Goal: Transaction & Acquisition: Purchase product/service

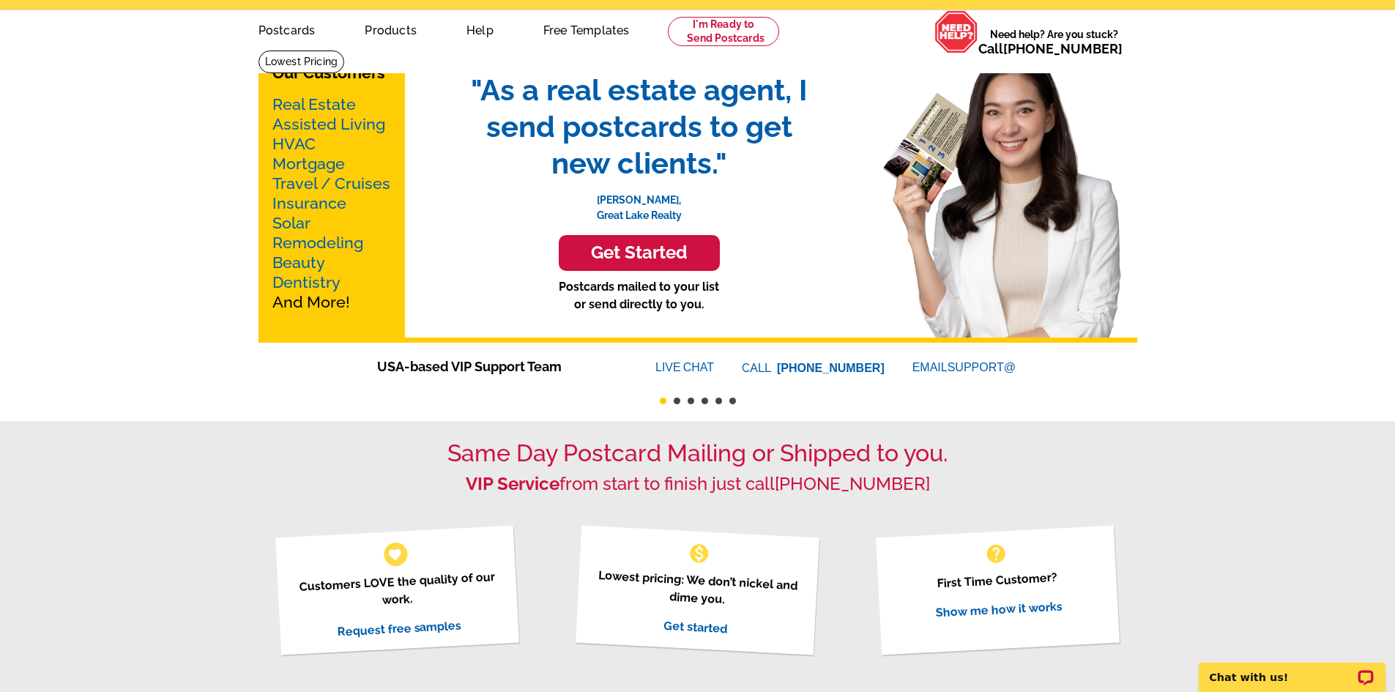
scroll to position [73, 0]
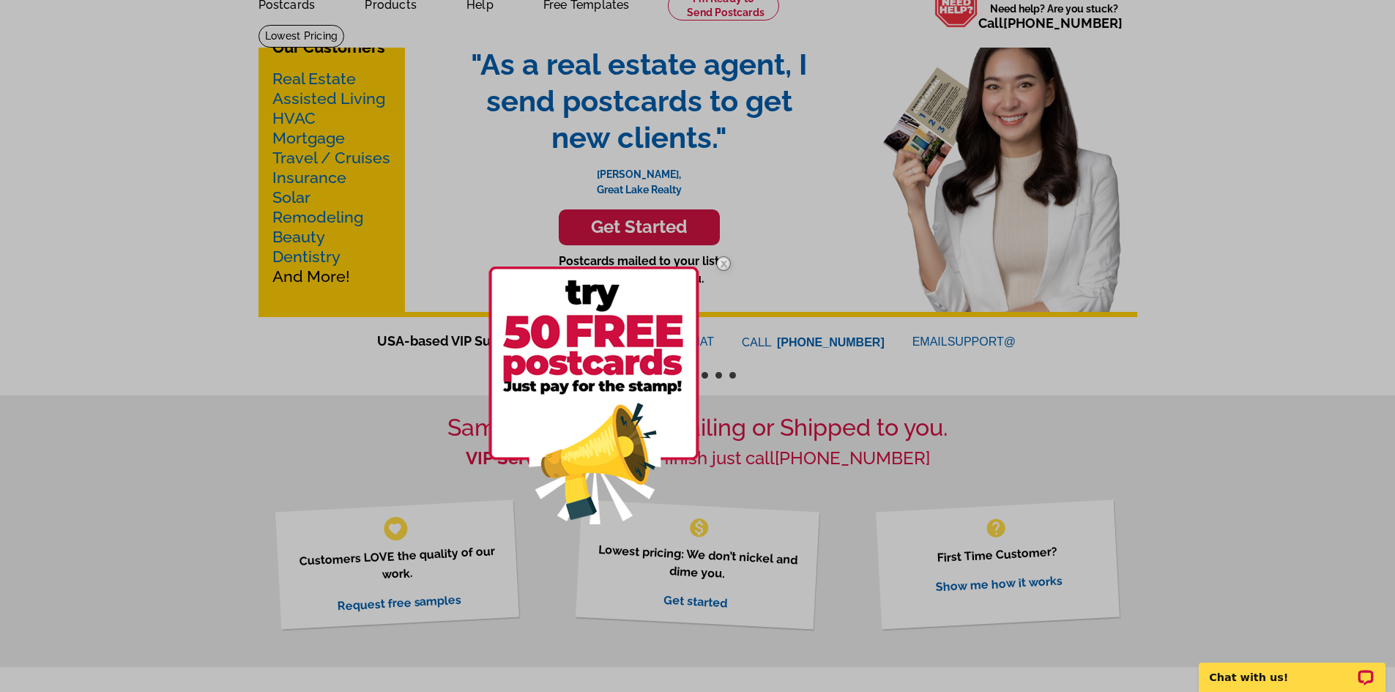
click at [403, 435] on div at bounding box center [697, 346] width 1395 height 692
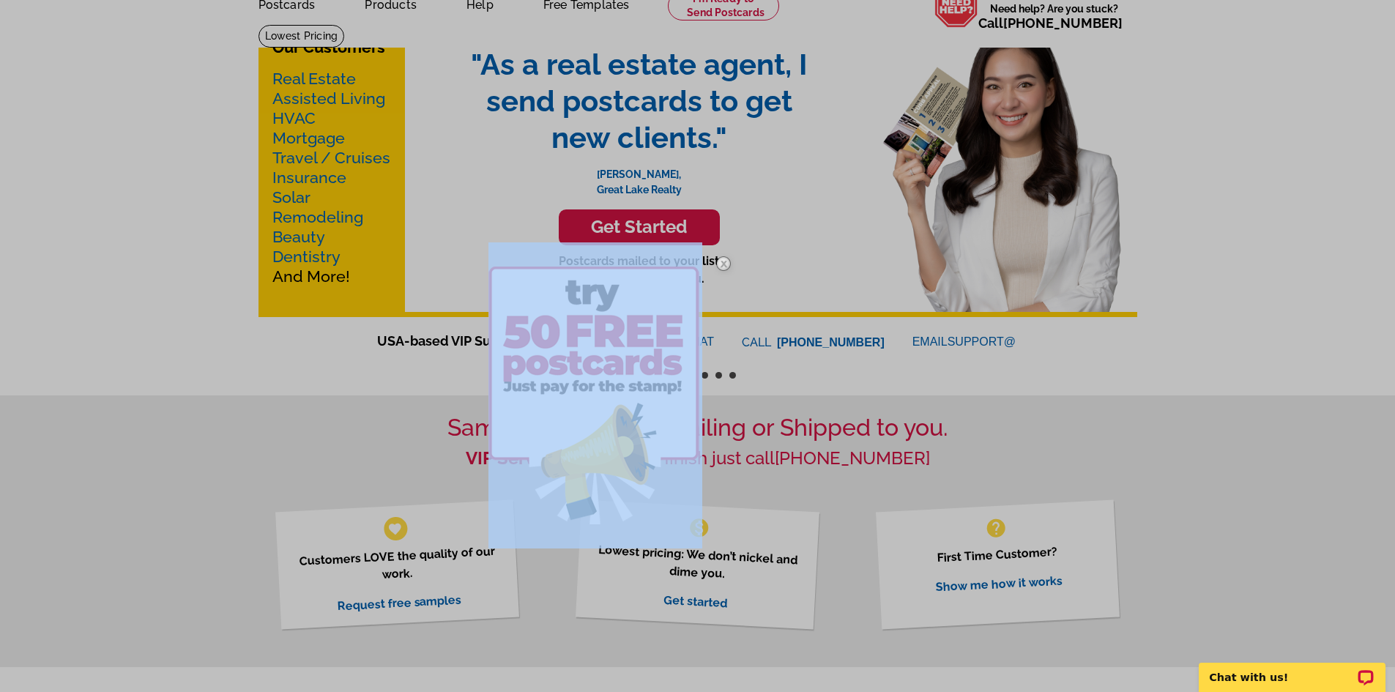
click at [403, 435] on div at bounding box center [697, 346] width 1395 height 692
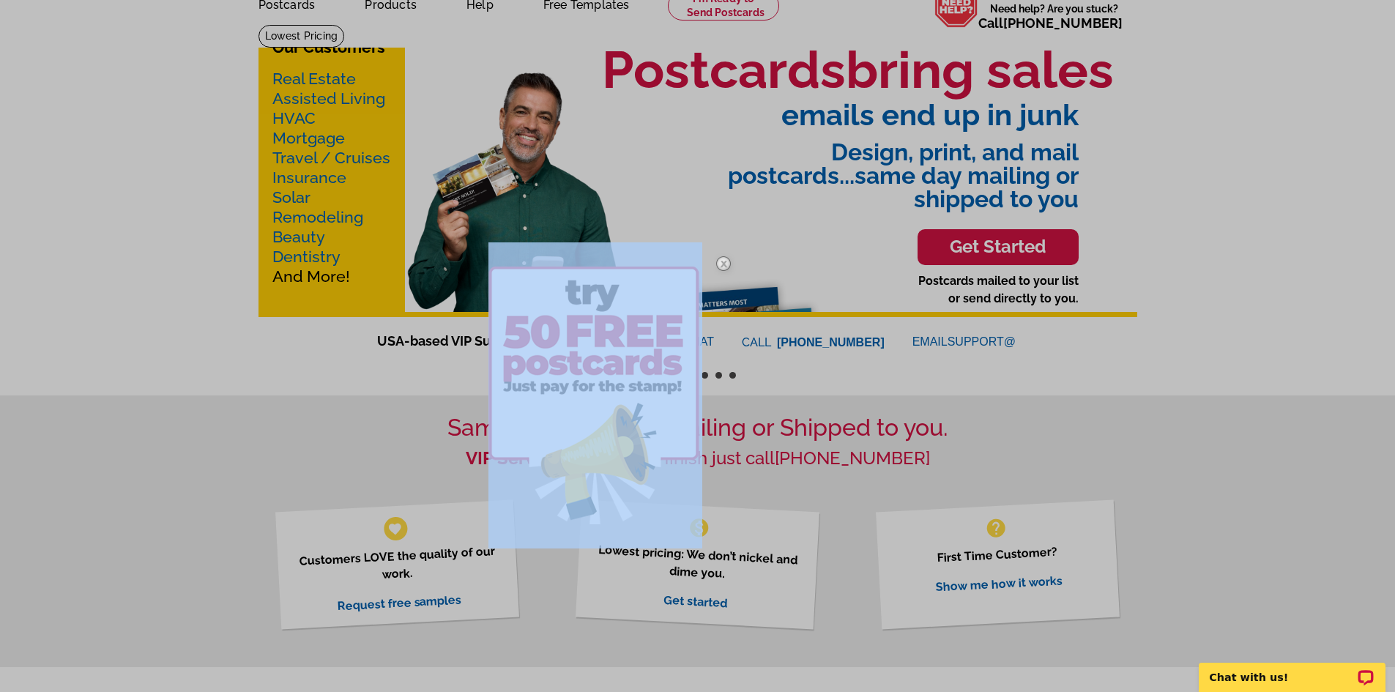
click at [716, 261] on img at bounding box center [723, 263] width 42 height 42
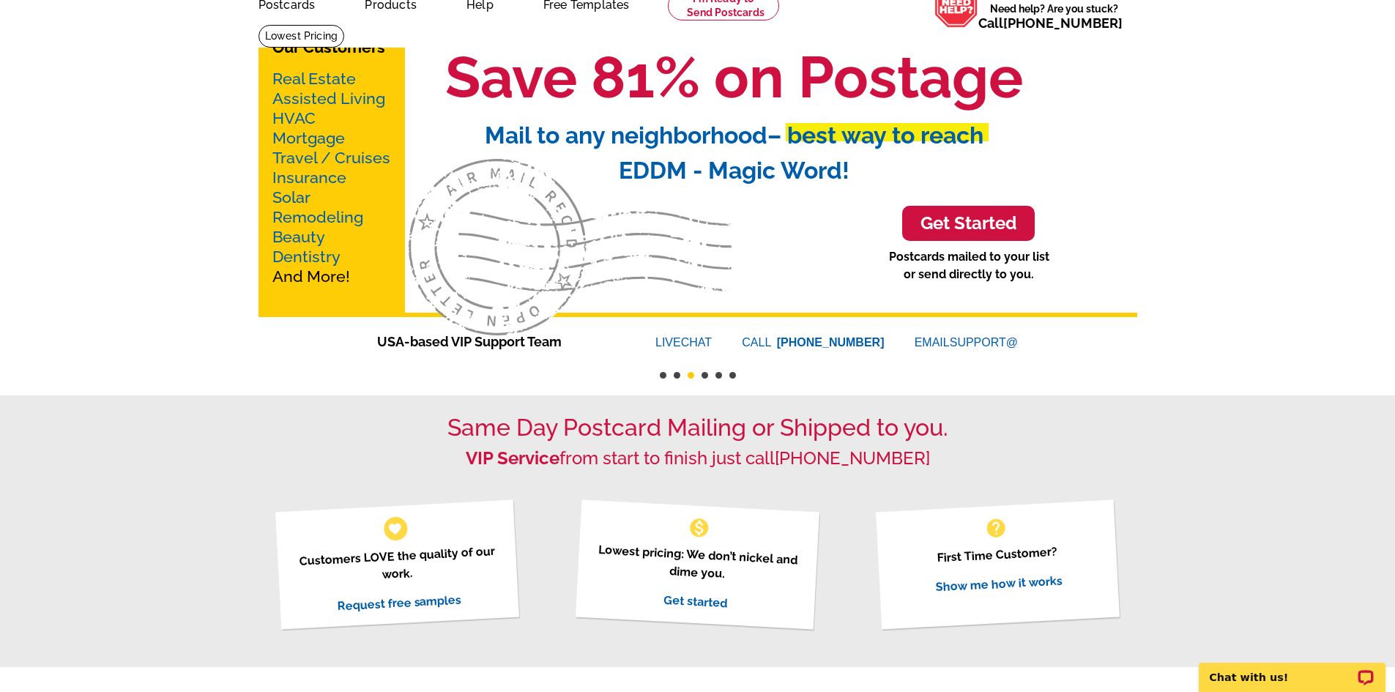
click at [967, 224] on h3 "Get Started" at bounding box center [968, 223] width 96 height 21
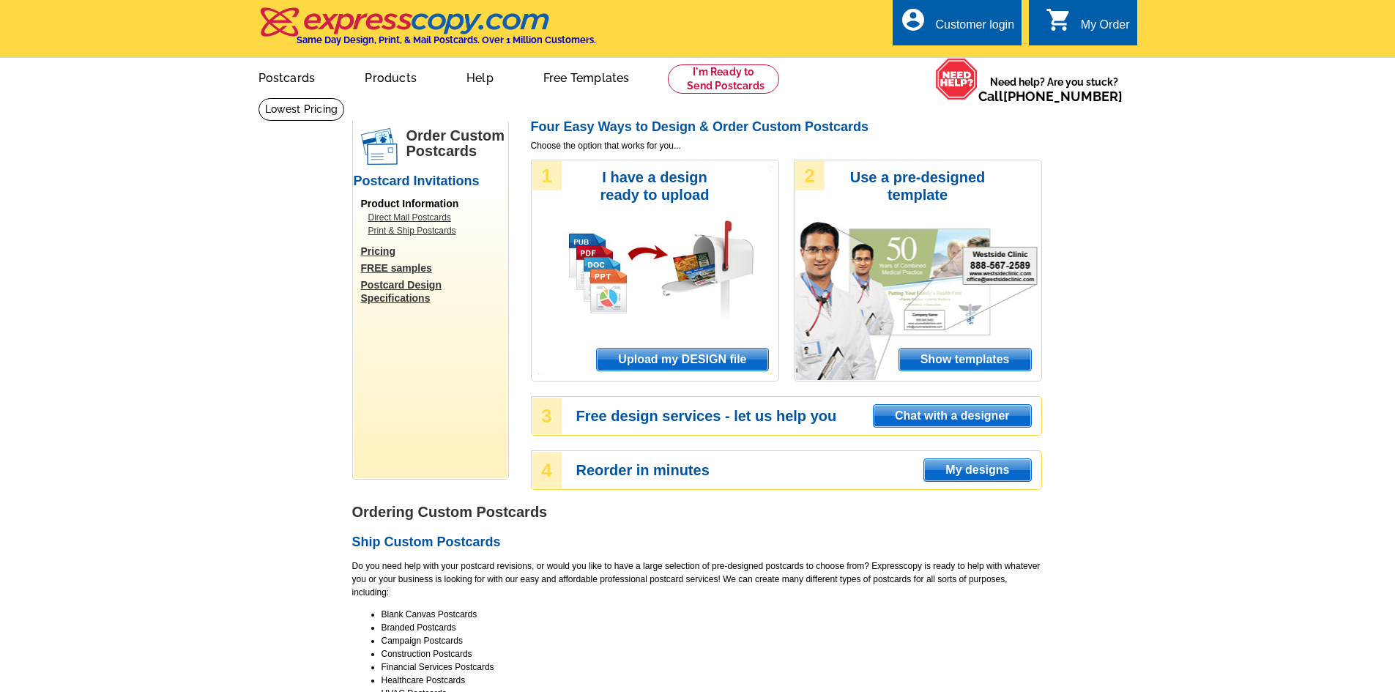
click at [937, 417] on span "Chat with a designer" at bounding box center [952, 416] width 157 height 22
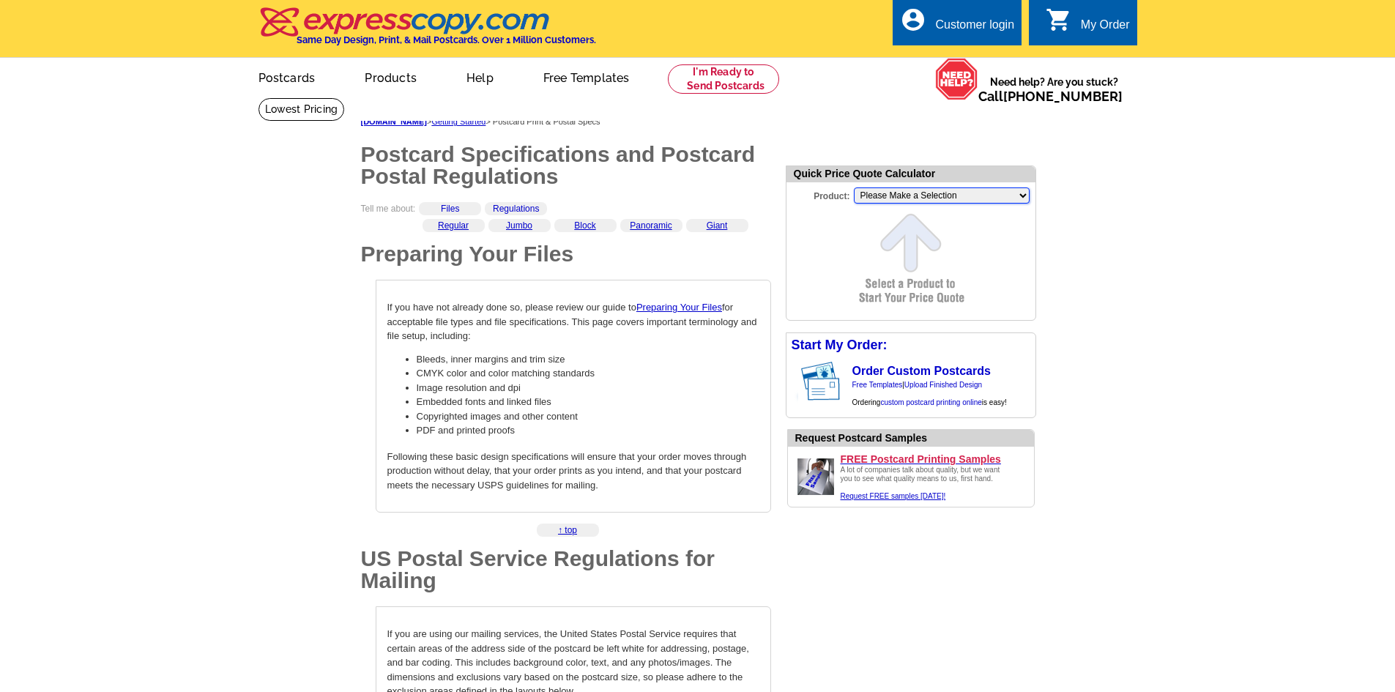
click at [891, 198] on select "Please Make a Selection Jumbo Postcard (5.5" x 8.5") Regular Postcard (4.25" x …" at bounding box center [942, 195] width 176 height 16
select select "1"
click at [854, 189] on select "Please Make a Selection Jumbo Postcard (5.5" x 8.5") Regular Postcard (4.25" x …" at bounding box center [942, 195] width 176 height 16
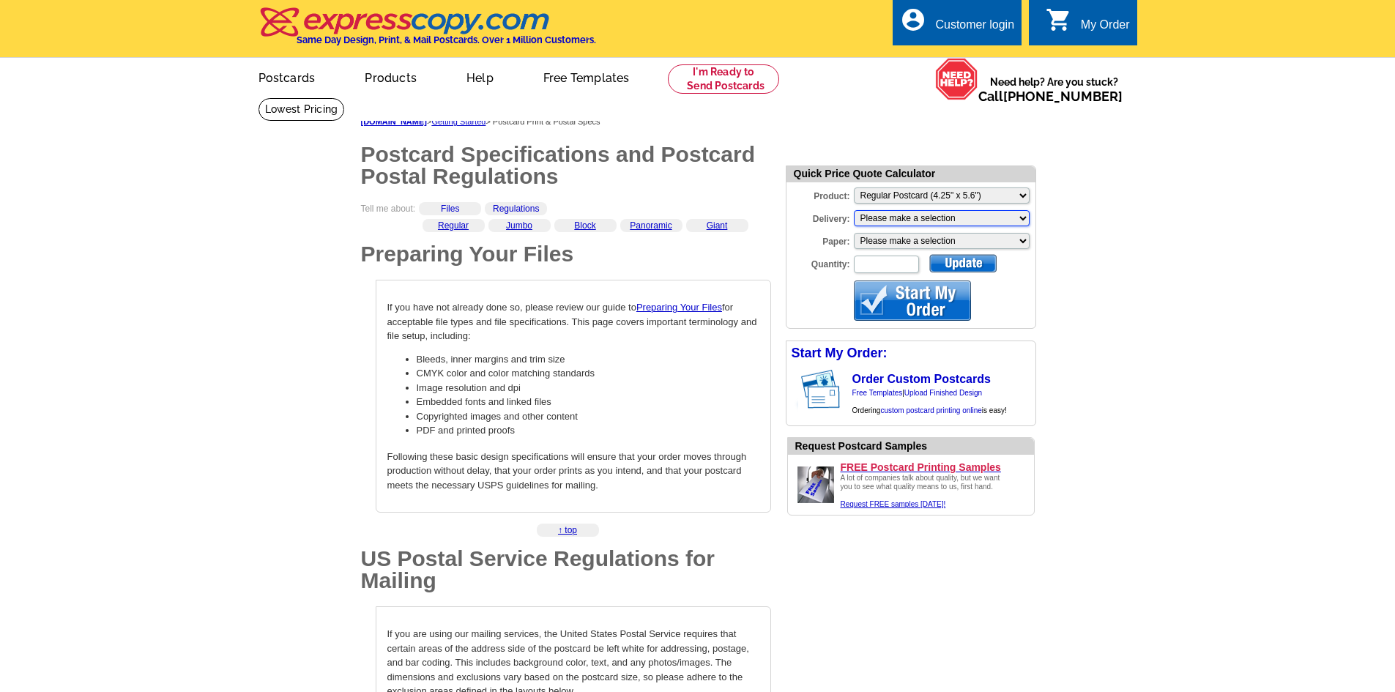
click at [890, 217] on select "Please make a selection Print + Address+USPS First Class Print-Only+Shipped To …" at bounding box center [942, 218] width 176 height 16
select select "3"
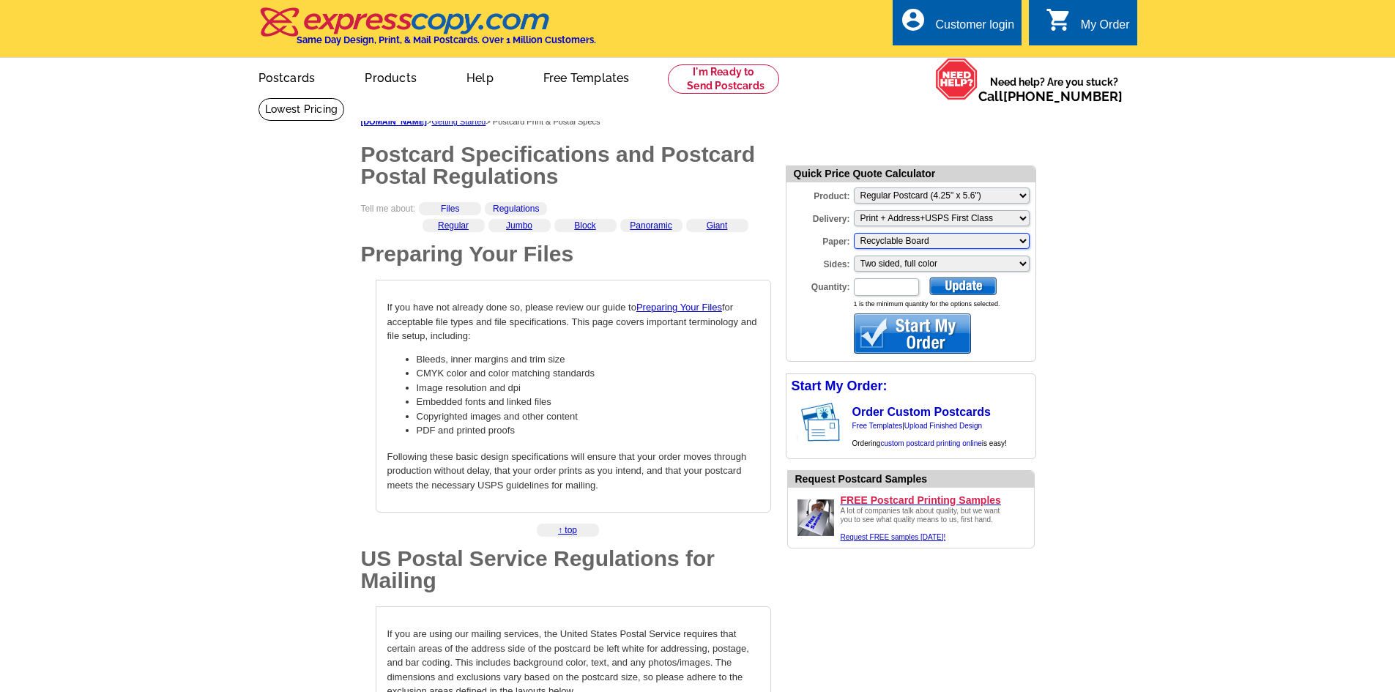
click at [884, 243] on select "Please make a selection Recyclable Board" at bounding box center [942, 241] width 176 height 16
click at [854, 234] on select "Please make a selection Recyclable Board" at bounding box center [942, 241] width 176 height 16
click at [879, 265] on select "Please make a selection Two sided, full color" at bounding box center [942, 264] width 176 height 16
click at [854, 257] on select "Please make a selection Two sided, full color" at bounding box center [942, 264] width 176 height 16
click at [883, 289] on input "Quantity:" at bounding box center [886, 287] width 65 height 18
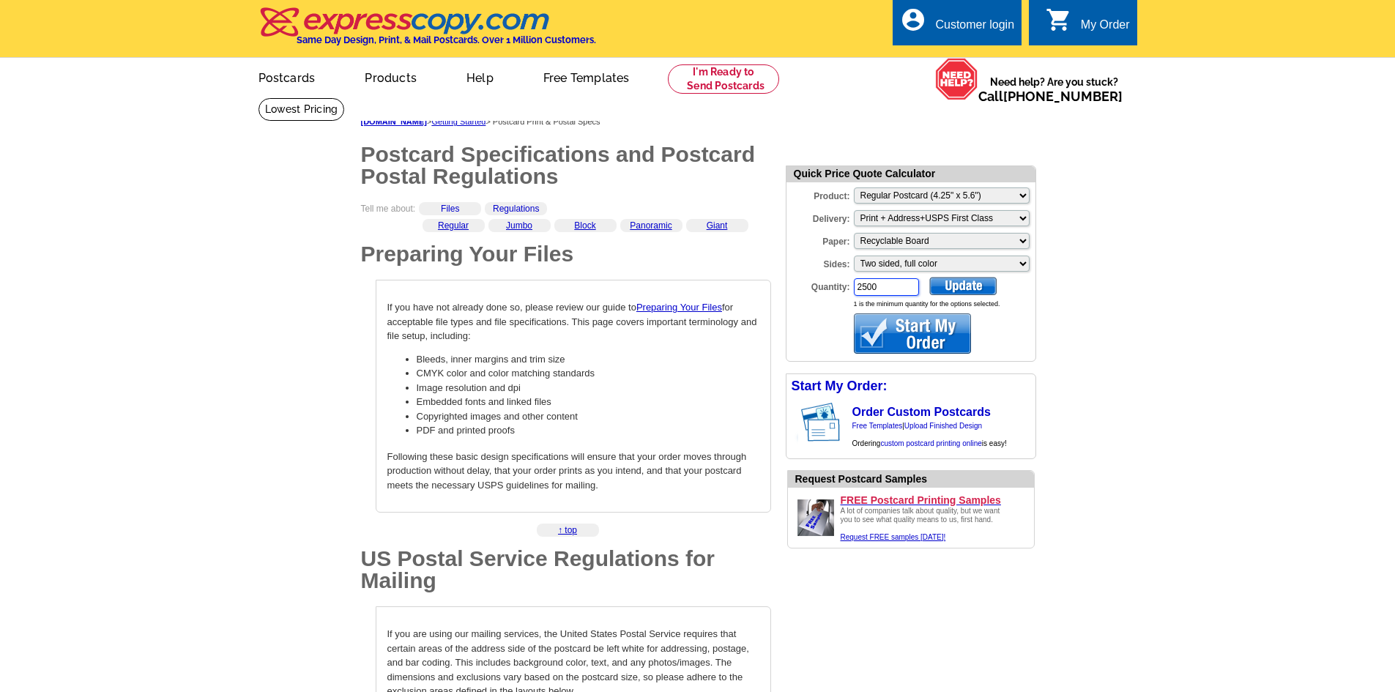
type input "2500"
click at [958, 289] on div at bounding box center [962, 286] width 67 height 18
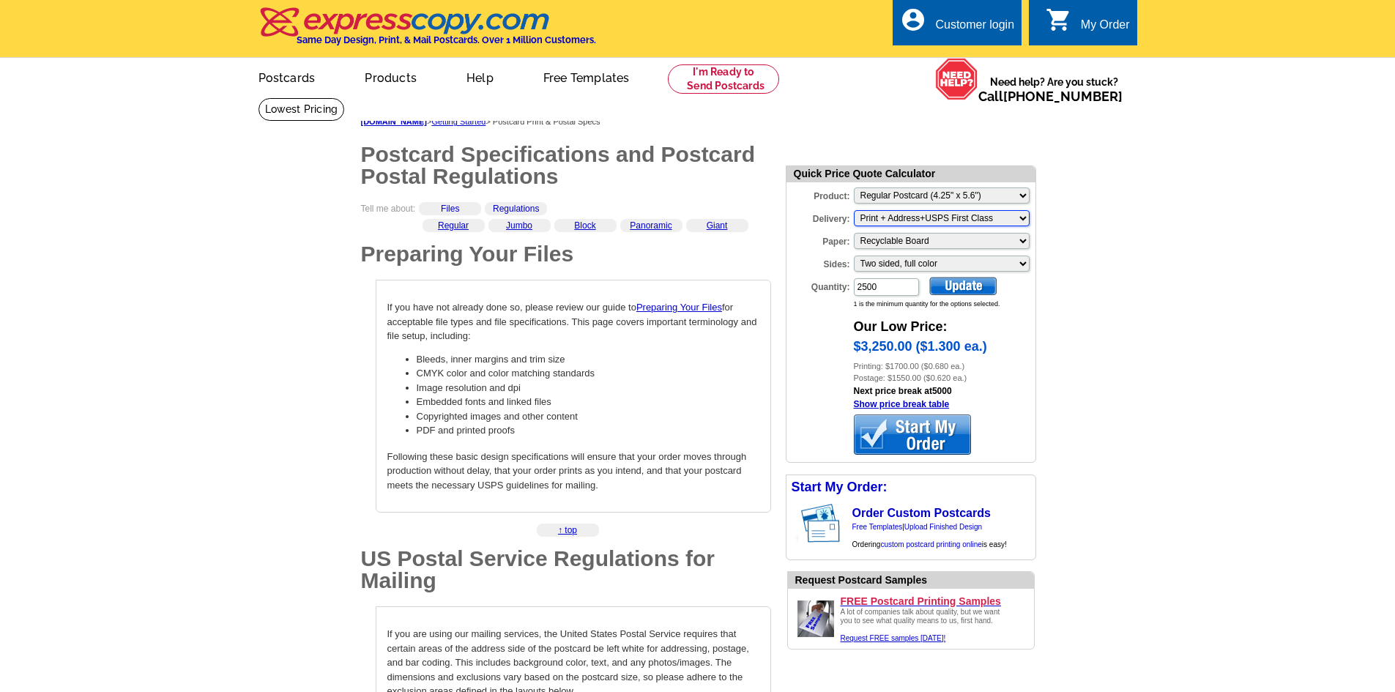
click at [921, 222] on select "Please make a selection Print + Address+USPS First Class Print + Address+Shippe…" at bounding box center [942, 218] width 176 height 16
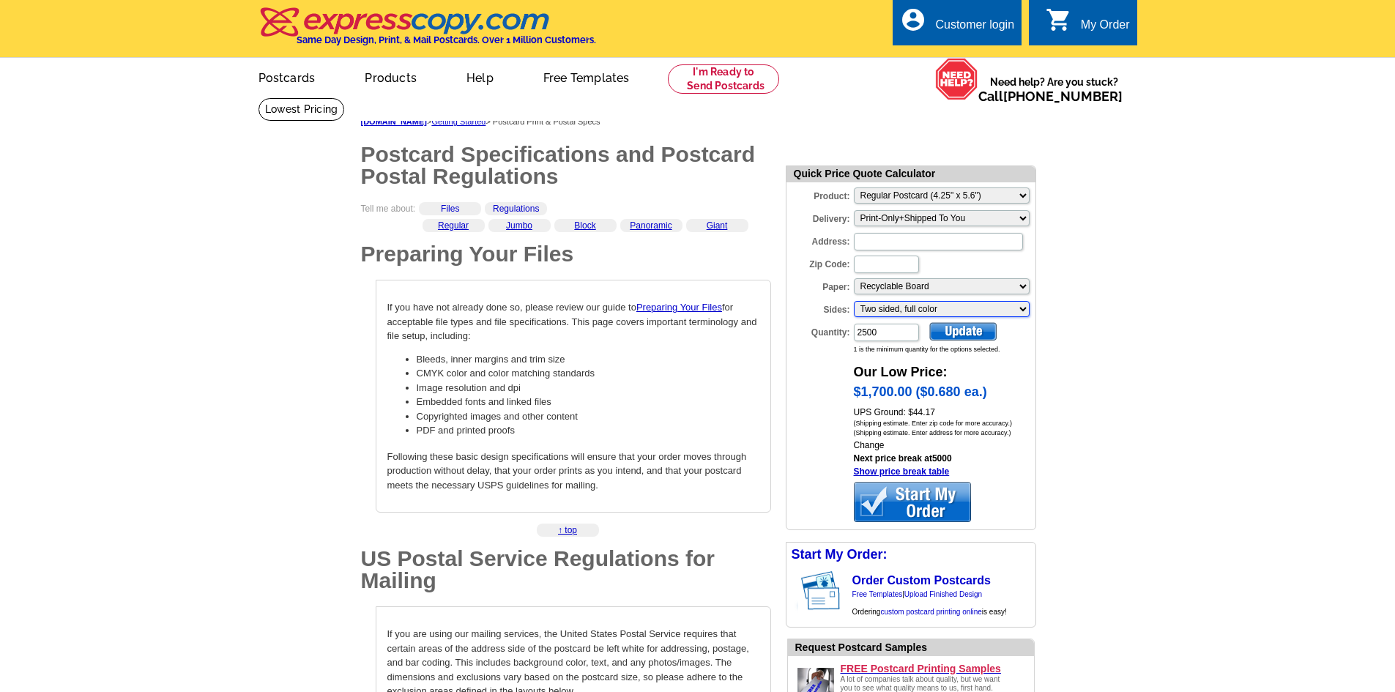
click at [909, 308] on select "Please make a selection Two sided, full color" at bounding box center [942, 309] width 176 height 16
click at [909, 289] on select "Please make a selection Recyclable Board Uncoated Heavy Card Stock Uncoated Cov…" at bounding box center [942, 286] width 176 height 16
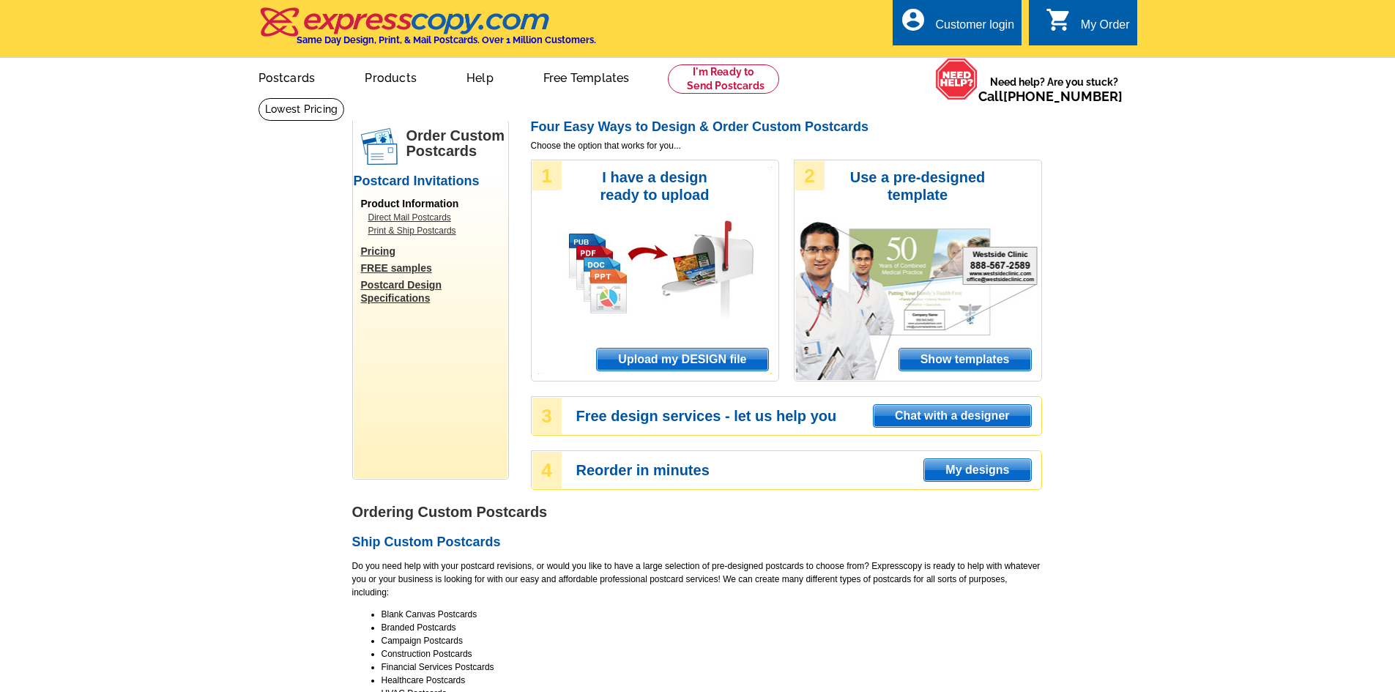
click at [949, 358] on span "Show templates" at bounding box center [965, 360] width 132 height 22
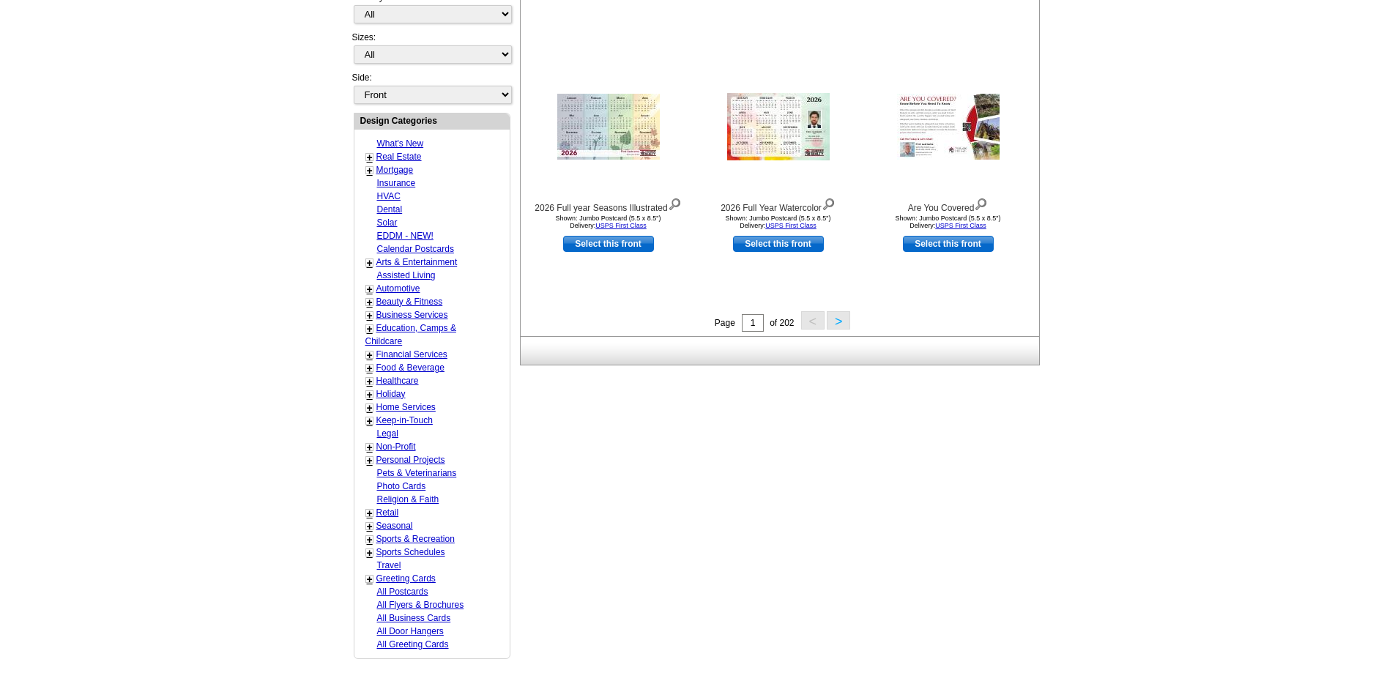
scroll to position [513, 0]
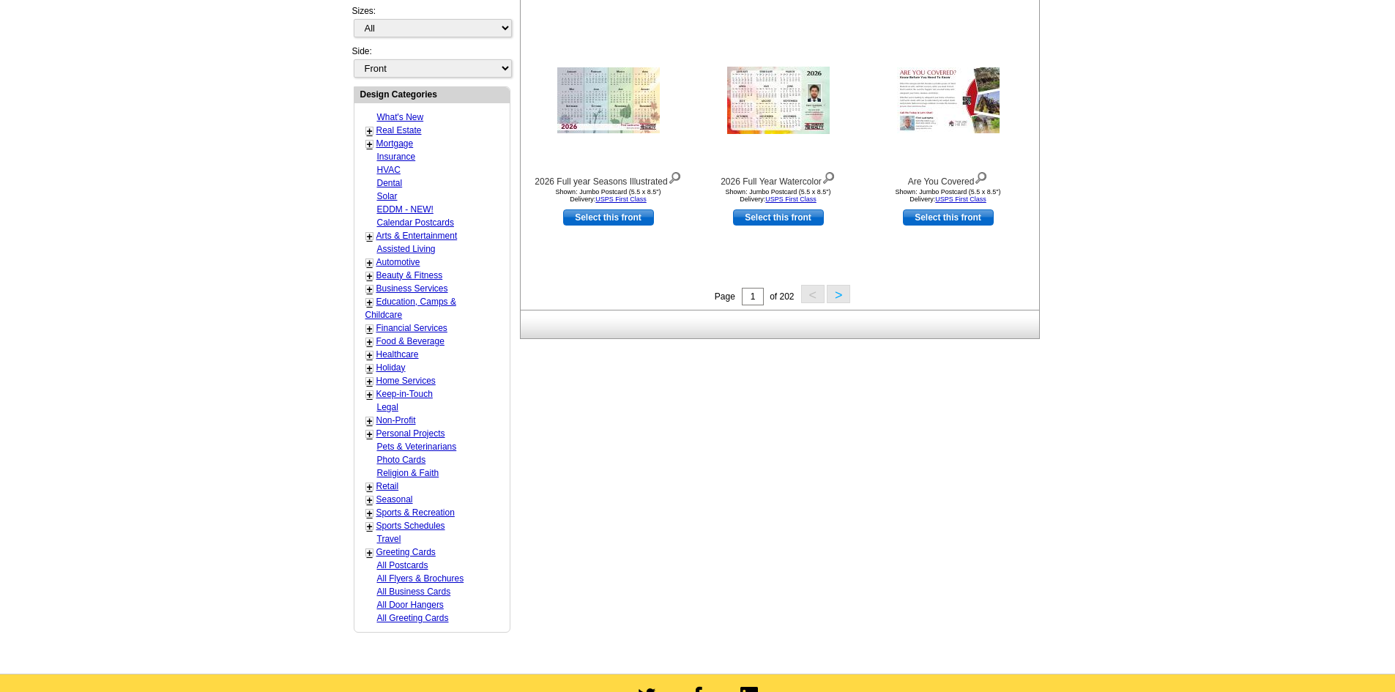
click at [389, 130] on link "Real Estate" at bounding box center [398, 130] width 45 height 10
select select "785"
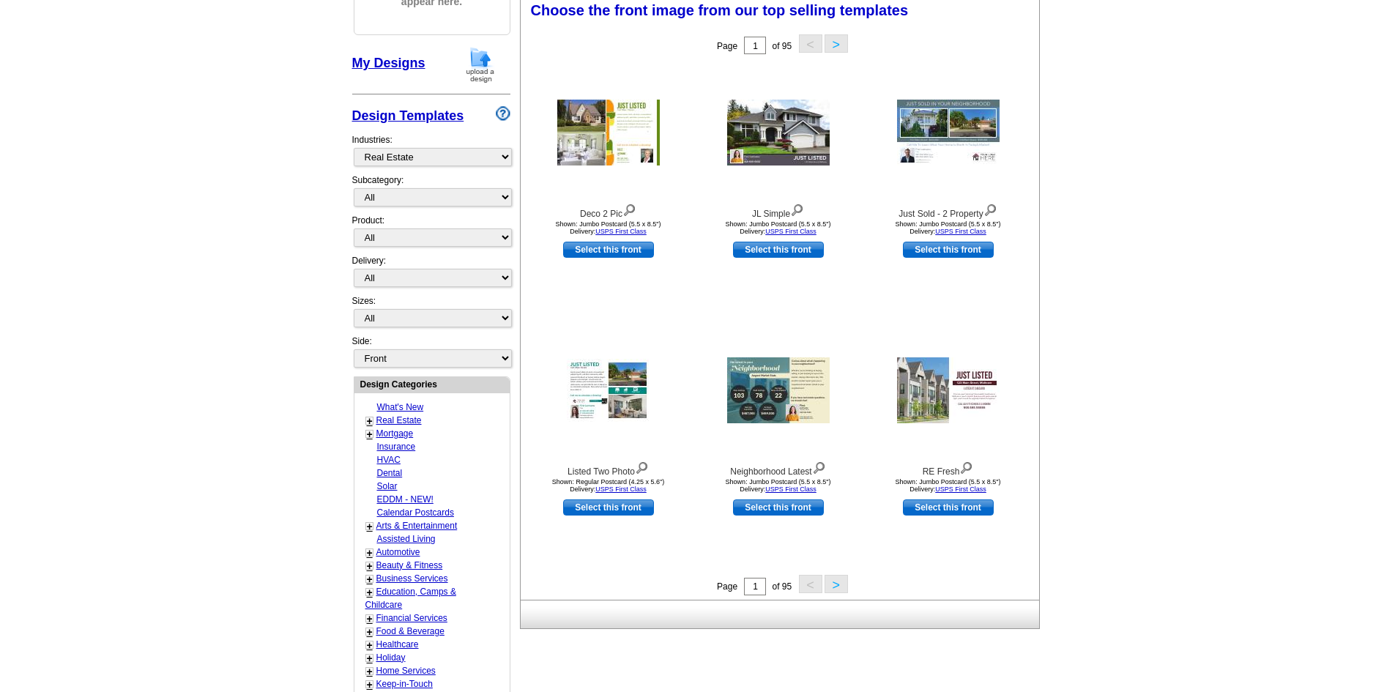
scroll to position [217, 0]
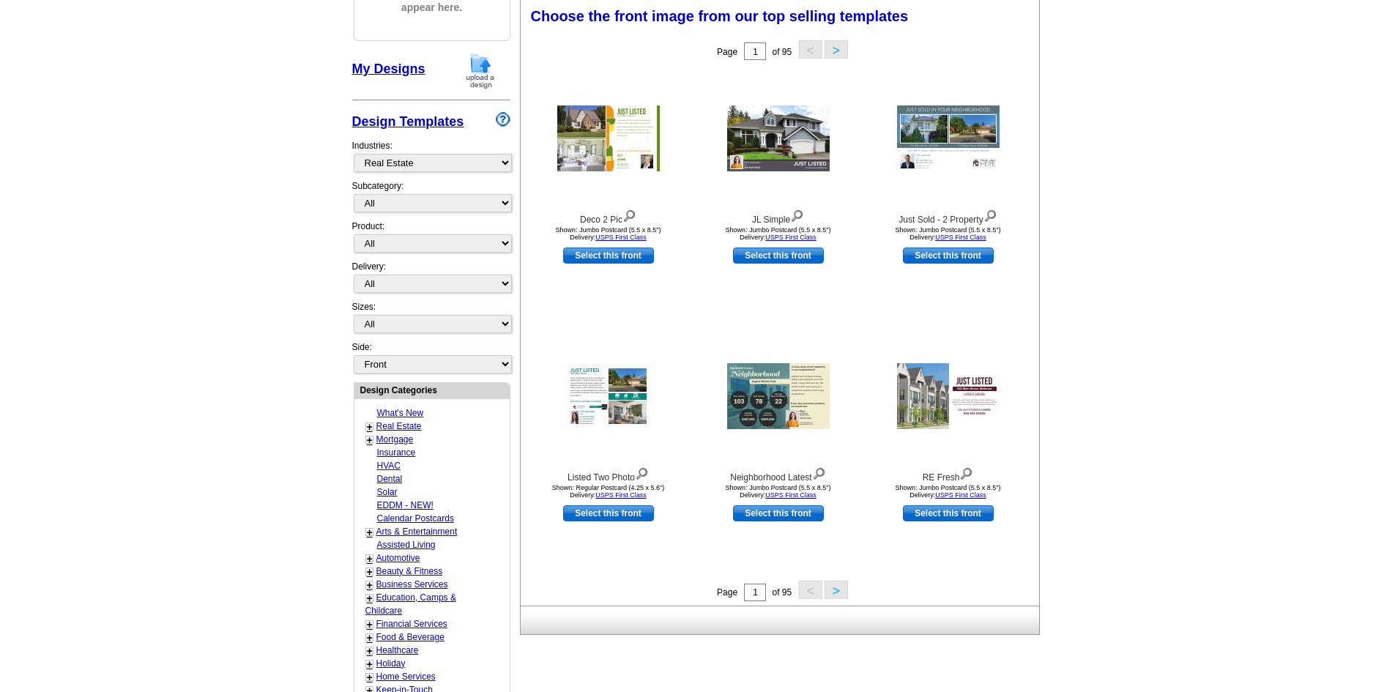
click at [367, 428] on link "+" at bounding box center [370, 427] width 6 height 12
click at [403, 625] on link "Distressed Homeowners" at bounding box center [427, 624] width 96 height 10
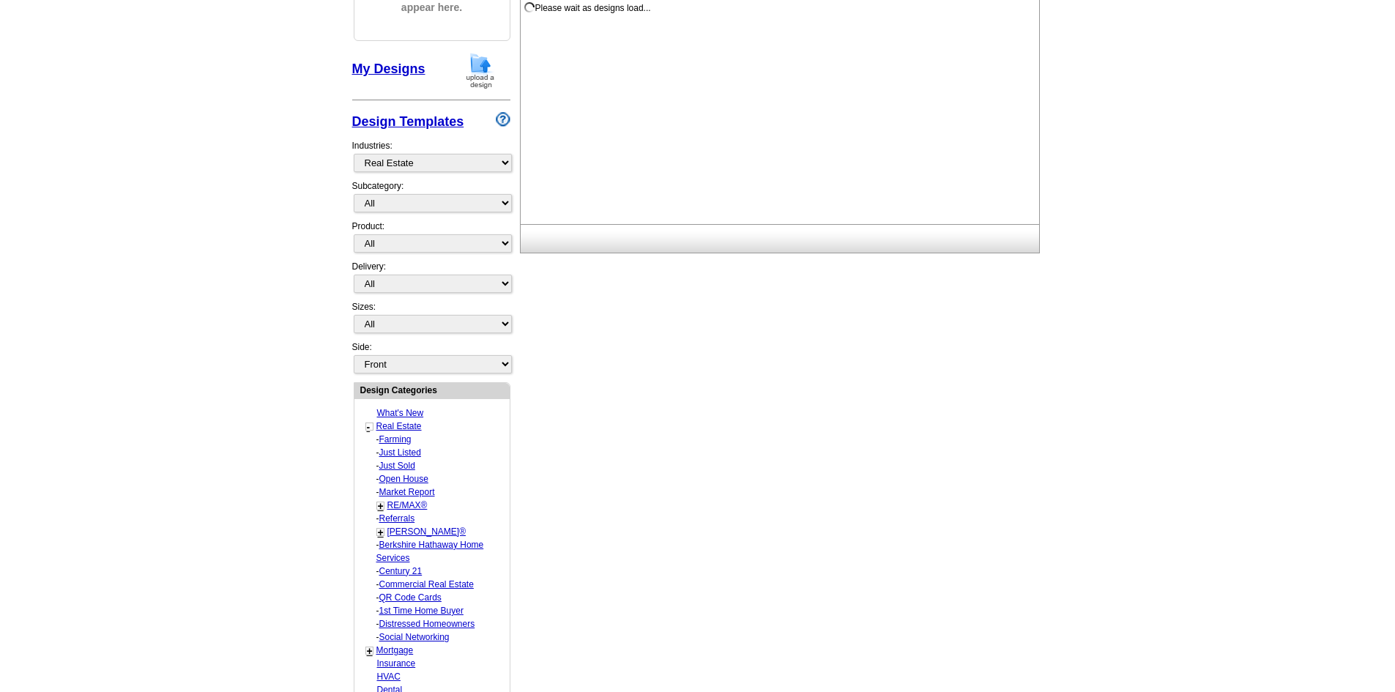
select select "787"
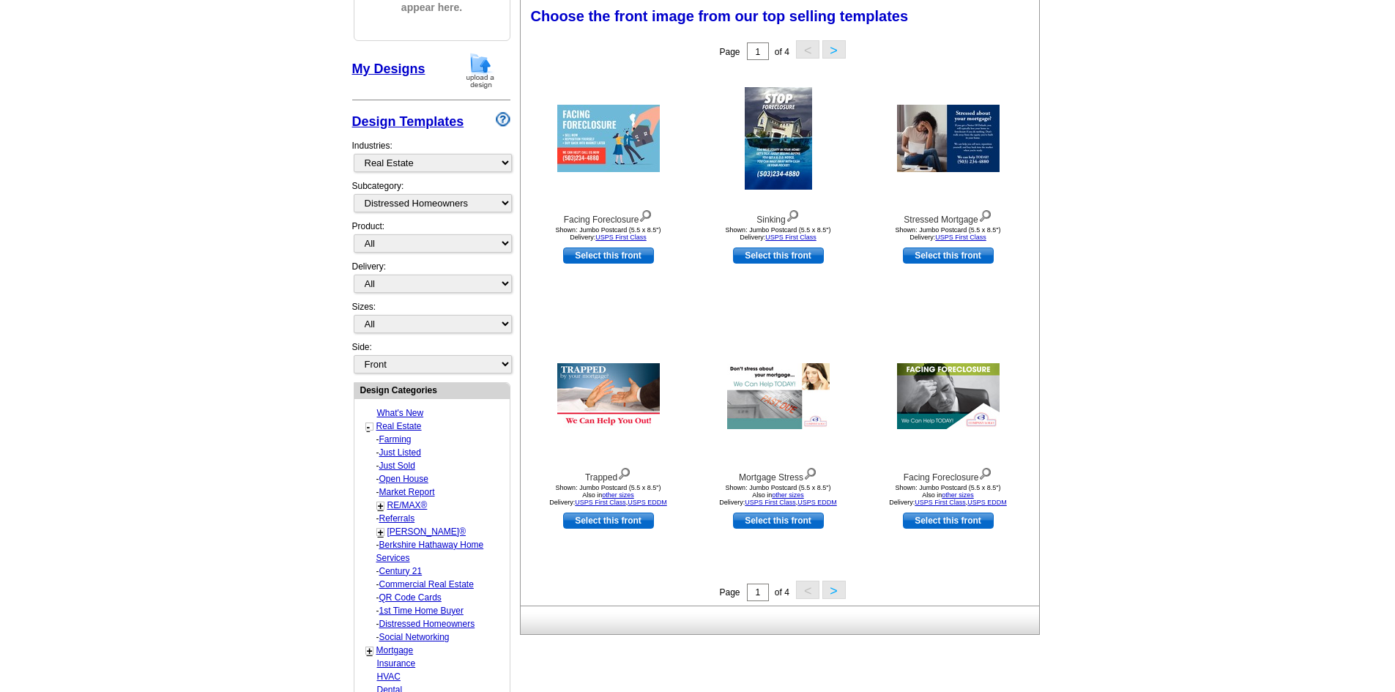
click at [835, 588] on button ">" at bounding box center [833, 590] width 23 height 18
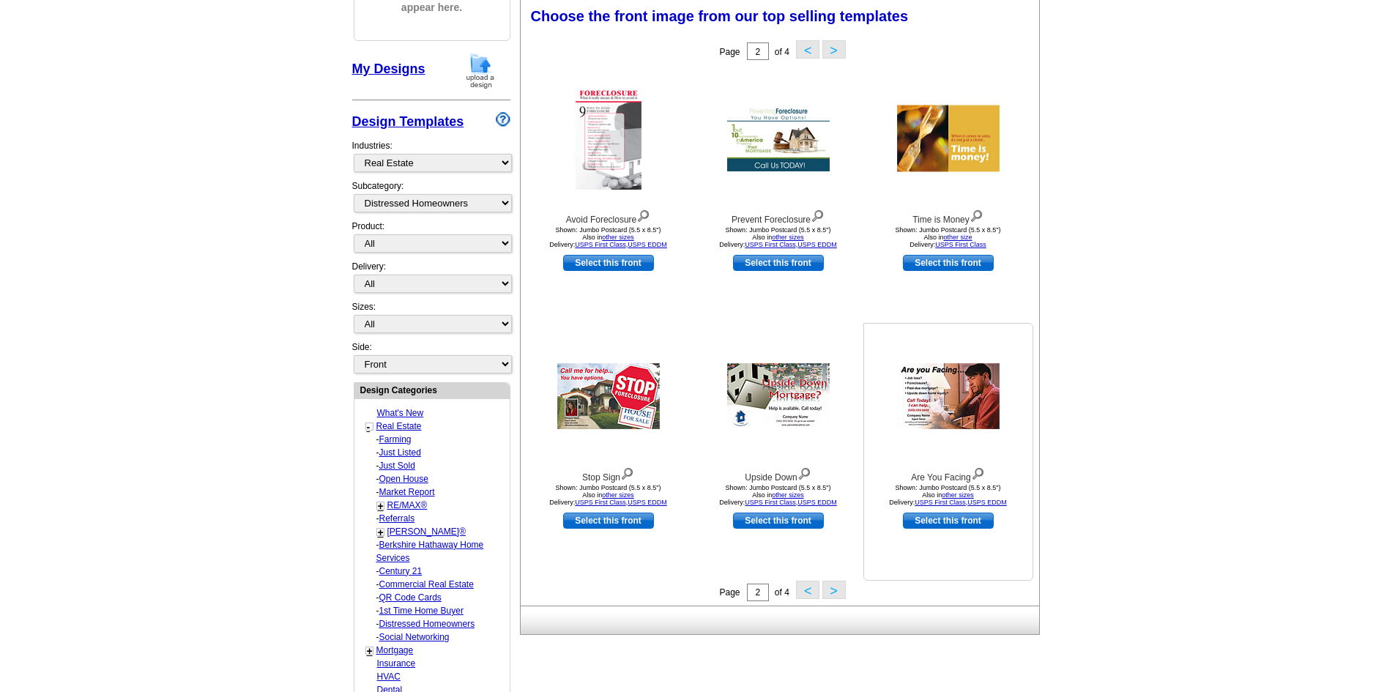
click at [931, 414] on img at bounding box center [948, 396] width 103 height 66
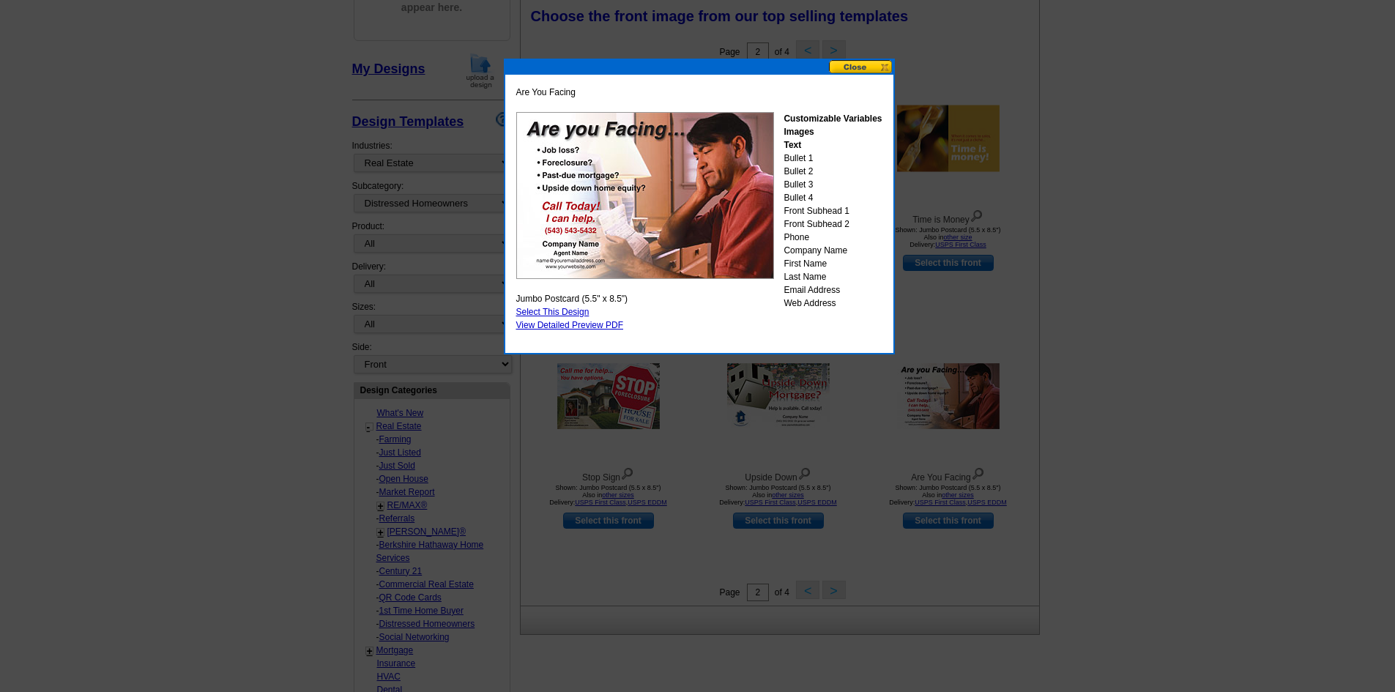
click at [867, 69] on button at bounding box center [861, 67] width 64 height 14
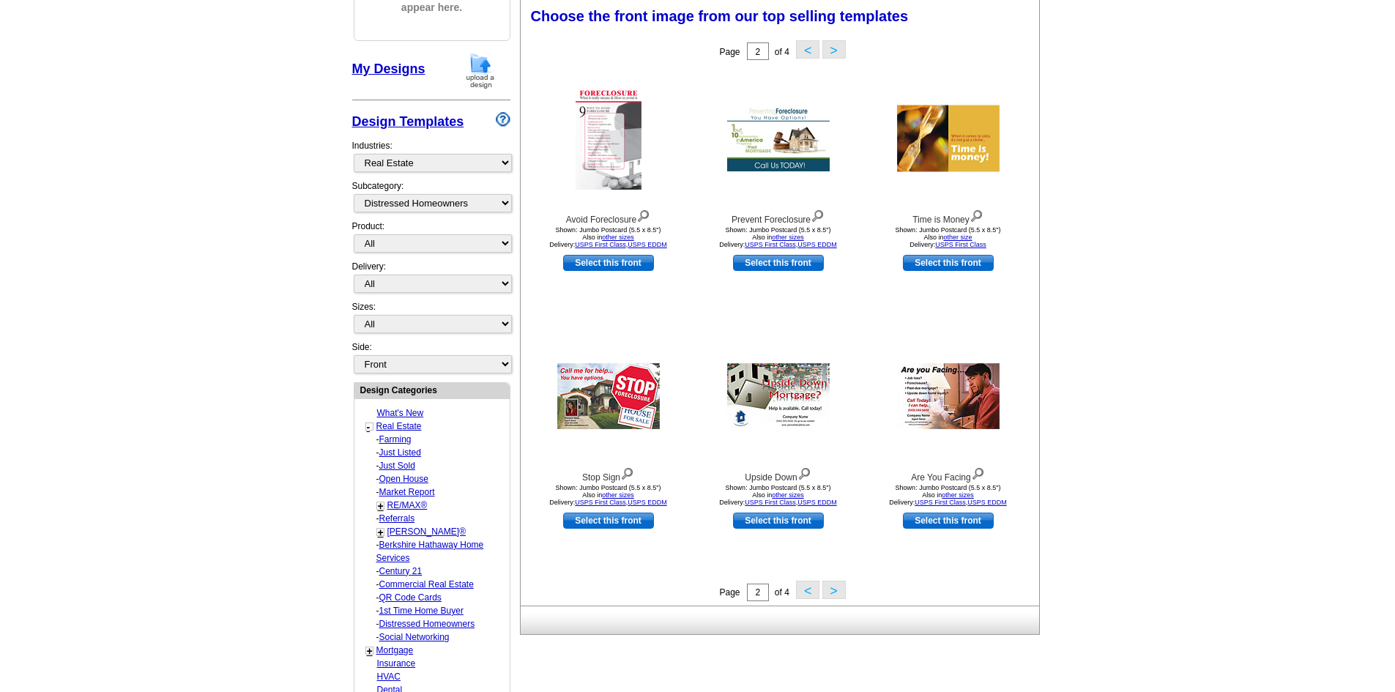
click at [832, 592] on button ">" at bounding box center [833, 590] width 23 height 18
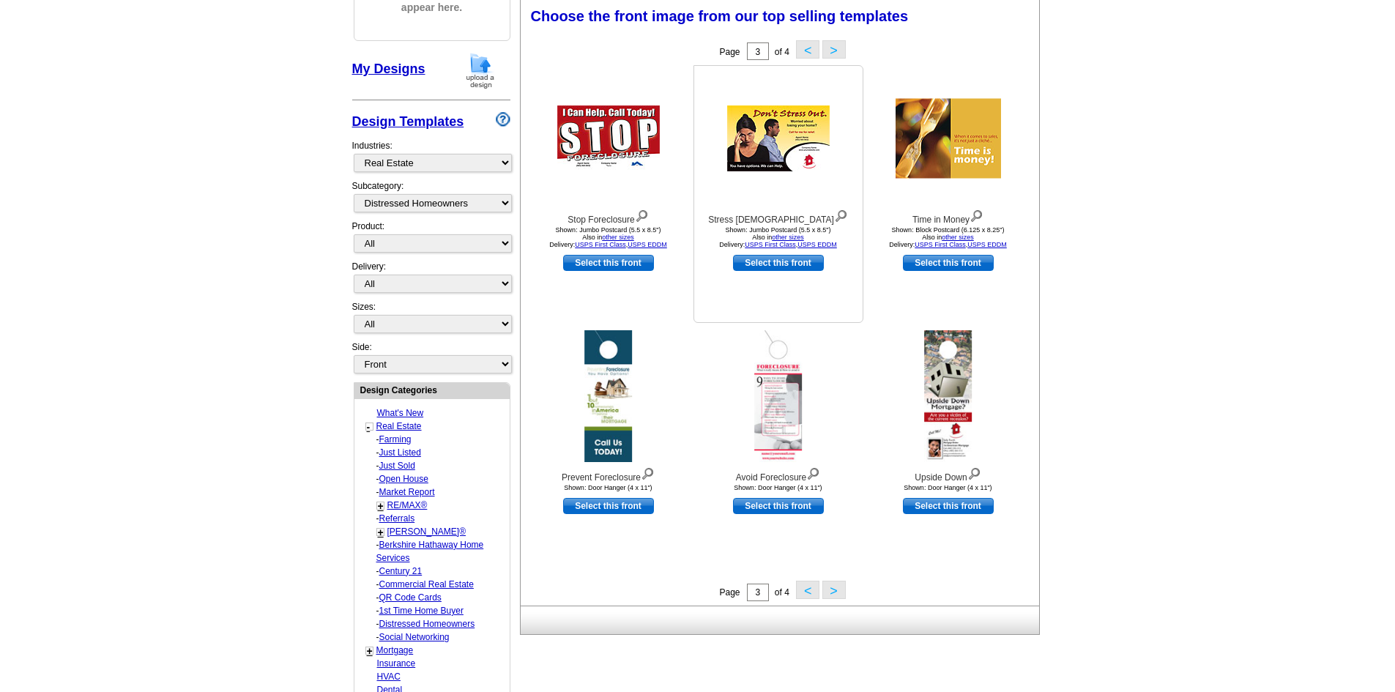
click at [767, 145] on img at bounding box center [778, 138] width 103 height 66
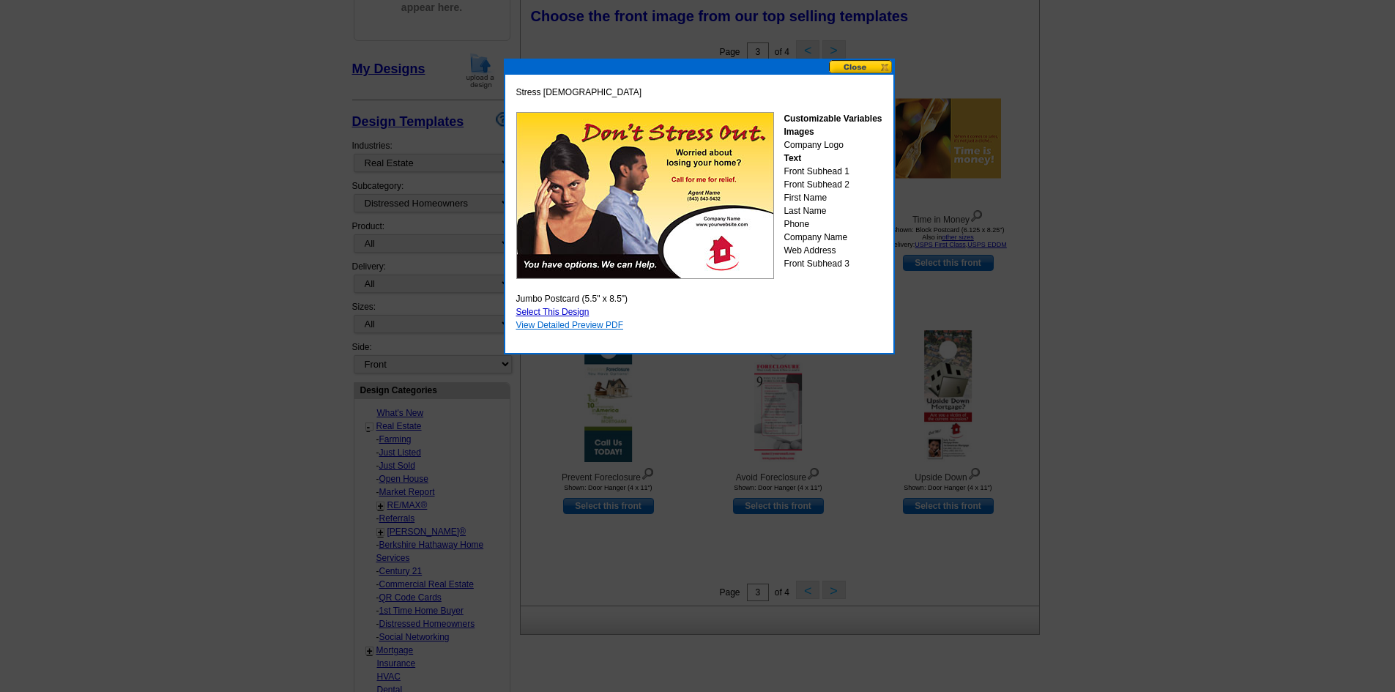
click at [548, 326] on link "View Detailed Preview PDF" at bounding box center [570, 325] width 108 height 10
click at [880, 62] on button at bounding box center [861, 67] width 64 height 14
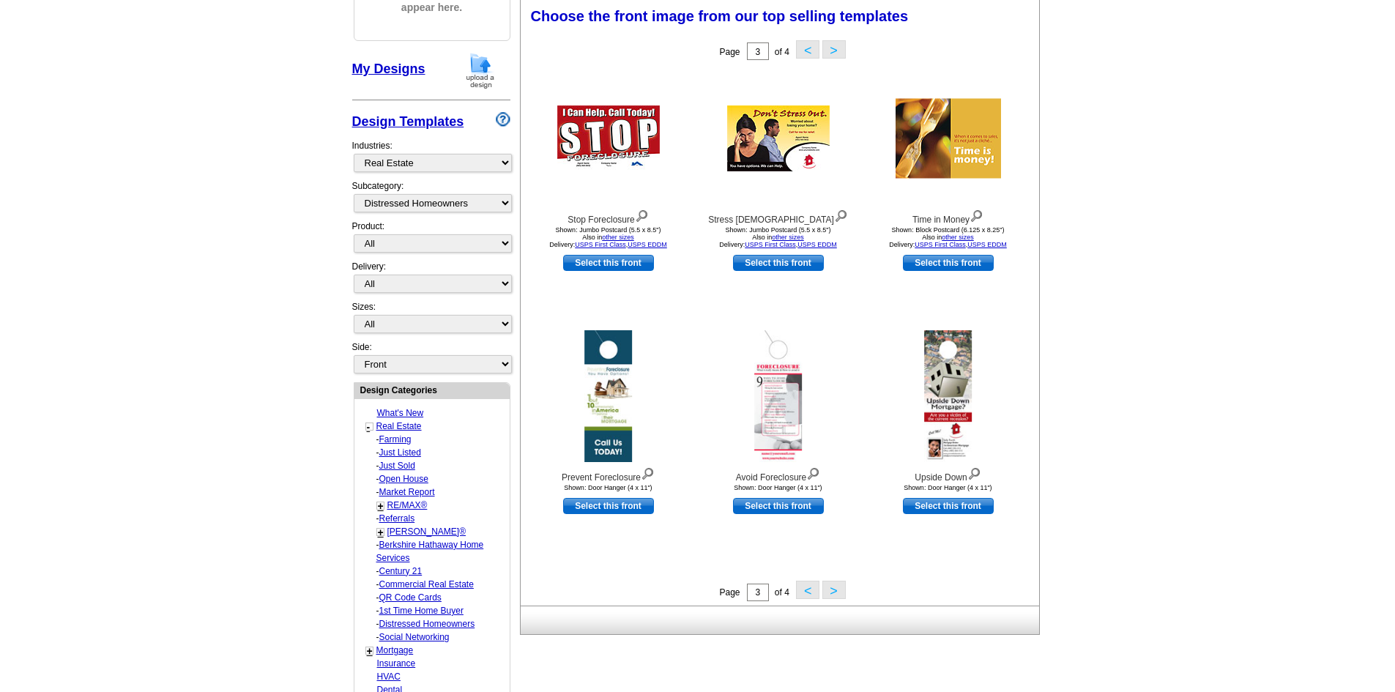
click at [834, 590] on button ">" at bounding box center [833, 590] width 23 height 18
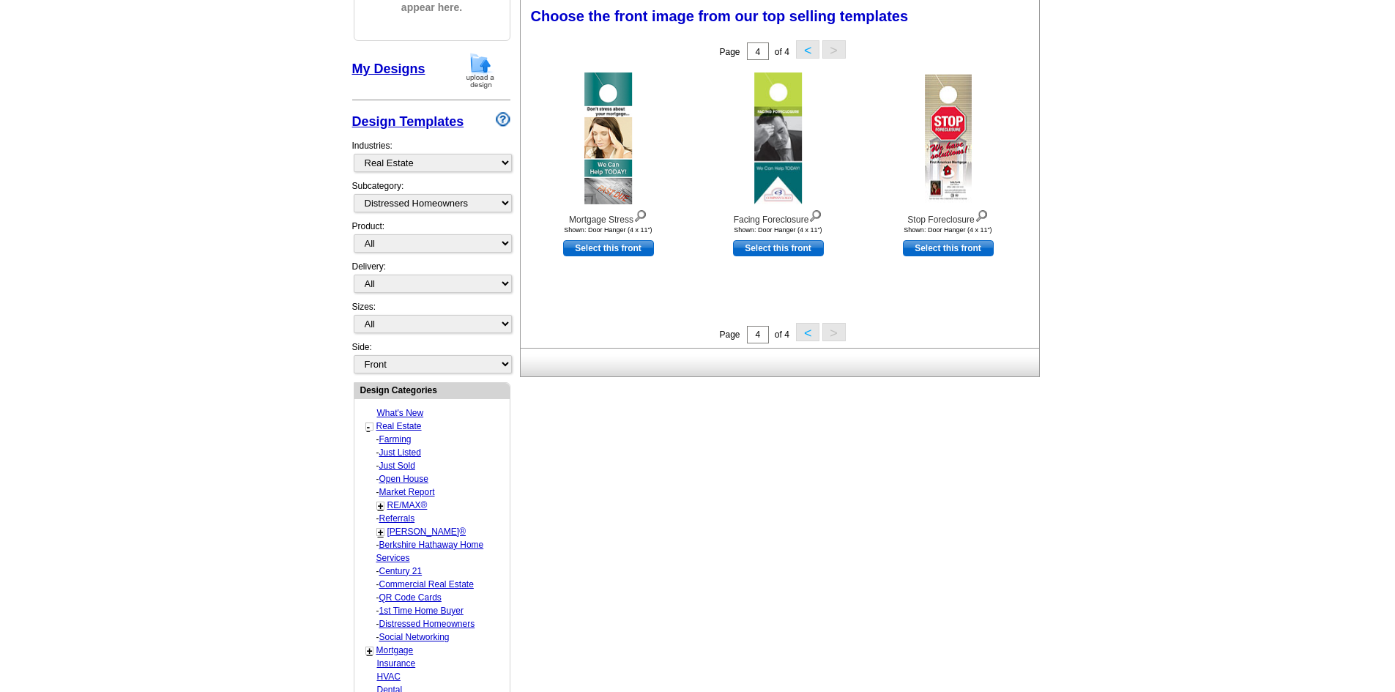
click at [808, 332] on button "<" at bounding box center [807, 332] width 23 height 18
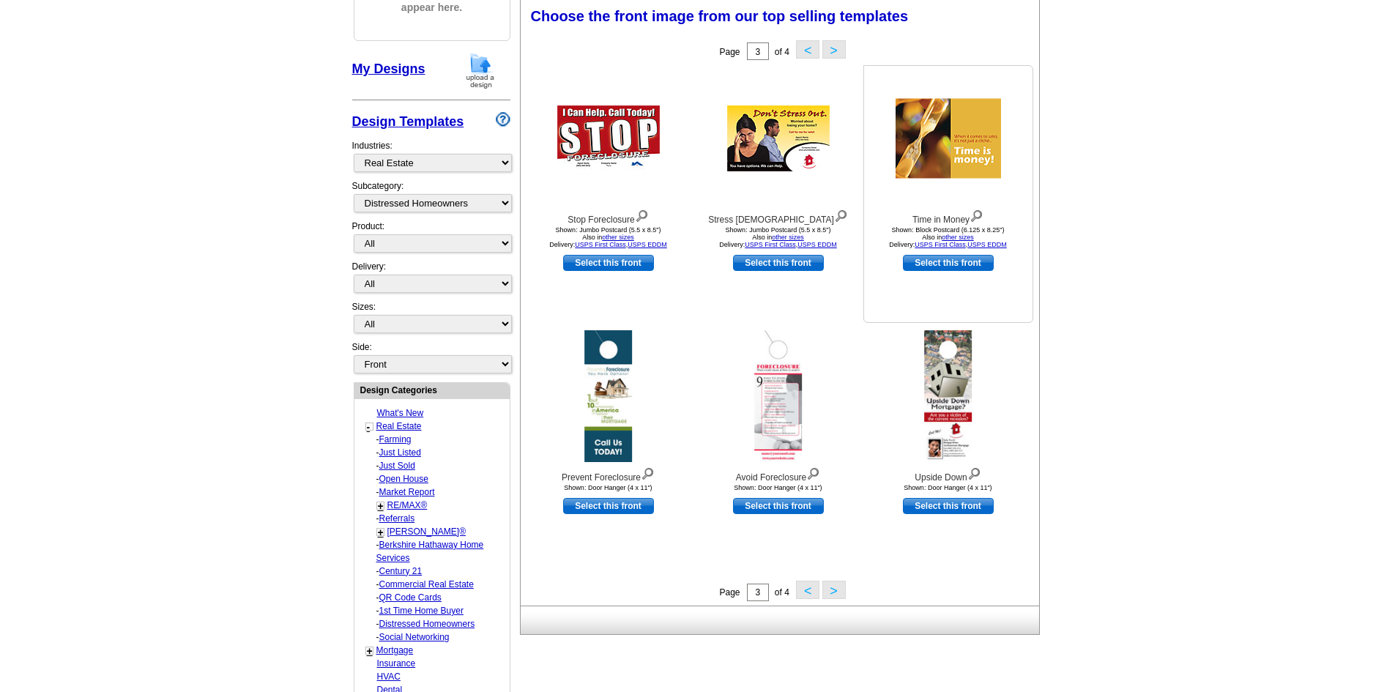
click at [968, 144] on img at bounding box center [948, 139] width 105 height 80
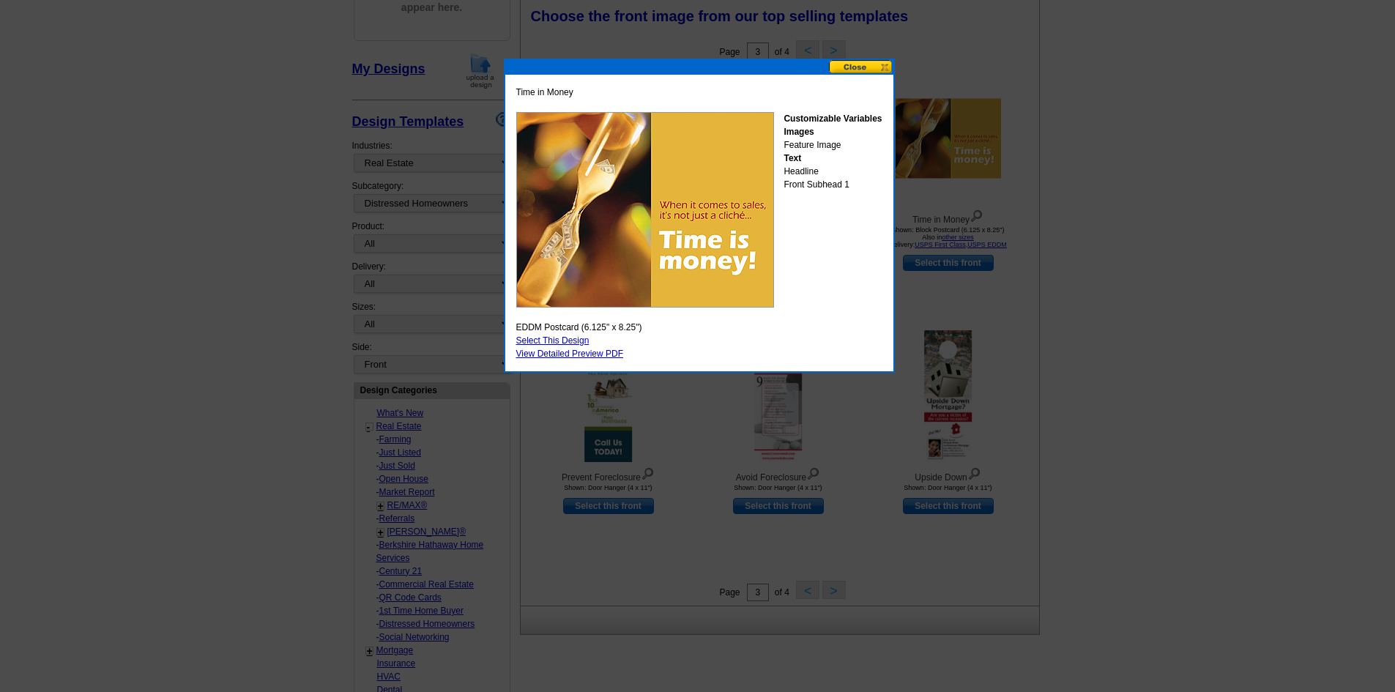
click at [876, 70] on button at bounding box center [861, 67] width 64 height 14
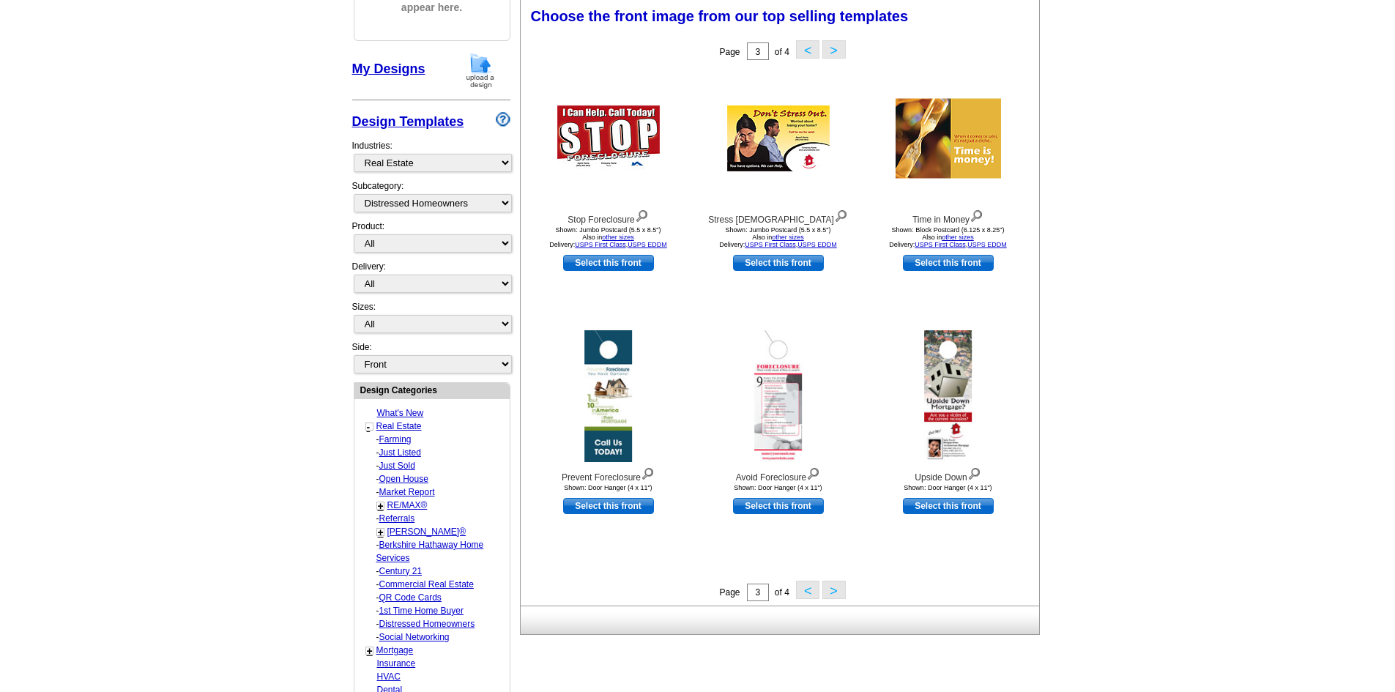
click at [806, 587] on button "<" at bounding box center [807, 590] width 23 height 18
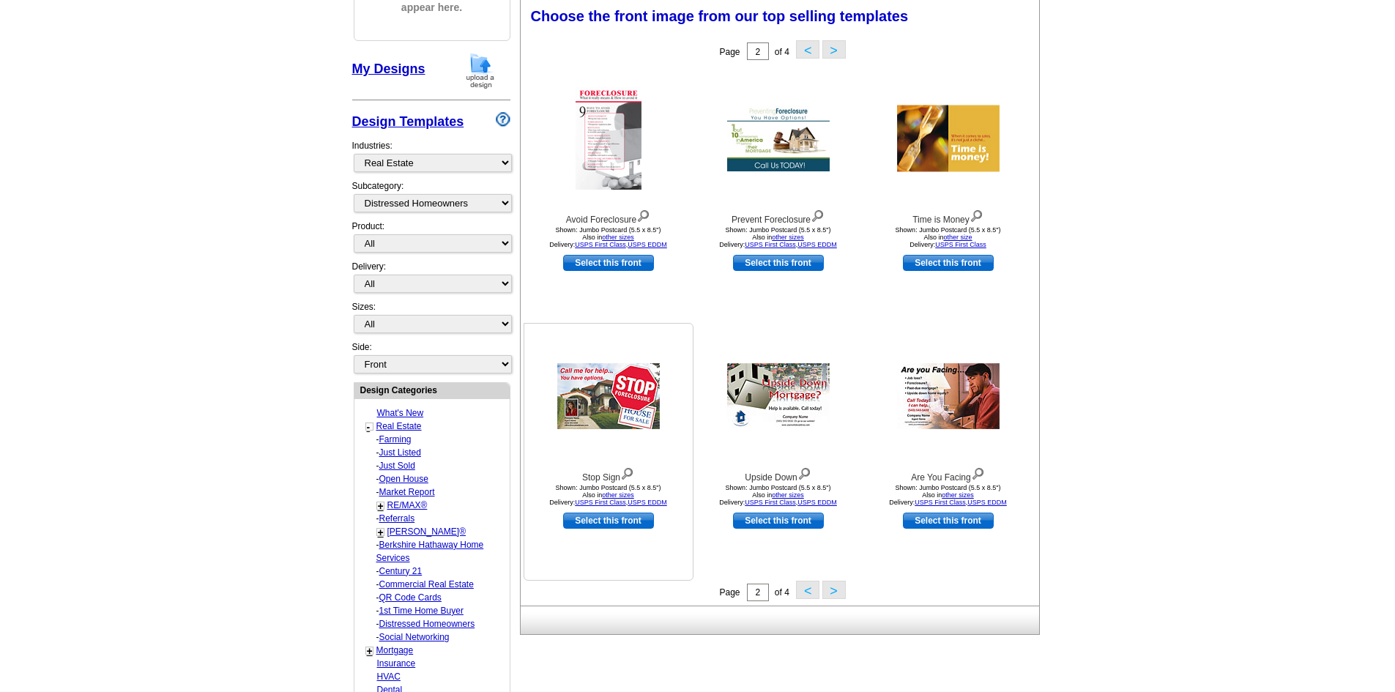
click at [618, 404] on img at bounding box center [608, 396] width 103 height 66
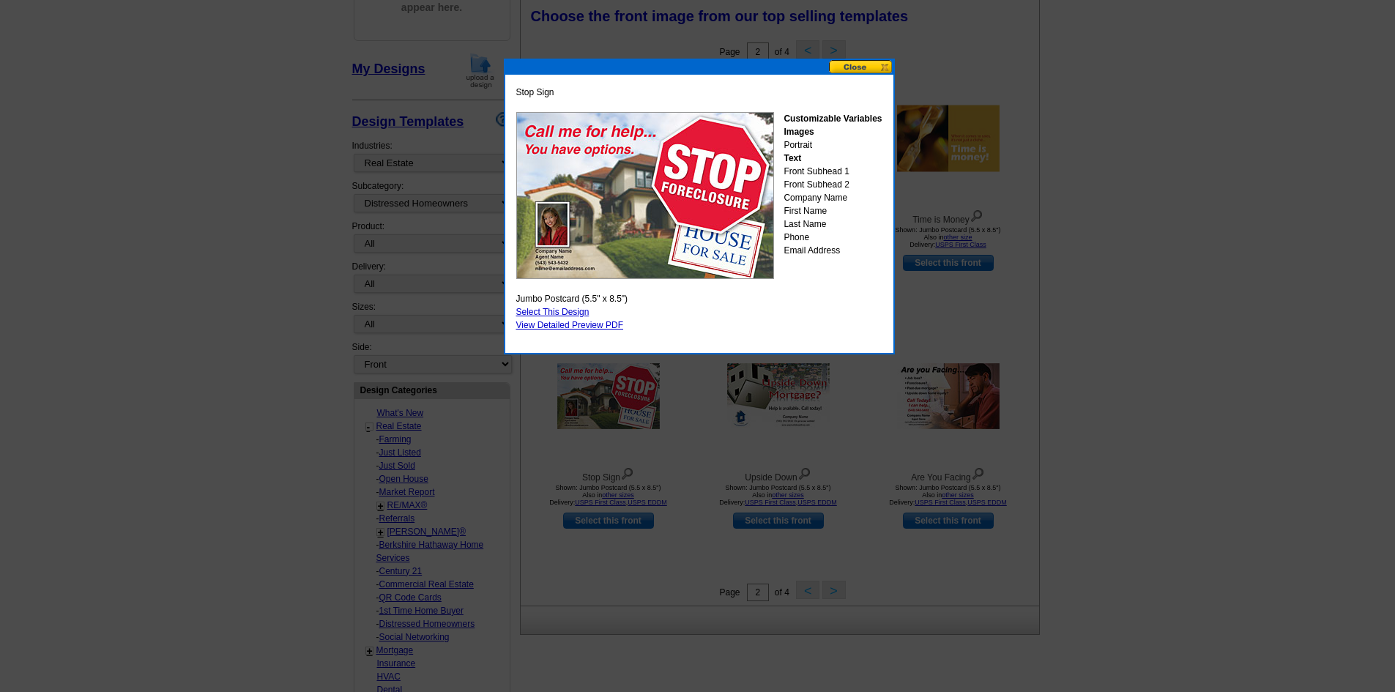
click at [562, 310] on link "Select This Design" at bounding box center [552, 312] width 73 height 10
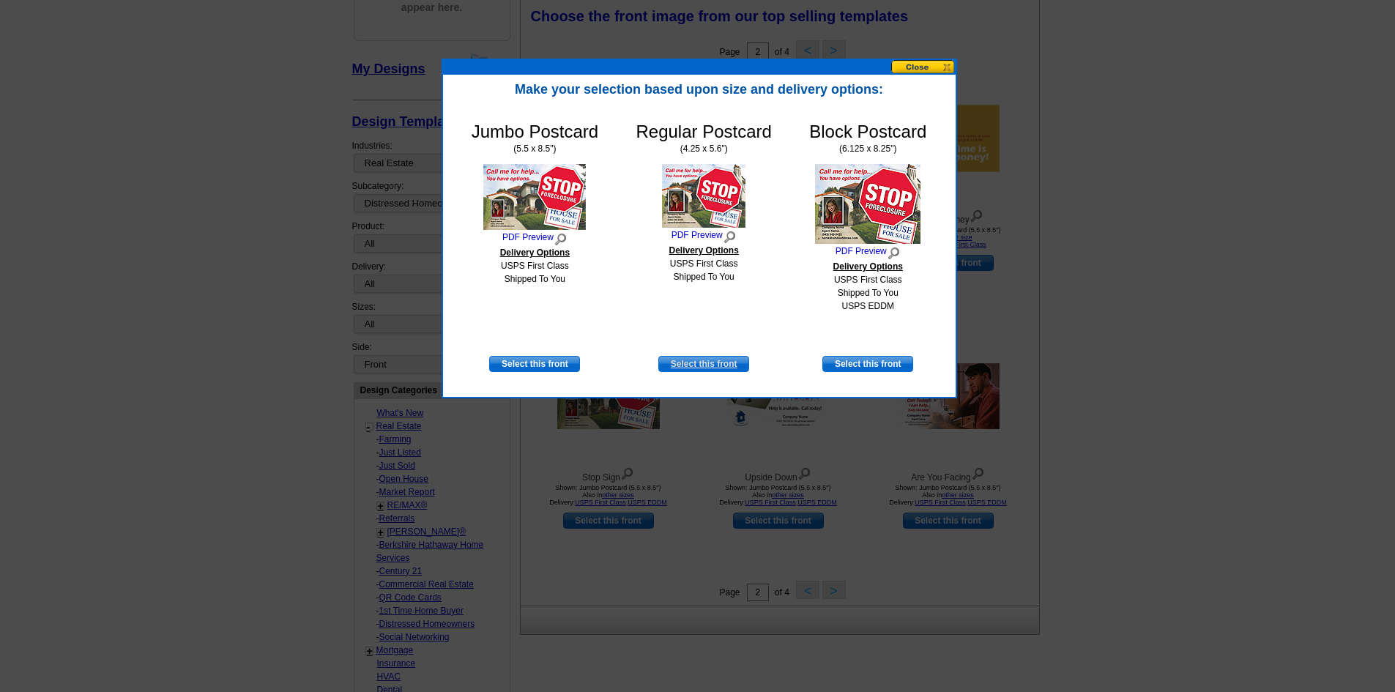
click at [700, 363] on link "Select this front" at bounding box center [703, 364] width 91 height 16
select select "1"
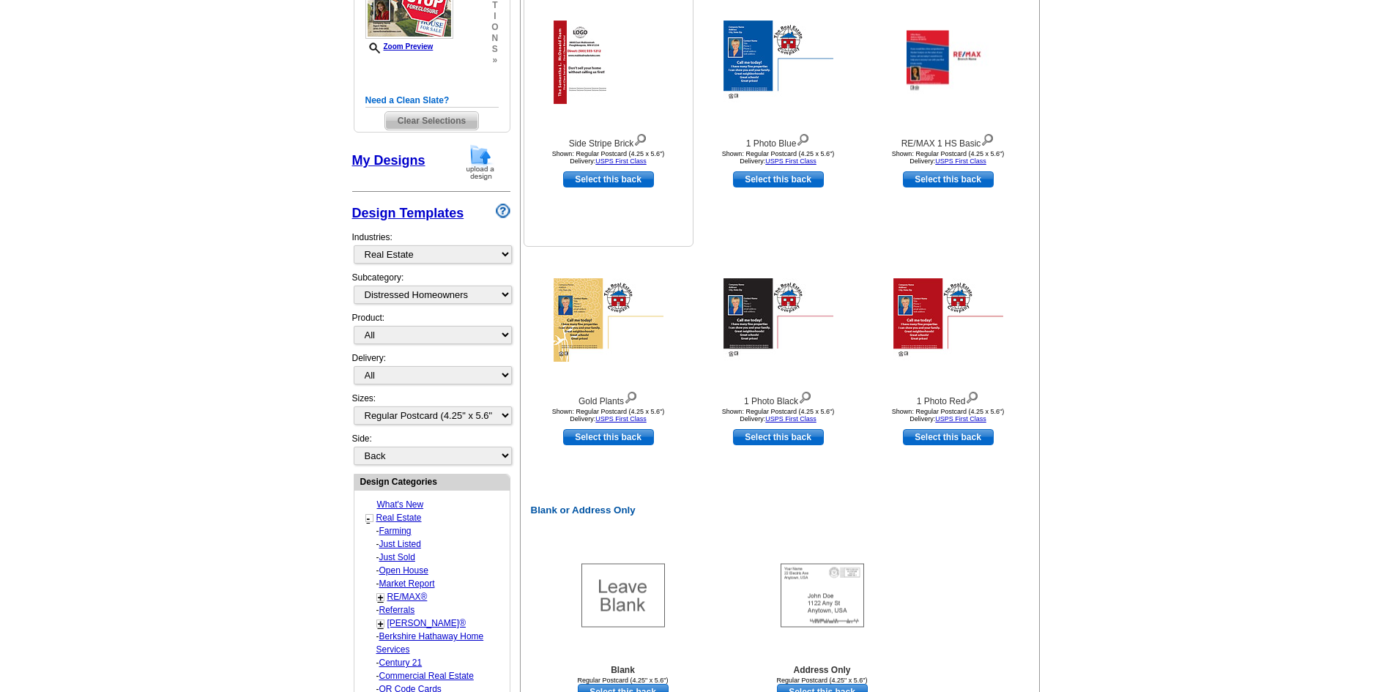
scroll to position [0, 0]
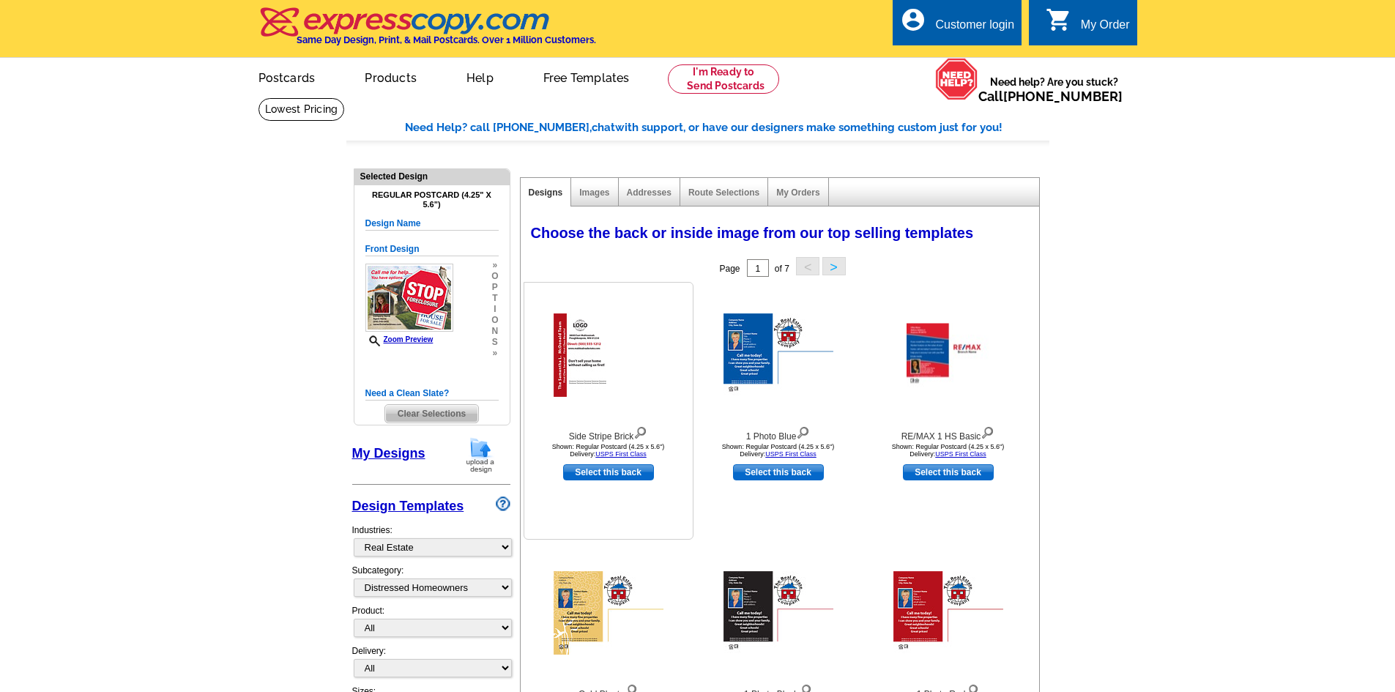
click at [587, 354] on img at bounding box center [609, 354] width 110 height 83
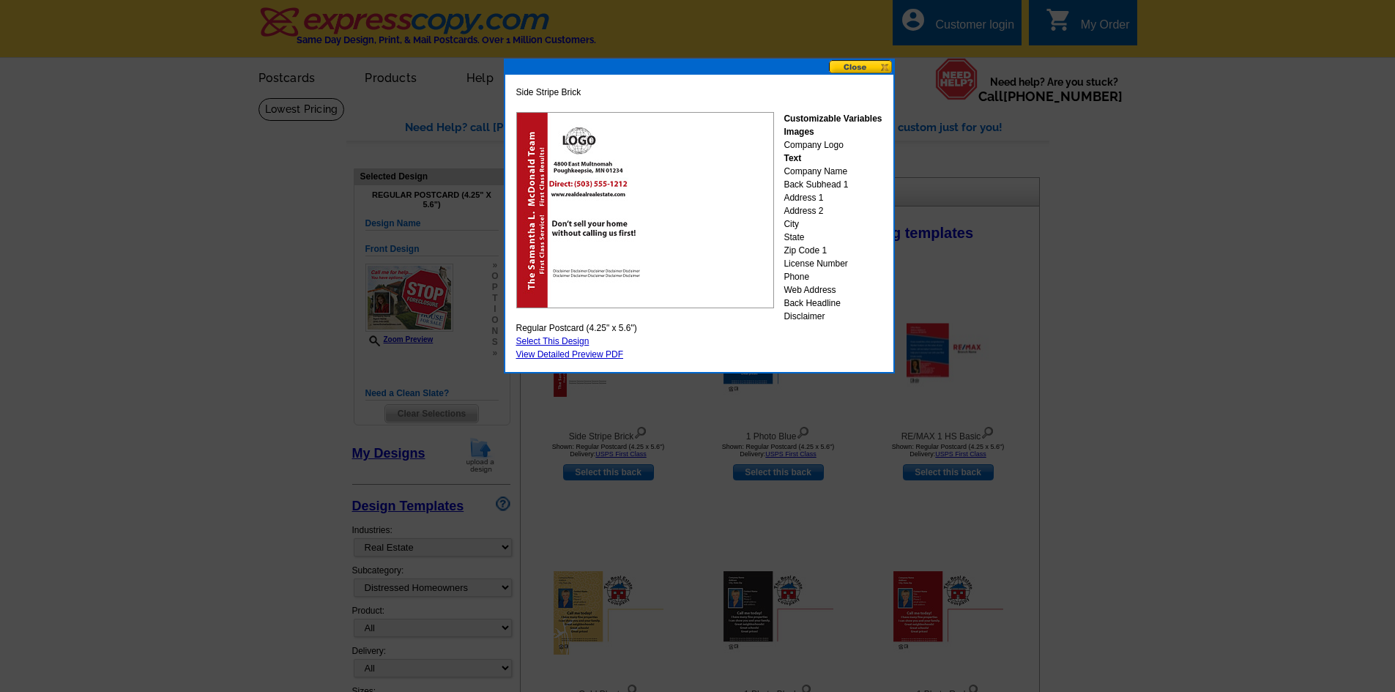
click at [554, 342] on link "Select This Design" at bounding box center [552, 341] width 73 height 10
select select "front"
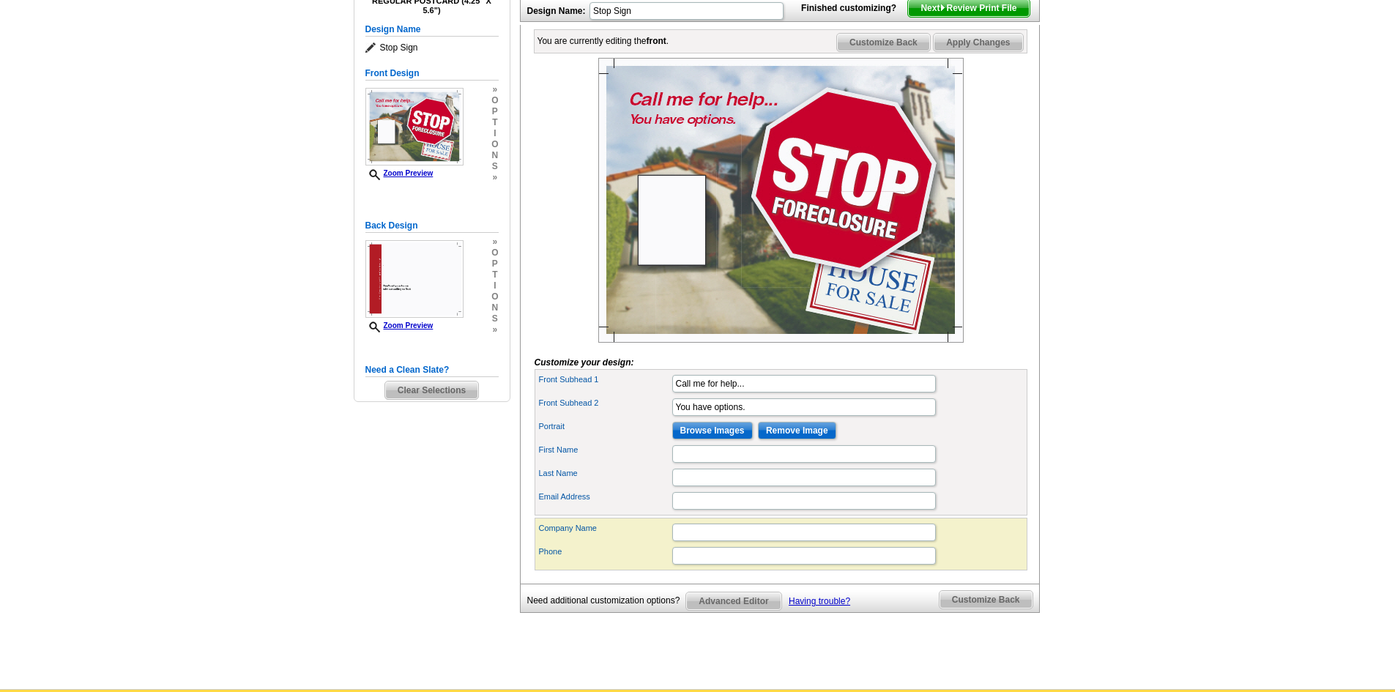
scroll to position [220, 0]
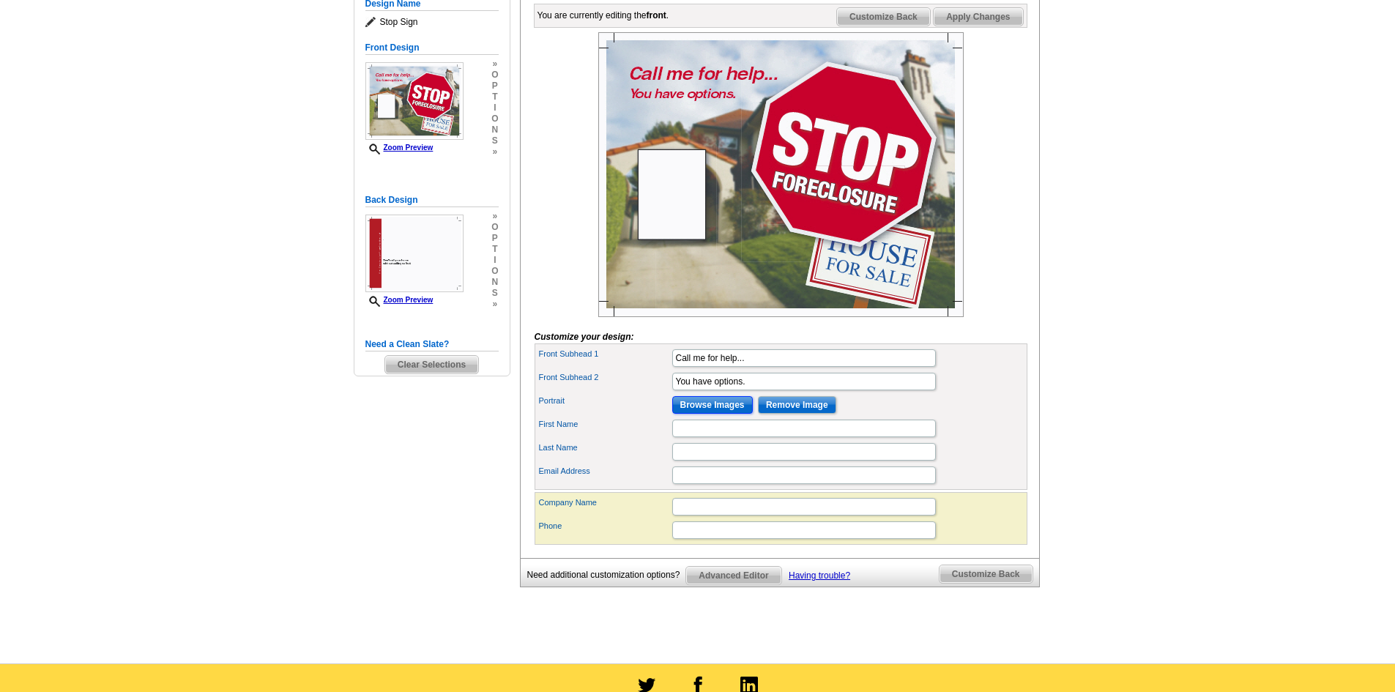
click at [723, 414] on input "Browse Images" at bounding box center [712, 405] width 81 height 18
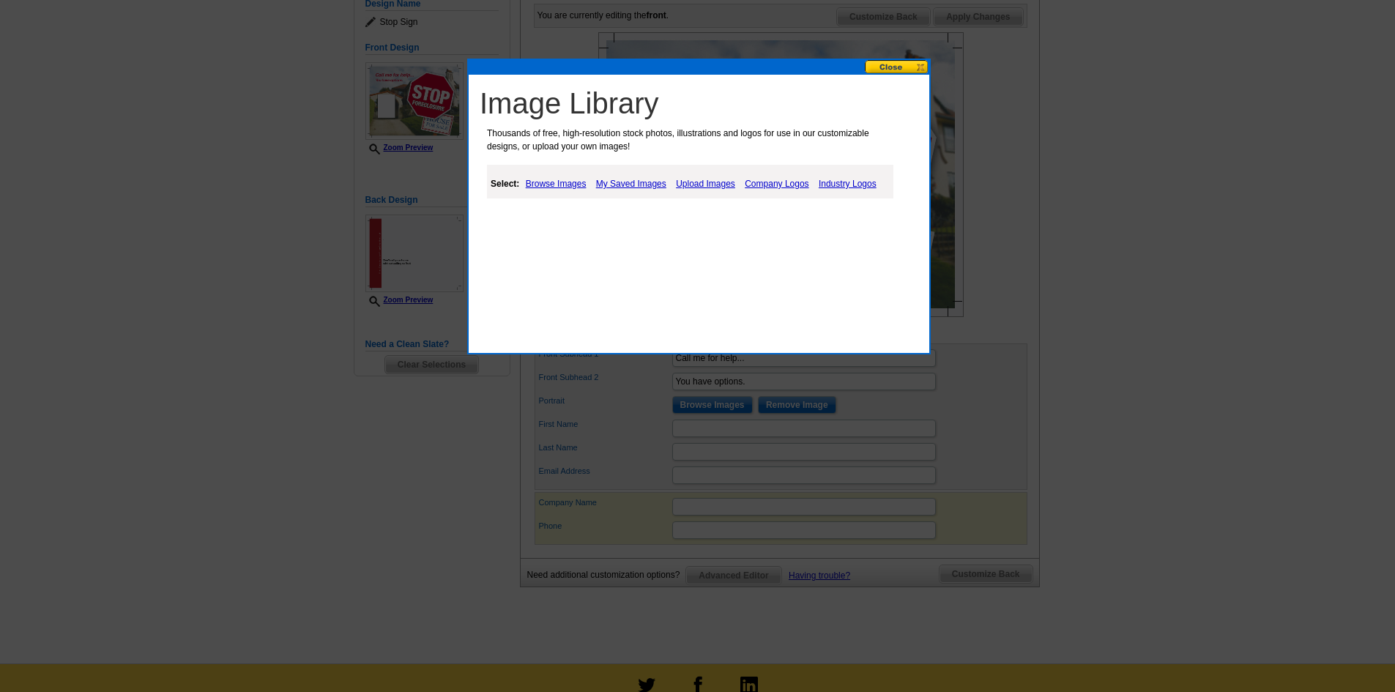
click at [552, 184] on link "Browse Images" at bounding box center [556, 184] width 68 height 18
click at [605, 219] on link "Places" at bounding box center [602, 220] width 26 height 10
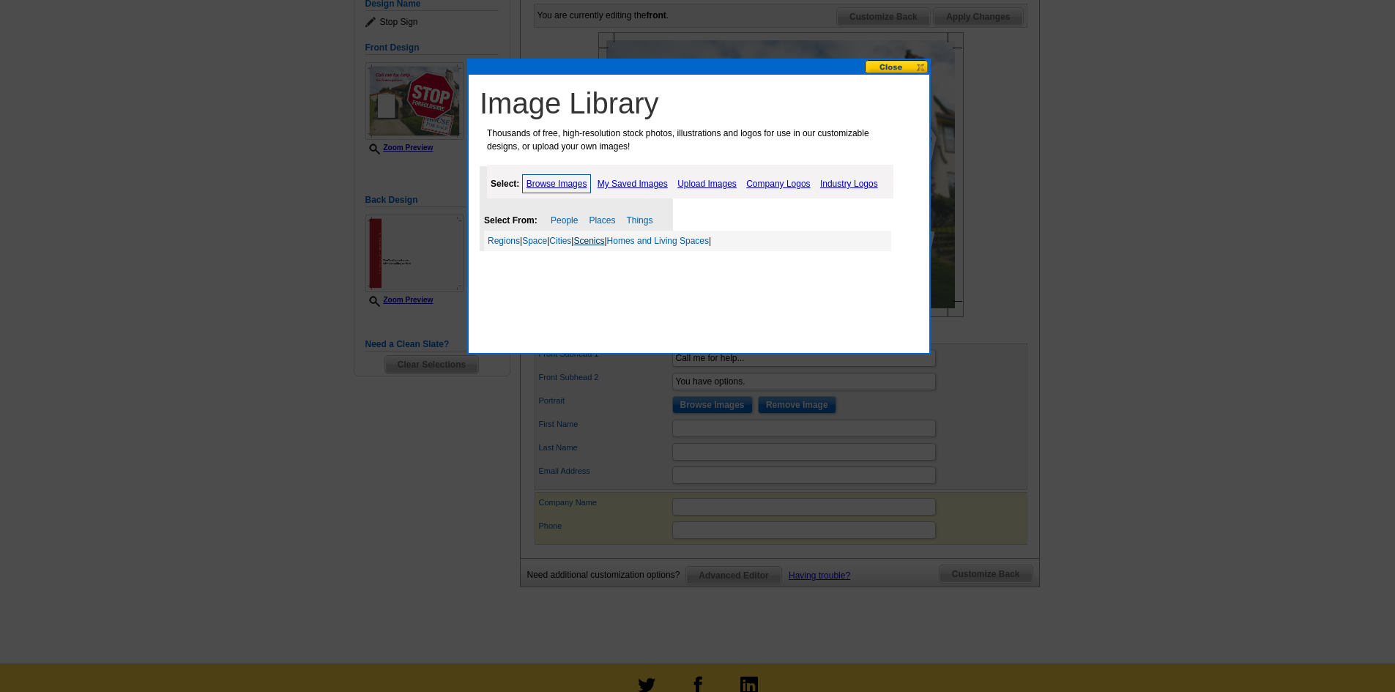
click at [595, 237] on link "Scenics" at bounding box center [588, 241] width 31 height 10
click at [612, 260] on link "Sky Water Land" at bounding box center [613, 261] width 62 height 10
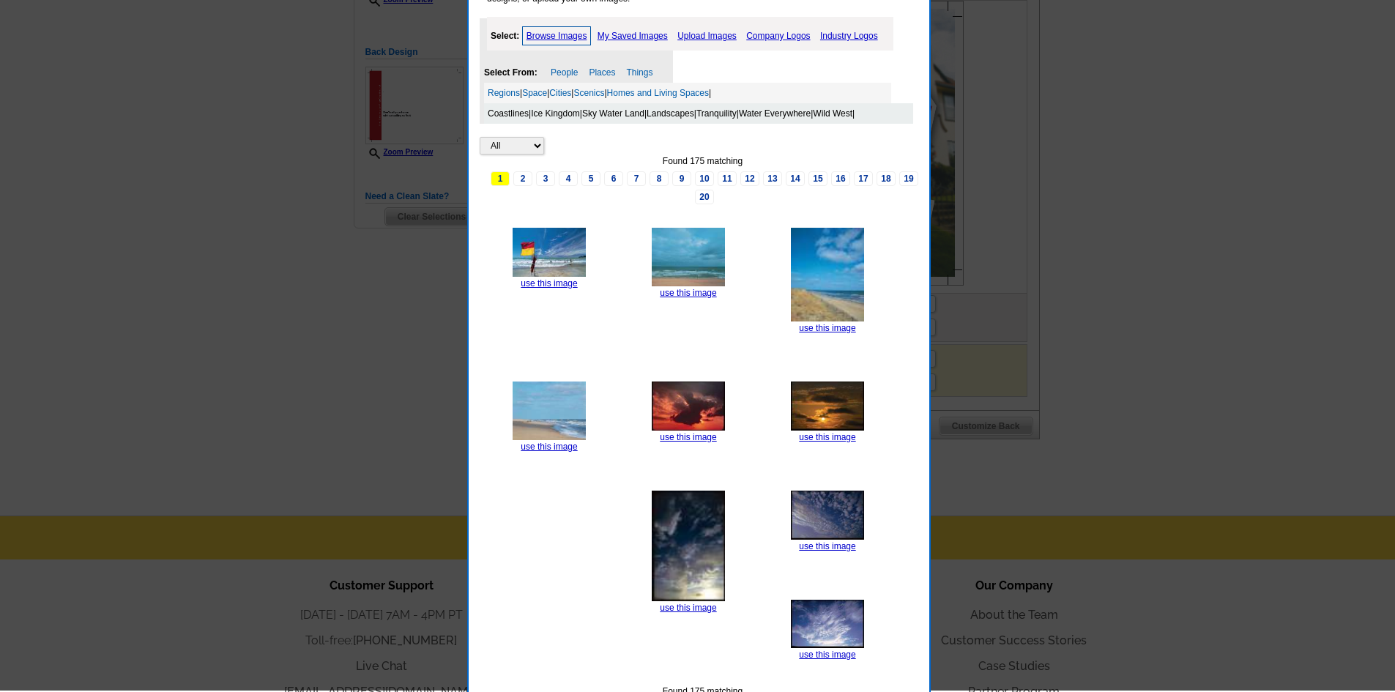
scroll to position [366, 0]
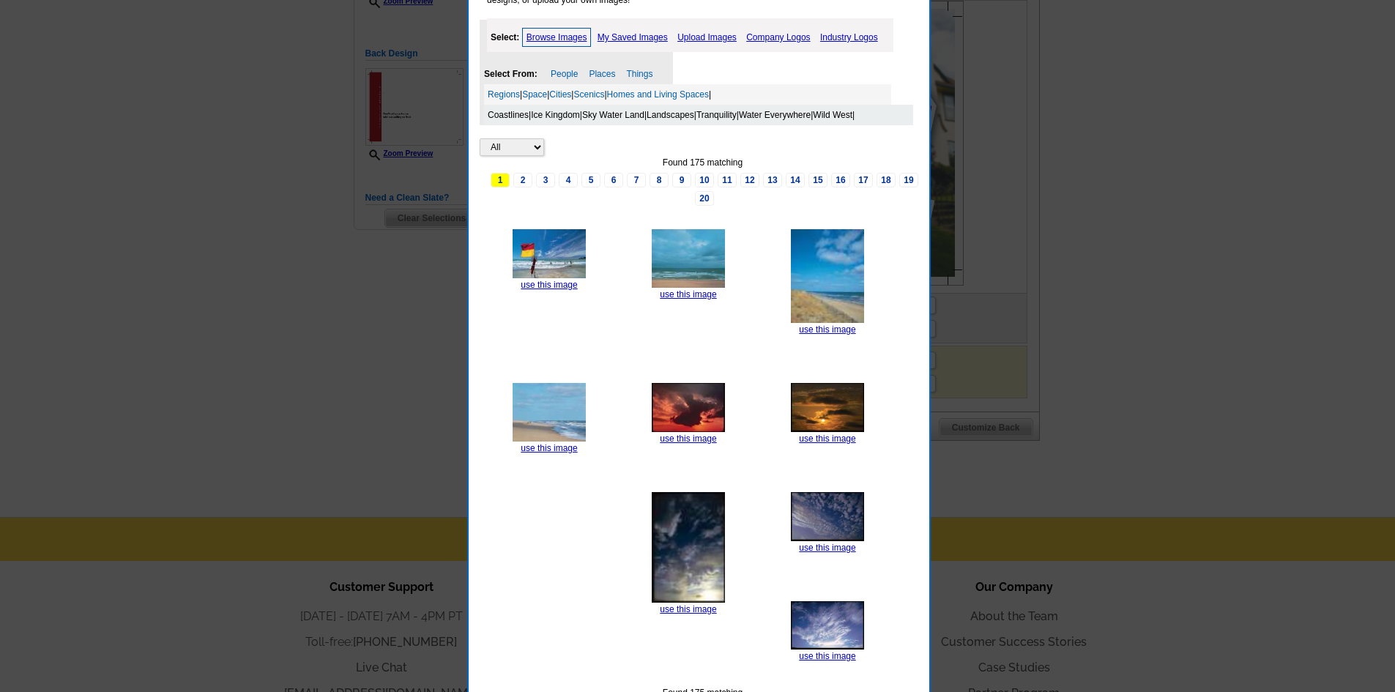
click at [677, 116] on link "Landscapes" at bounding box center [671, 115] width 48 height 10
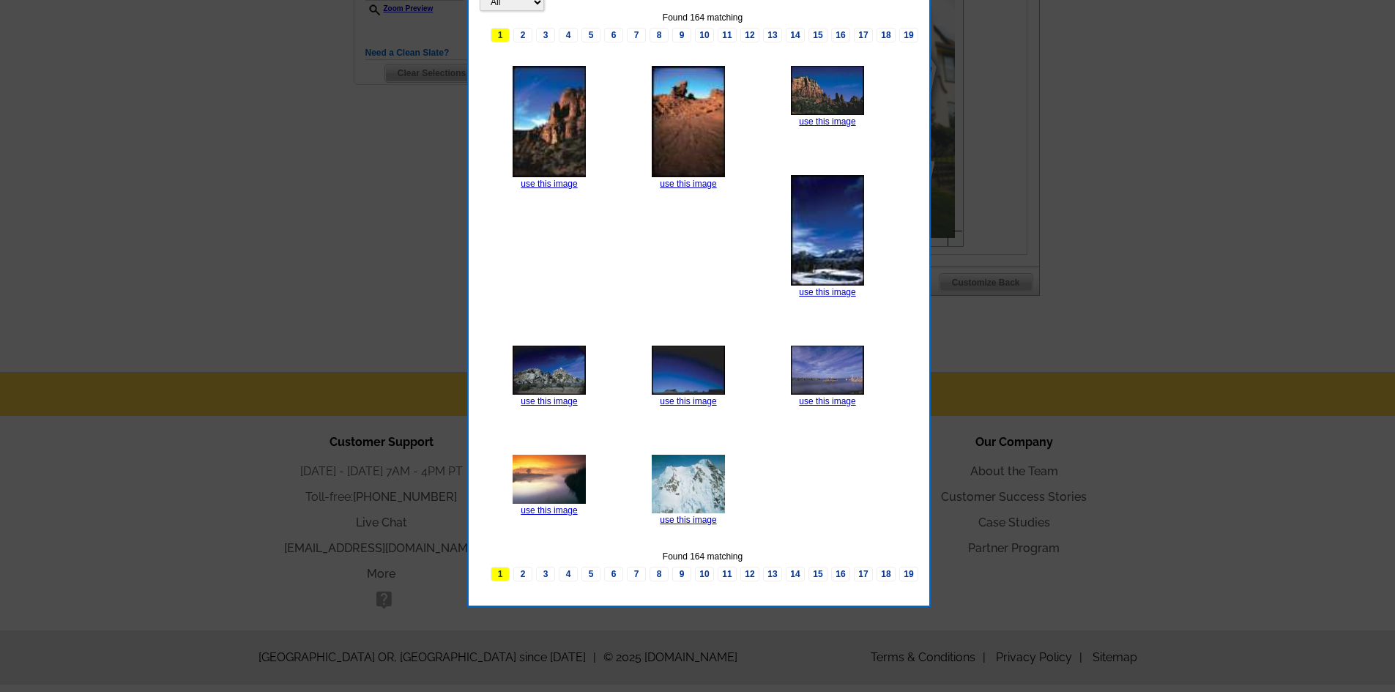
scroll to position [529, 0]
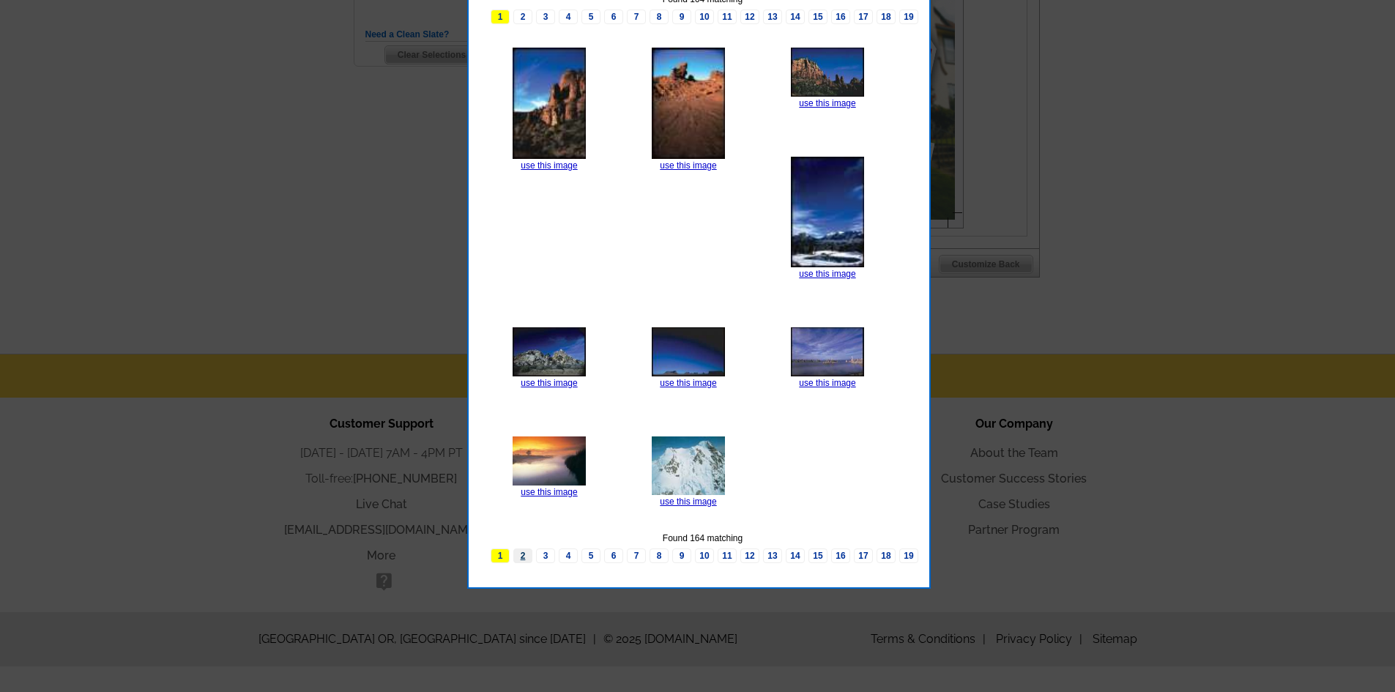
click at [520, 556] on link "2" at bounding box center [522, 555] width 19 height 15
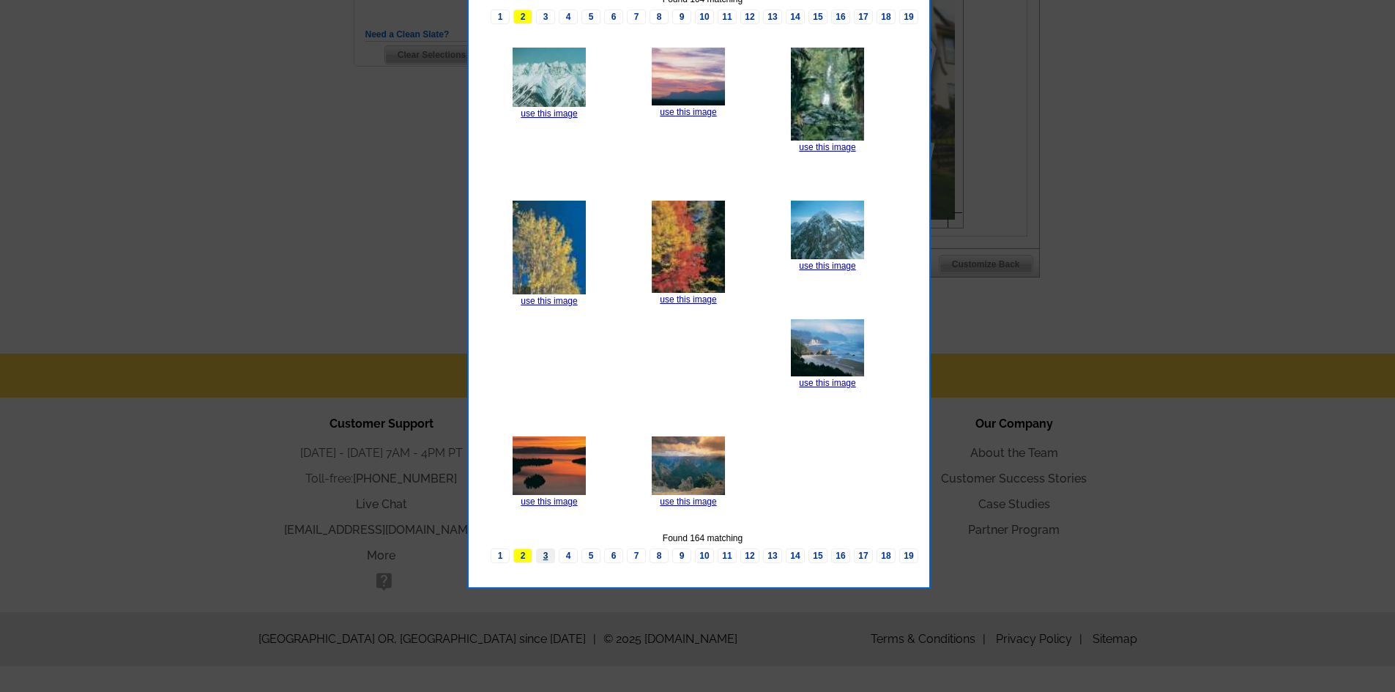
click at [541, 556] on link "3" at bounding box center [545, 555] width 19 height 15
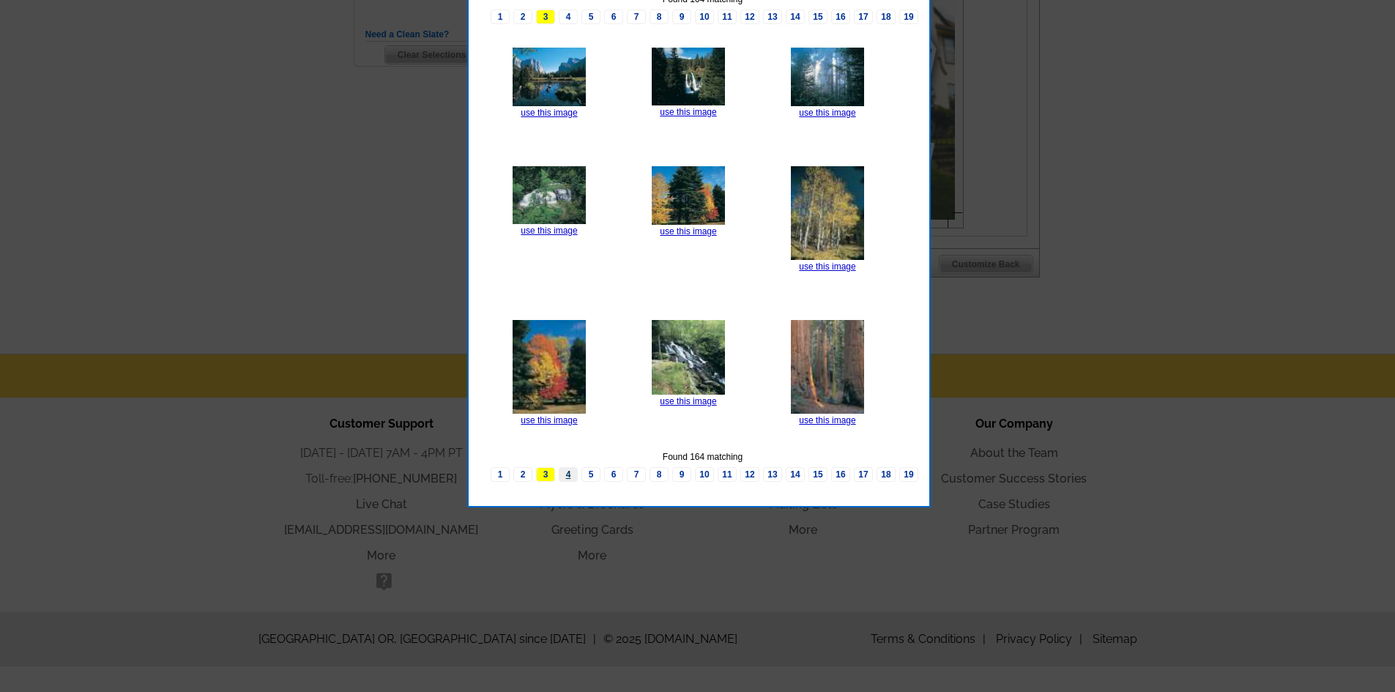
click at [568, 476] on link "4" at bounding box center [568, 474] width 19 height 15
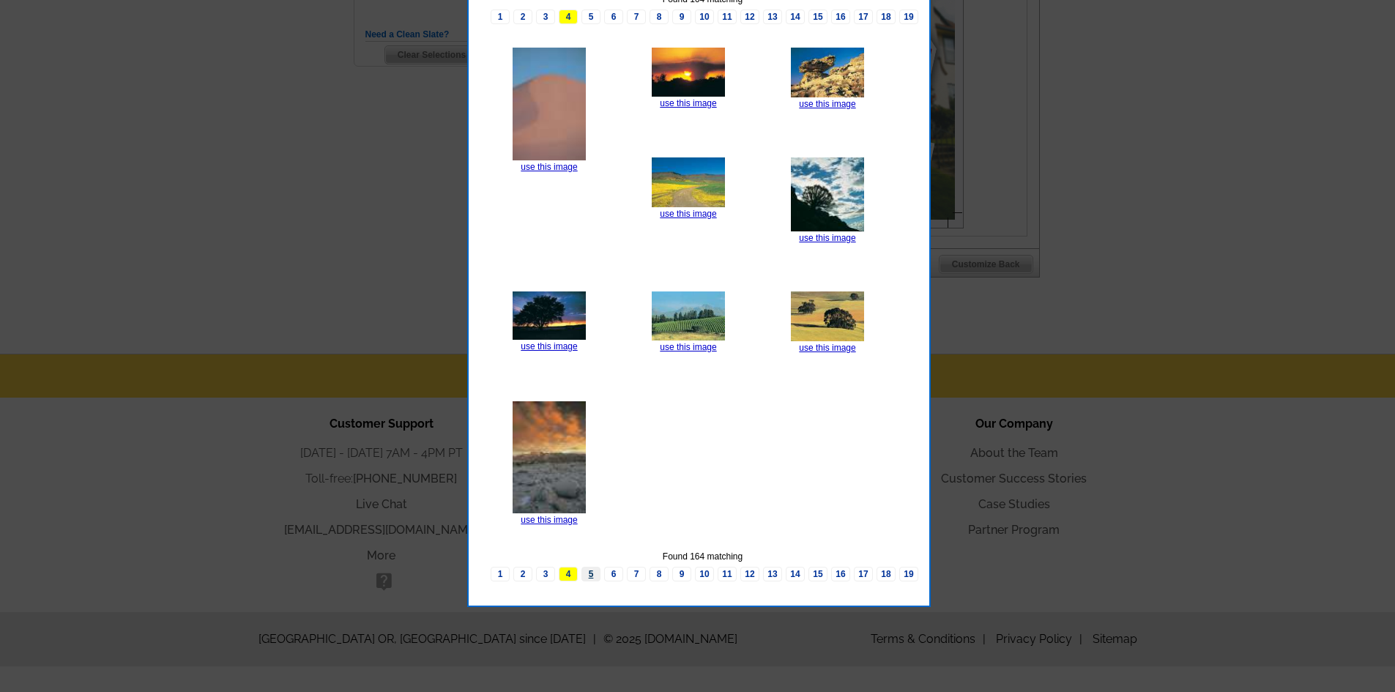
click at [586, 576] on link "5" at bounding box center [590, 574] width 19 height 15
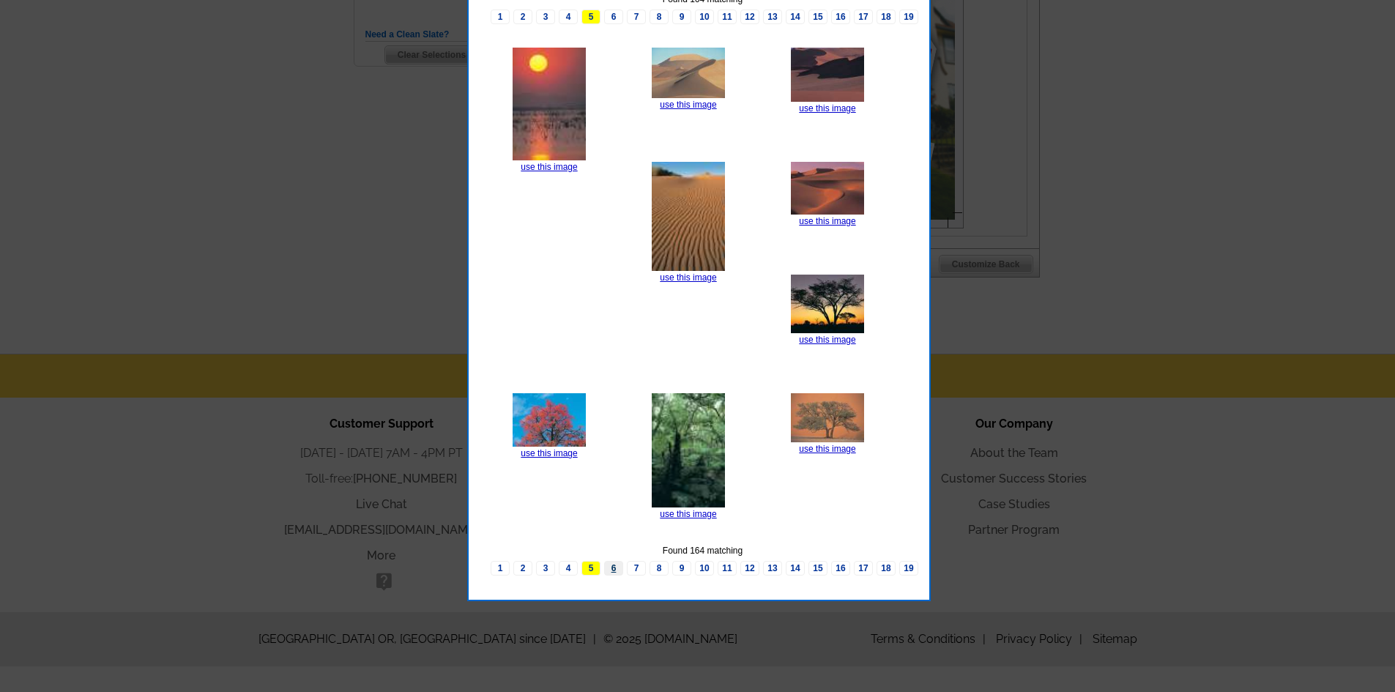
click at [613, 569] on link "6" at bounding box center [613, 568] width 19 height 15
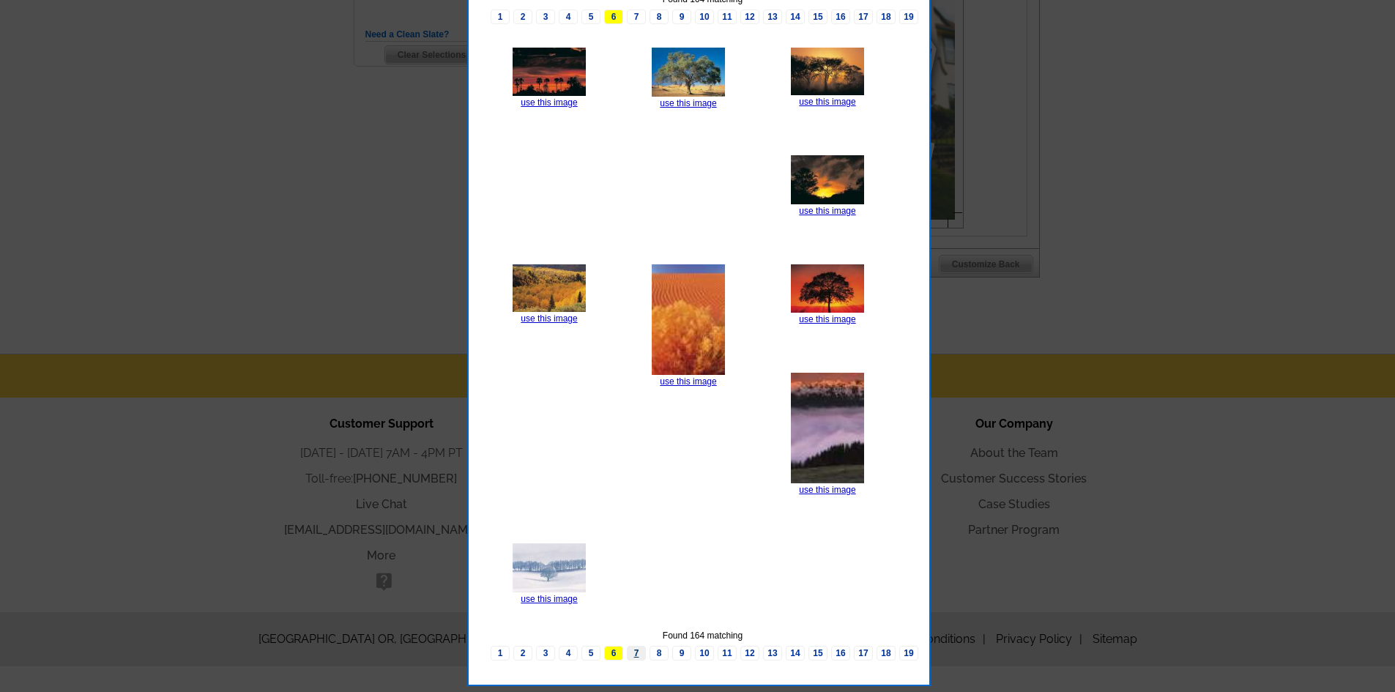
click at [639, 652] on link "7" at bounding box center [636, 653] width 19 height 15
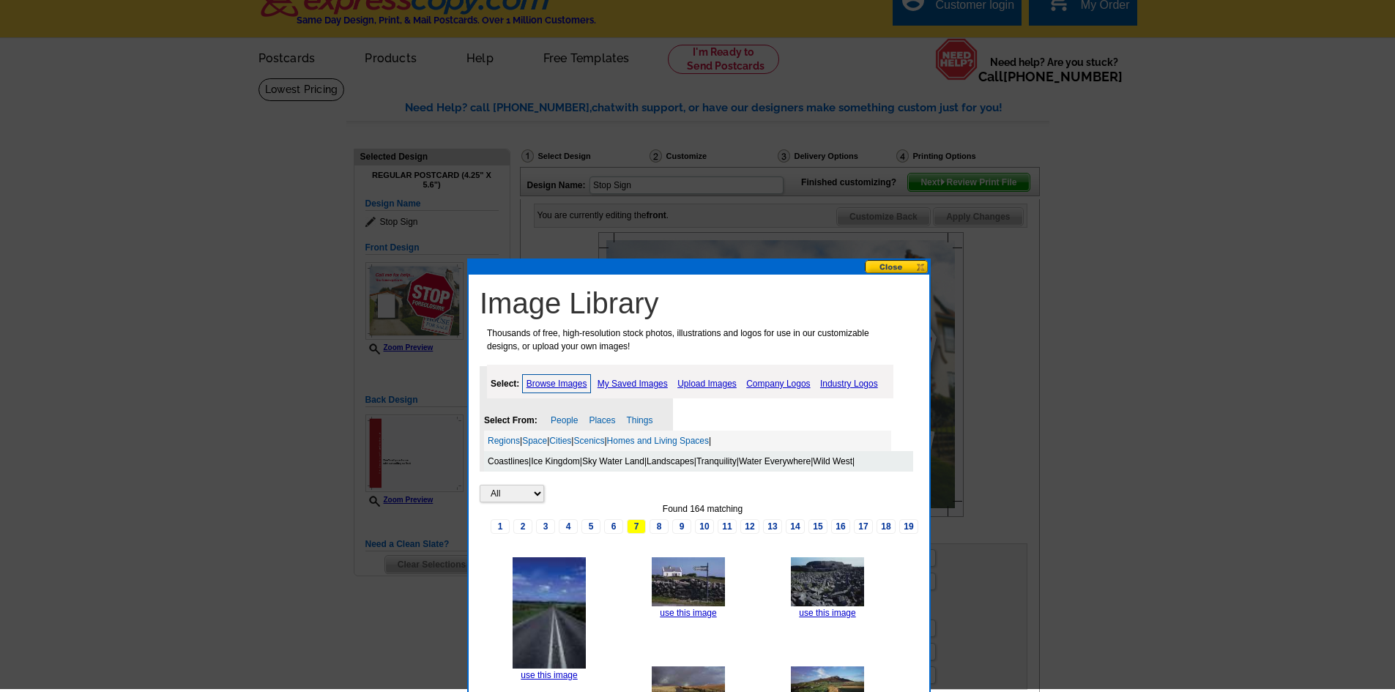
scroll to position [17, 0]
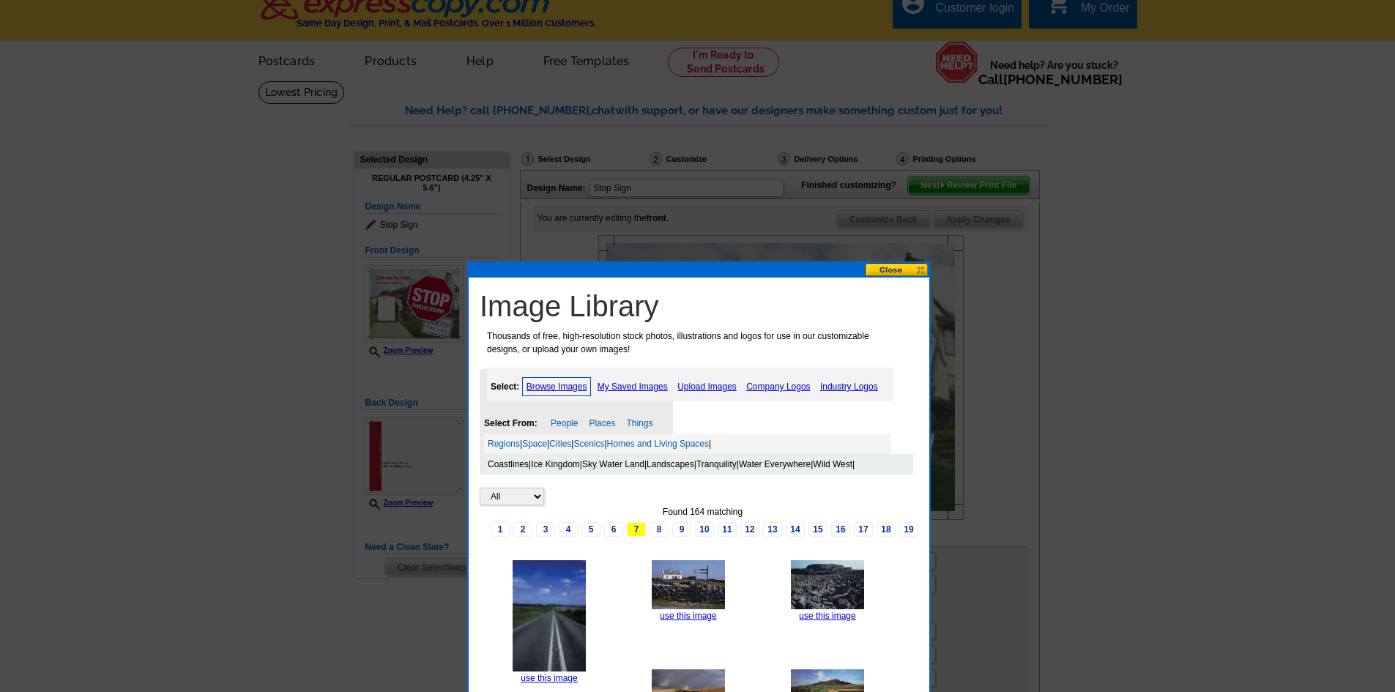
click at [901, 269] on button at bounding box center [897, 270] width 64 height 14
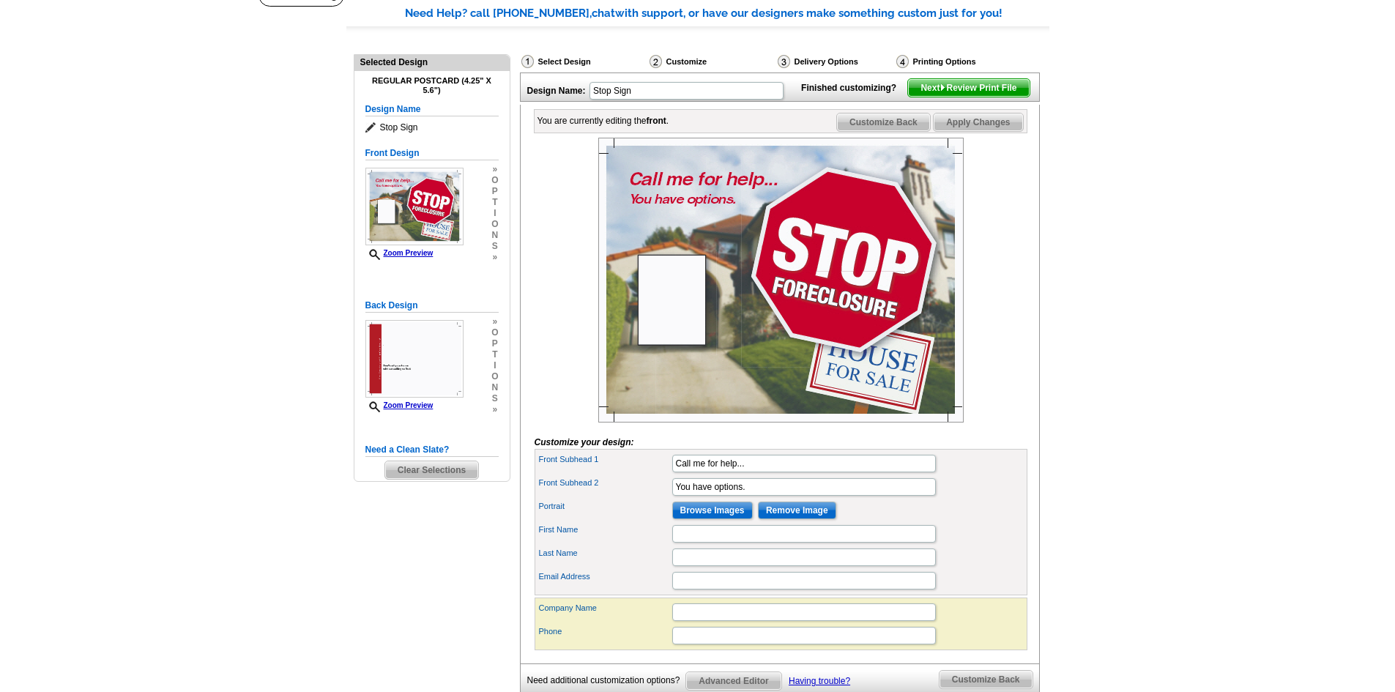
scroll to position [163, 0]
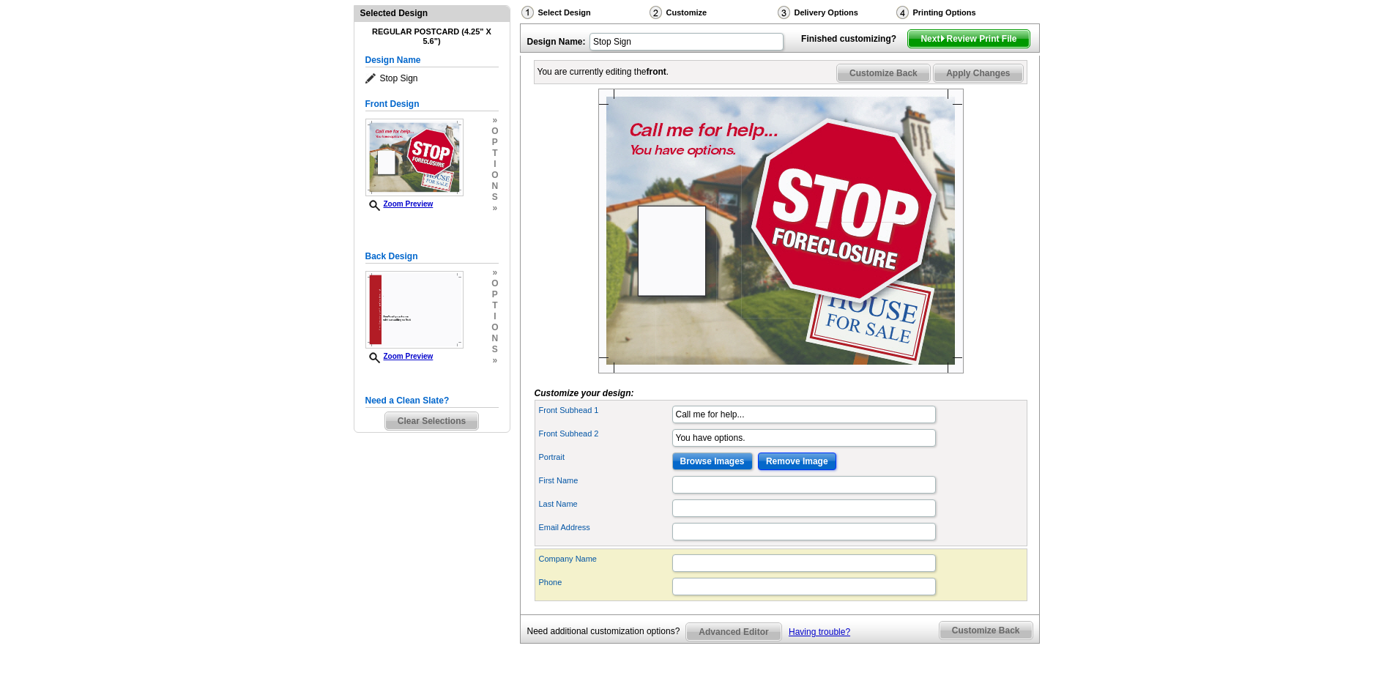
click at [803, 470] on input "Remove Image" at bounding box center [797, 462] width 78 height 18
click at [778, 470] on input "Remove Image" at bounding box center [797, 462] width 78 height 18
drag, startPoint x: 757, startPoint y: 440, endPoint x: 625, endPoint y: 439, distance: 132.6
click at [625, 426] on div "Front Subhead 1 Call me for help..." at bounding box center [780, 414] width 487 height 23
type input "Don't Let The Government Take Your Land"
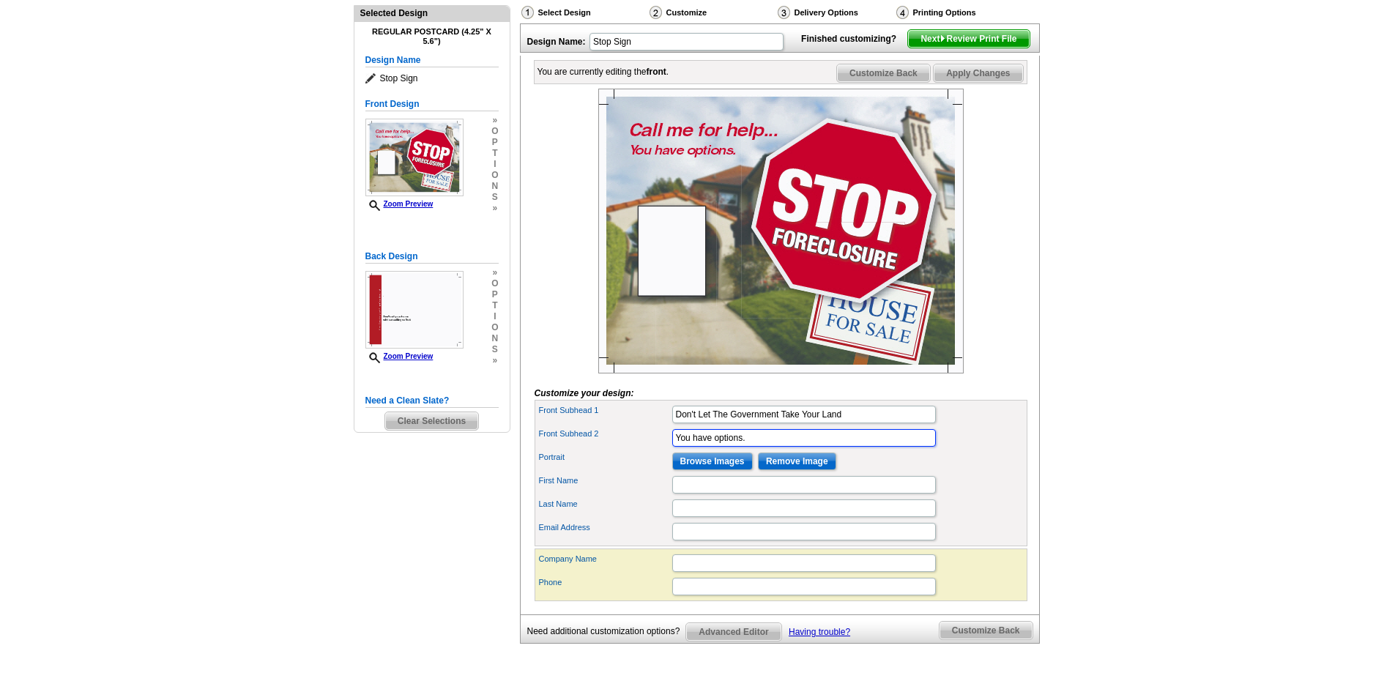
scroll to position [0, 0]
click at [857, 359] on img at bounding box center [780, 231] width 365 height 285
click at [742, 641] on span "Advanced Editor" at bounding box center [733, 632] width 94 height 18
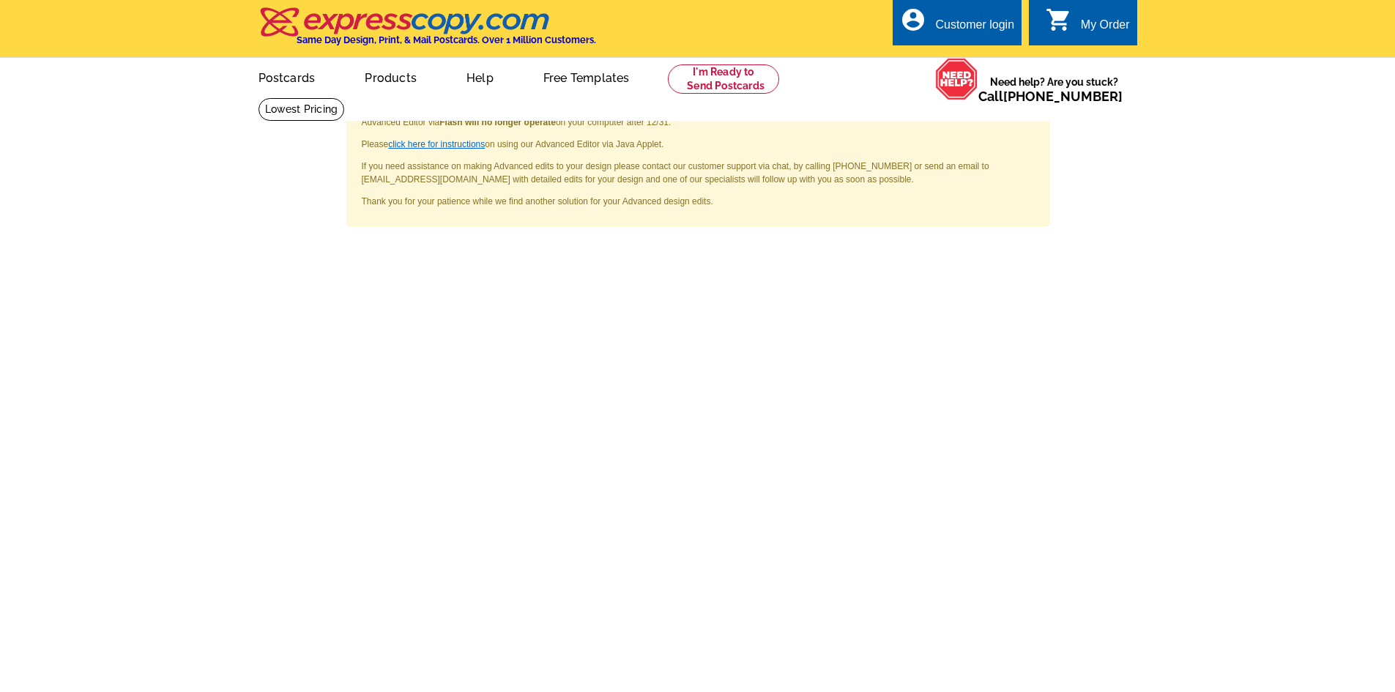
click at [436, 149] on link "click here for instructions" at bounding box center [436, 144] width 97 height 10
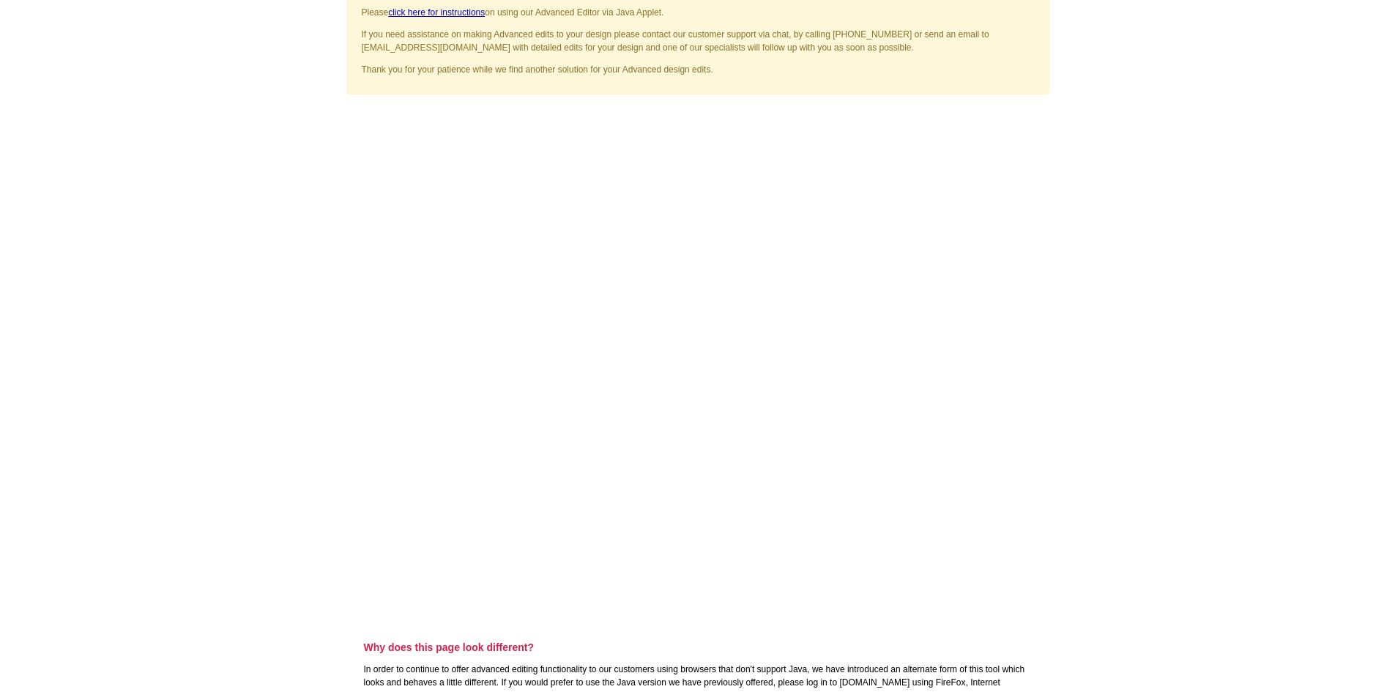
scroll to position [146, 0]
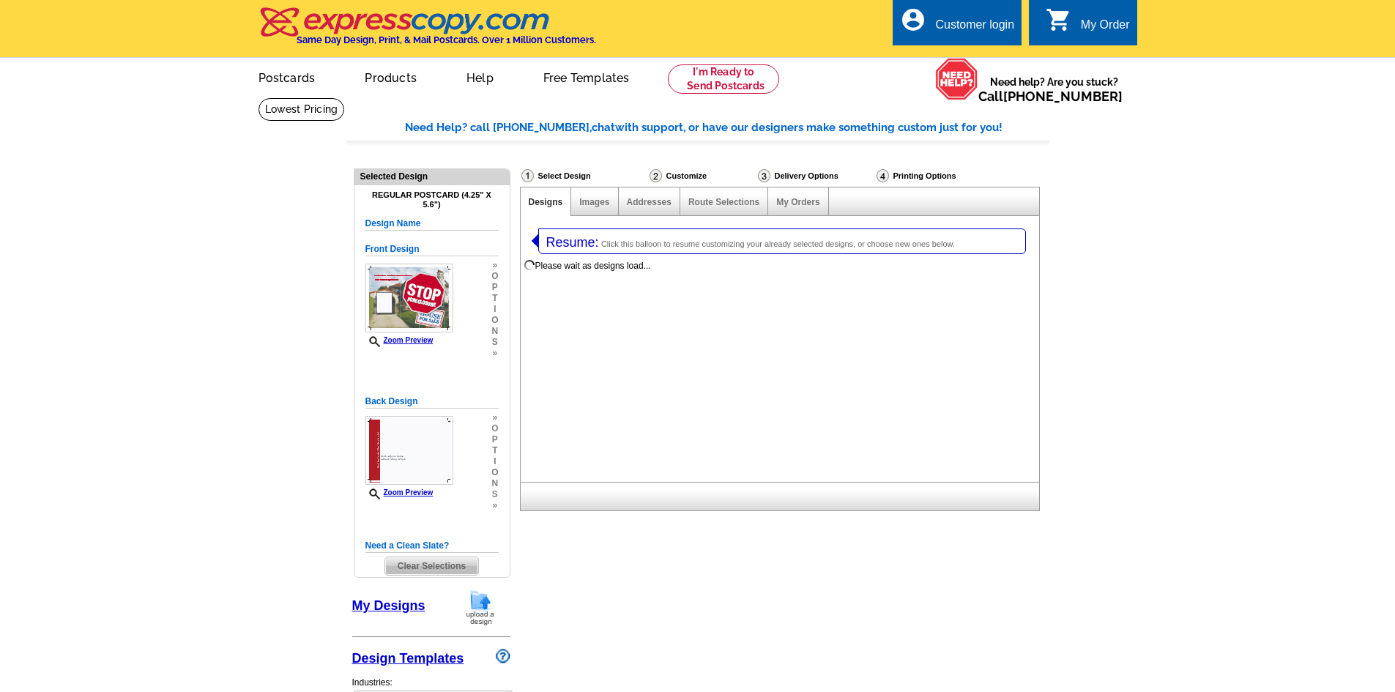
select select
select select "1"
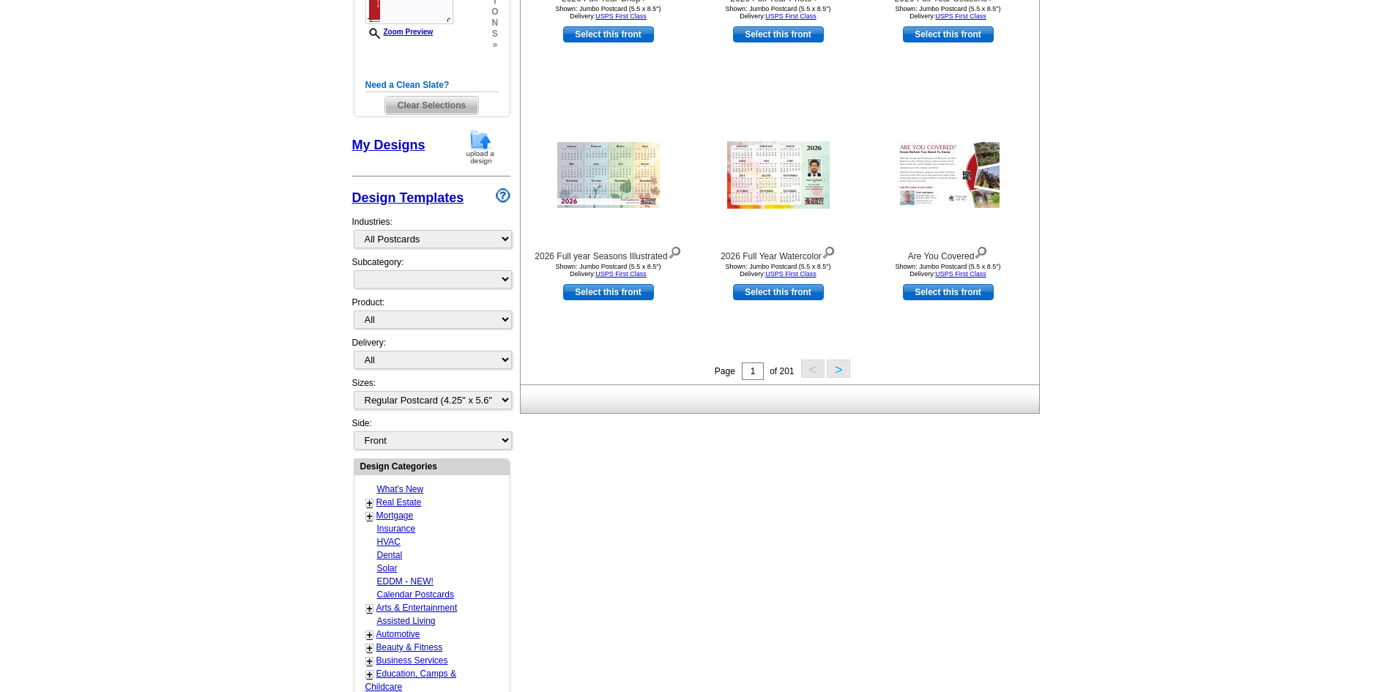
scroll to position [732, 0]
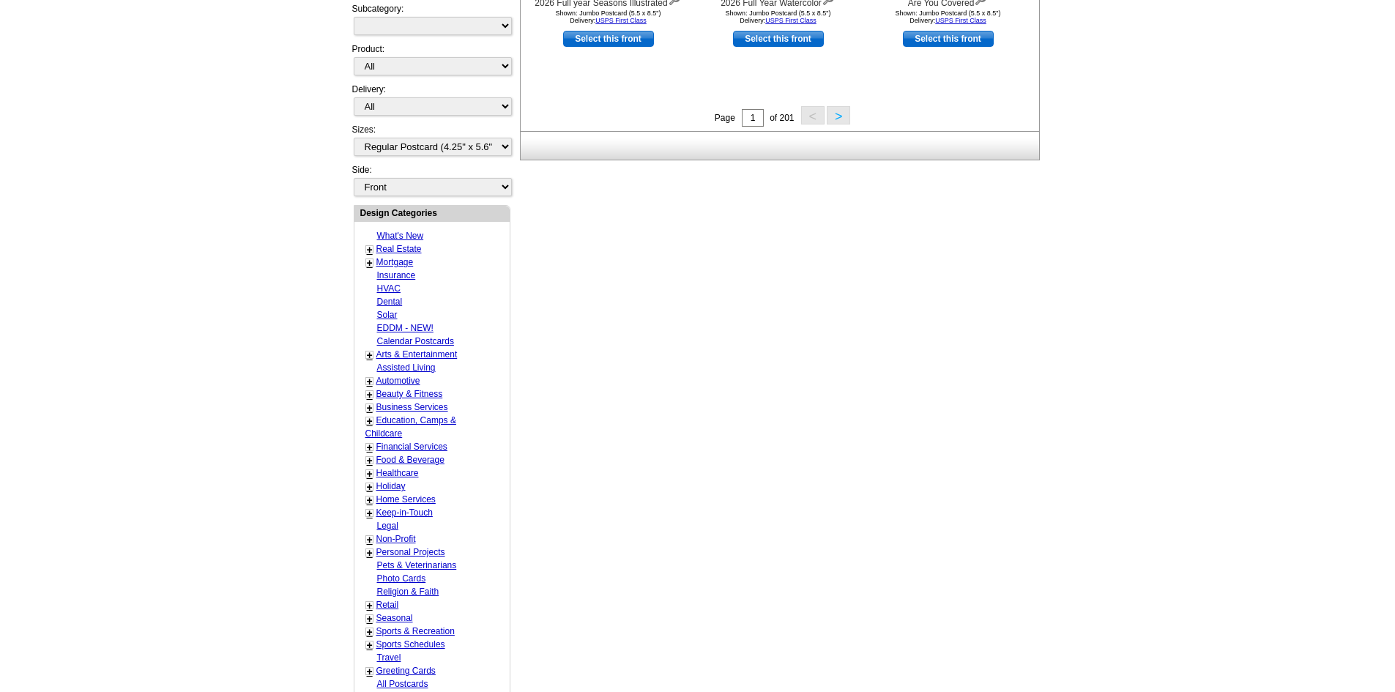
click at [370, 248] on link "+" at bounding box center [370, 250] width 6 height 12
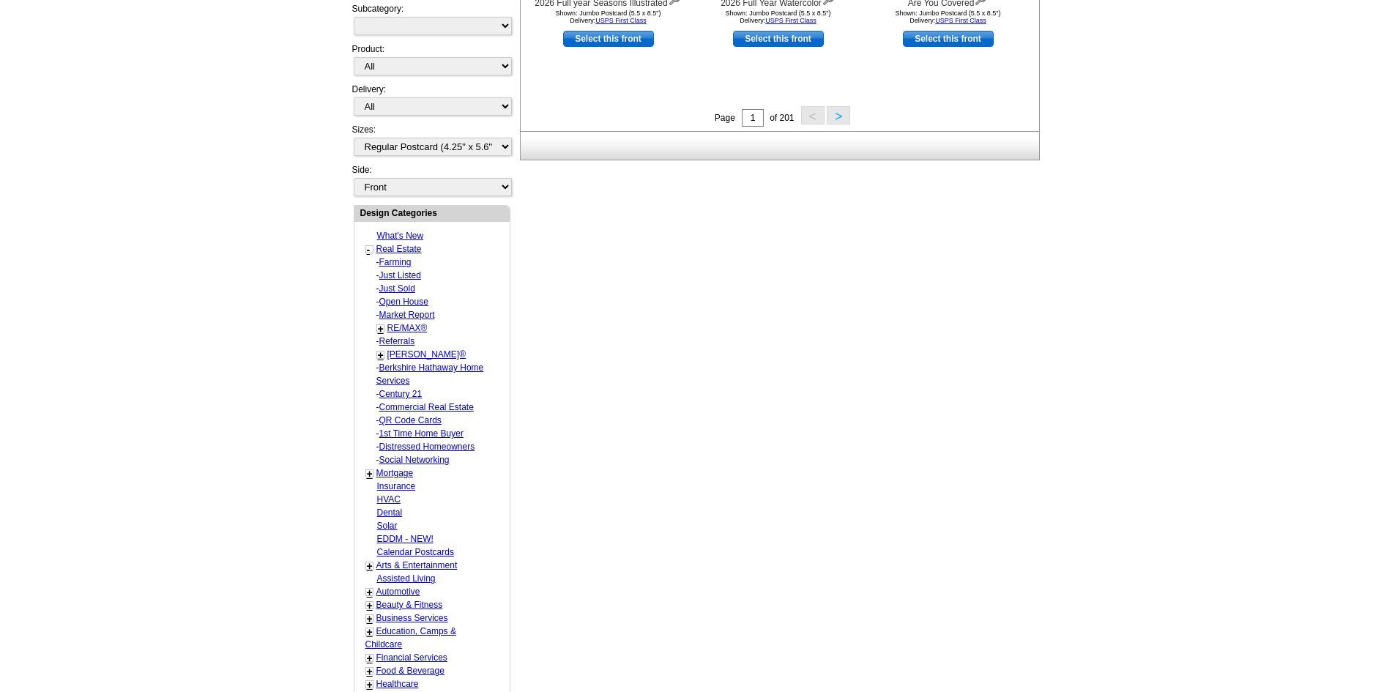
click at [409, 444] on link "Distressed Homeowners" at bounding box center [427, 447] width 96 height 10
select select "785"
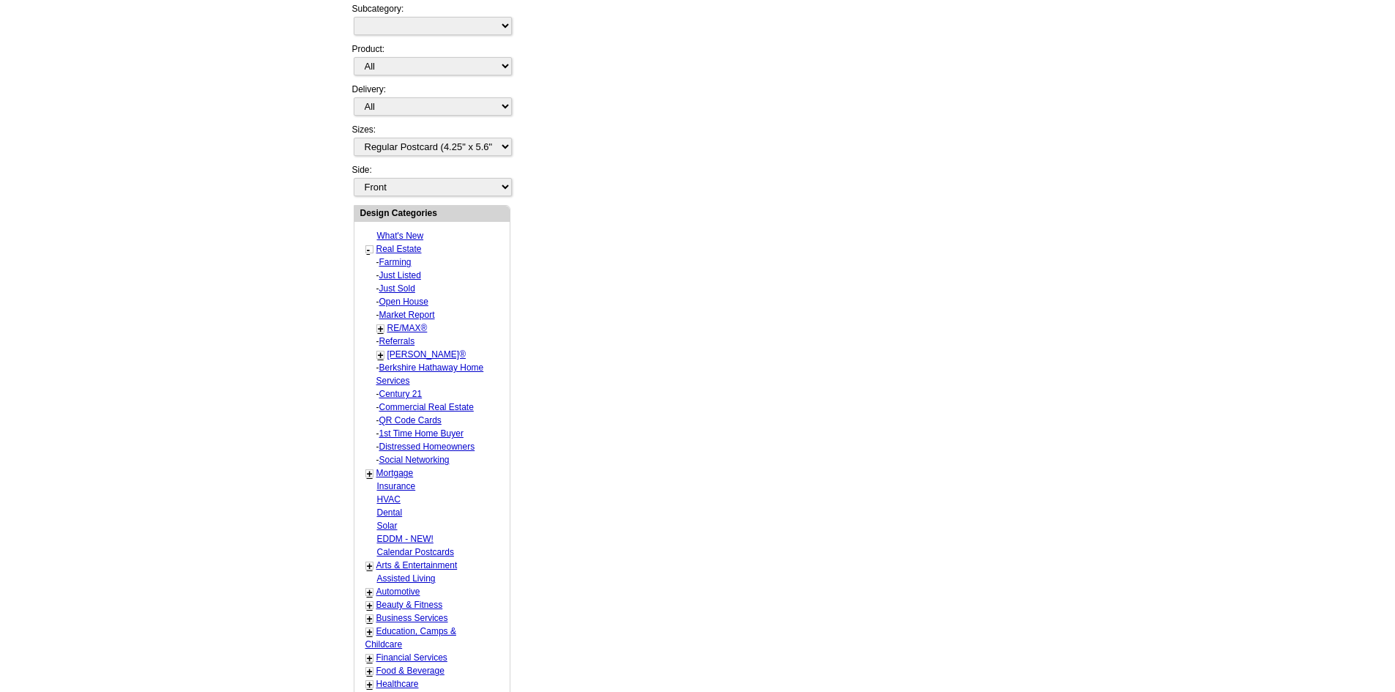
select select "787"
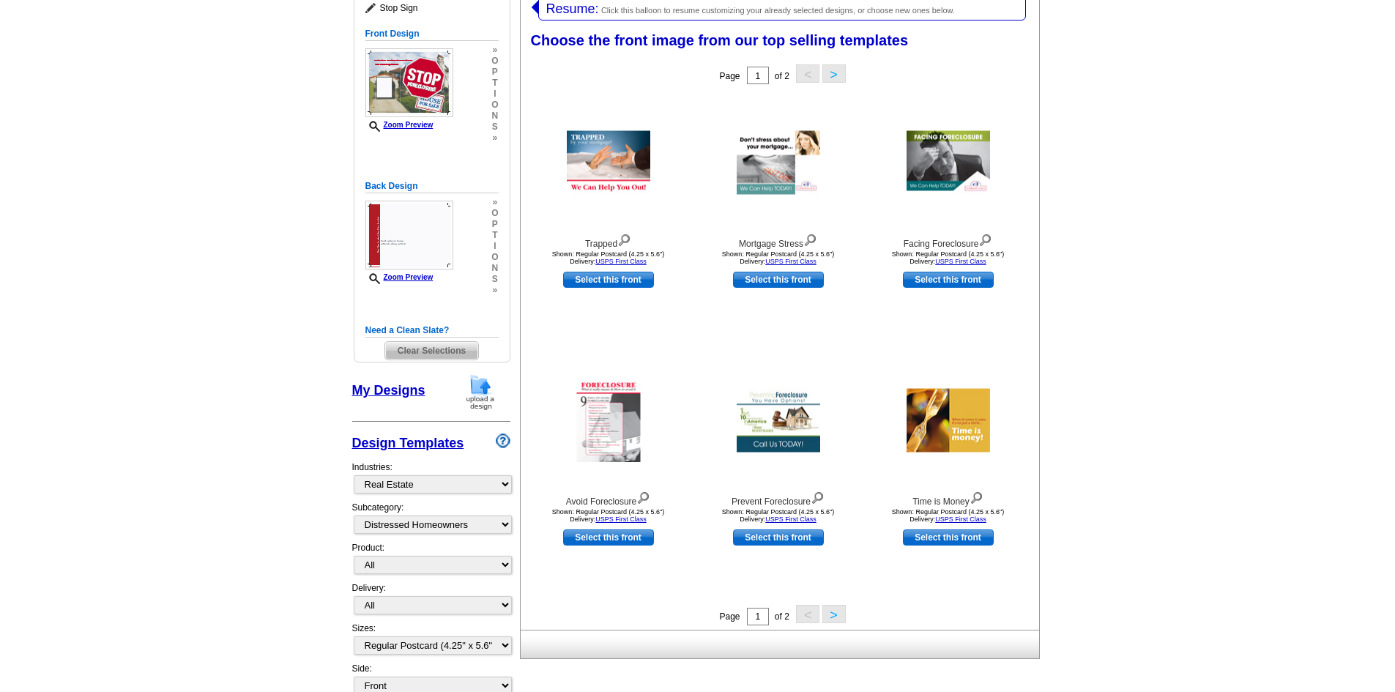
scroll to position [226, 0]
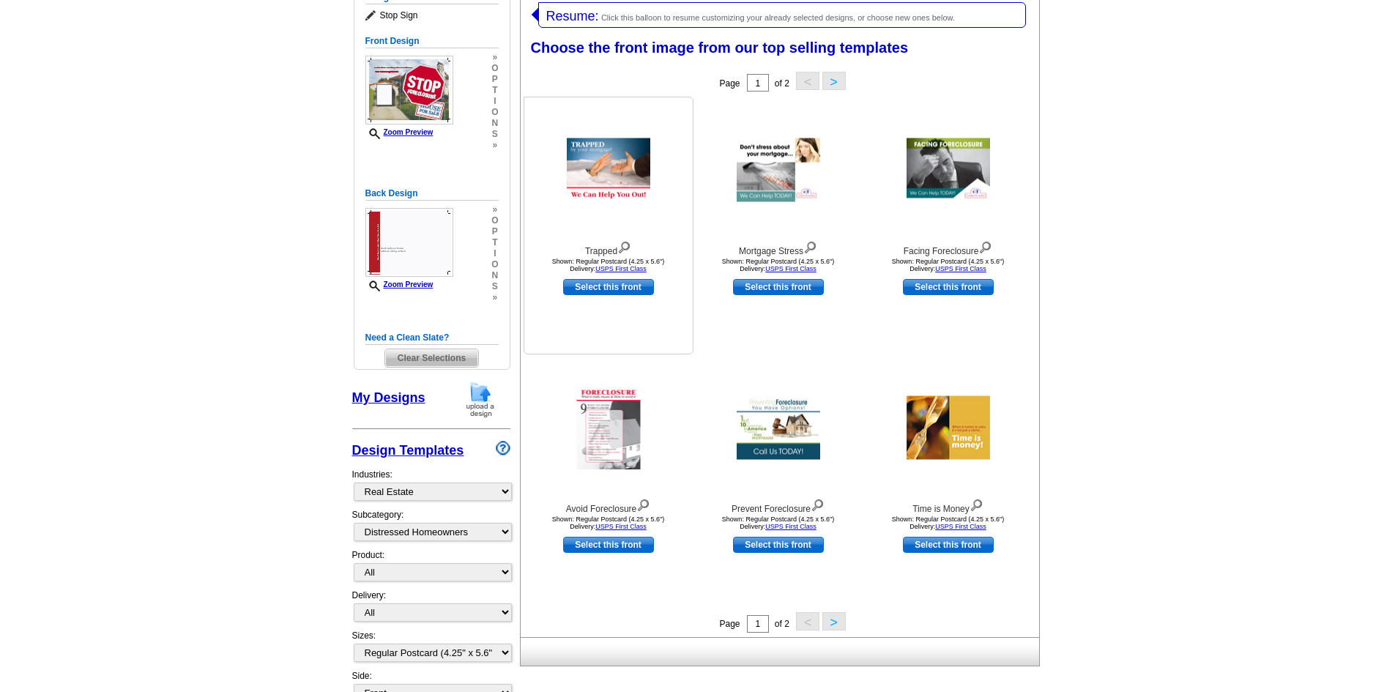
click at [616, 169] on img at bounding box center [608, 170] width 83 height 64
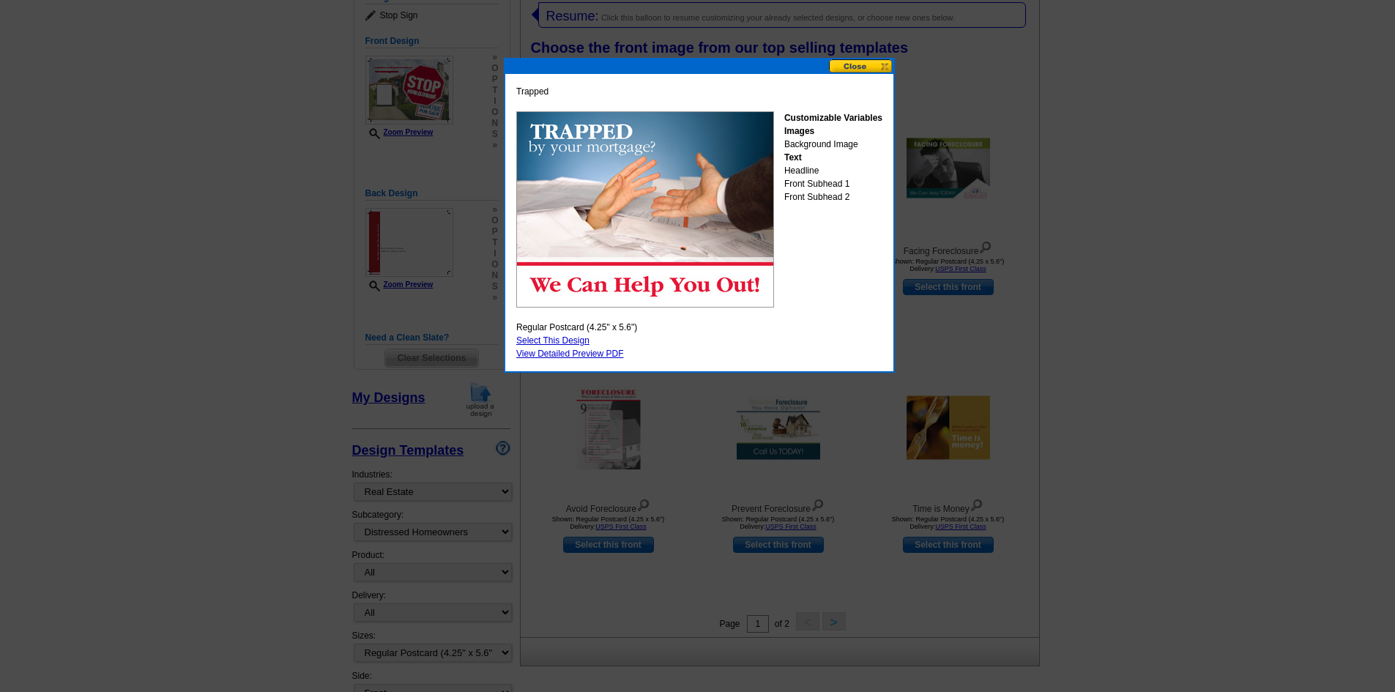
click at [859, 68] on button at bounding box center [861, 66] width 64 height 14
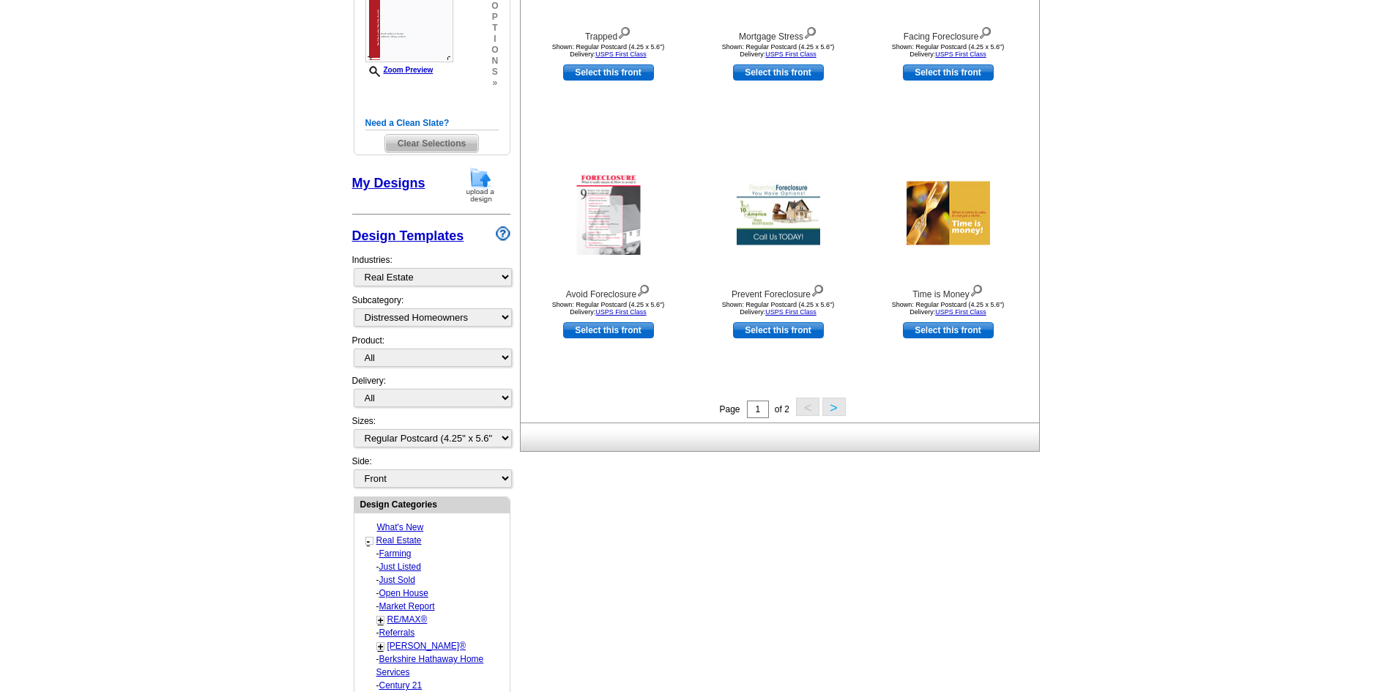
scroll to position [446, 0]
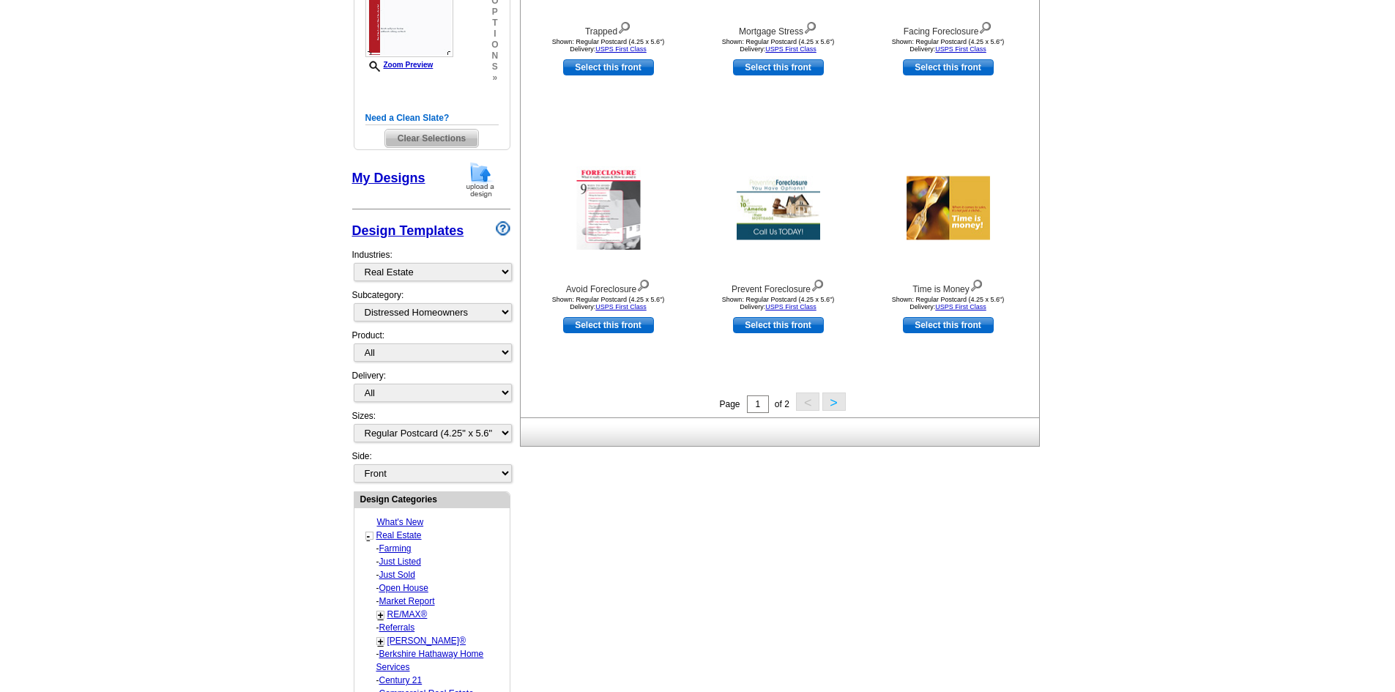
click at [829, 404] on button ">" at bounding box center [833, 402] width 23 height 18
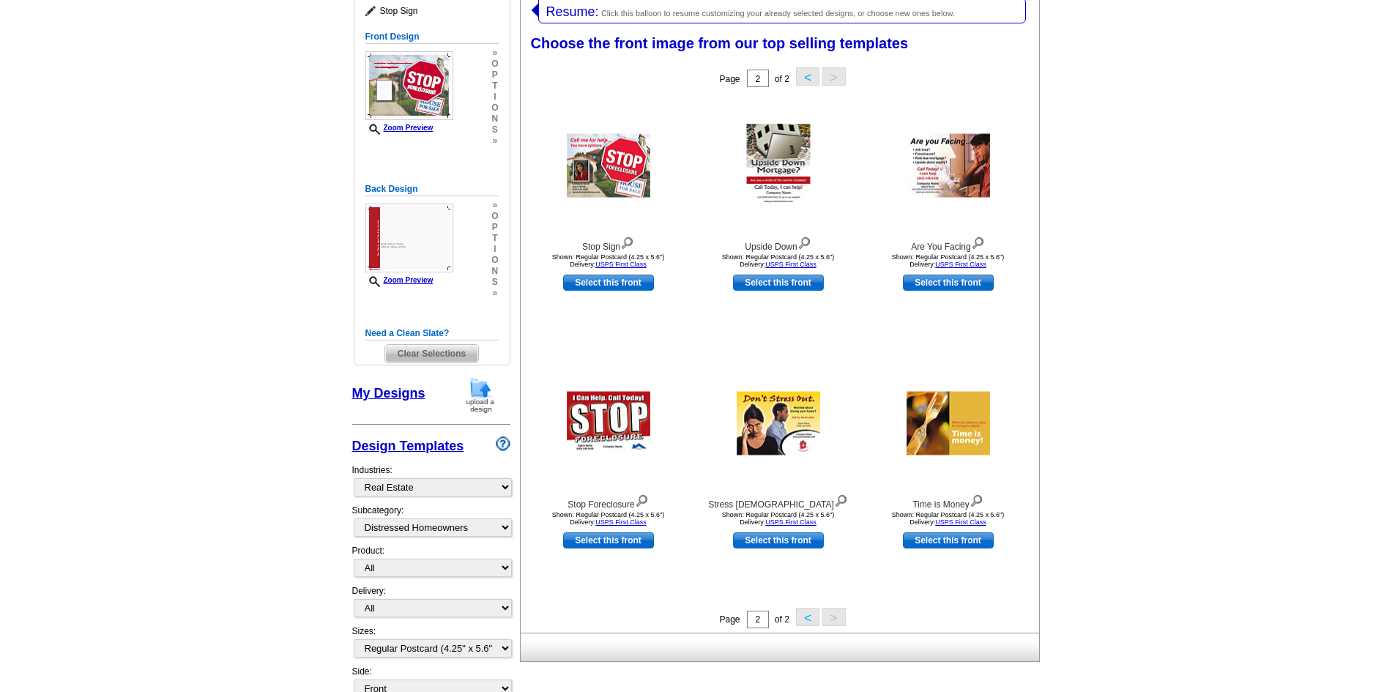
scroll to position [226, 0]
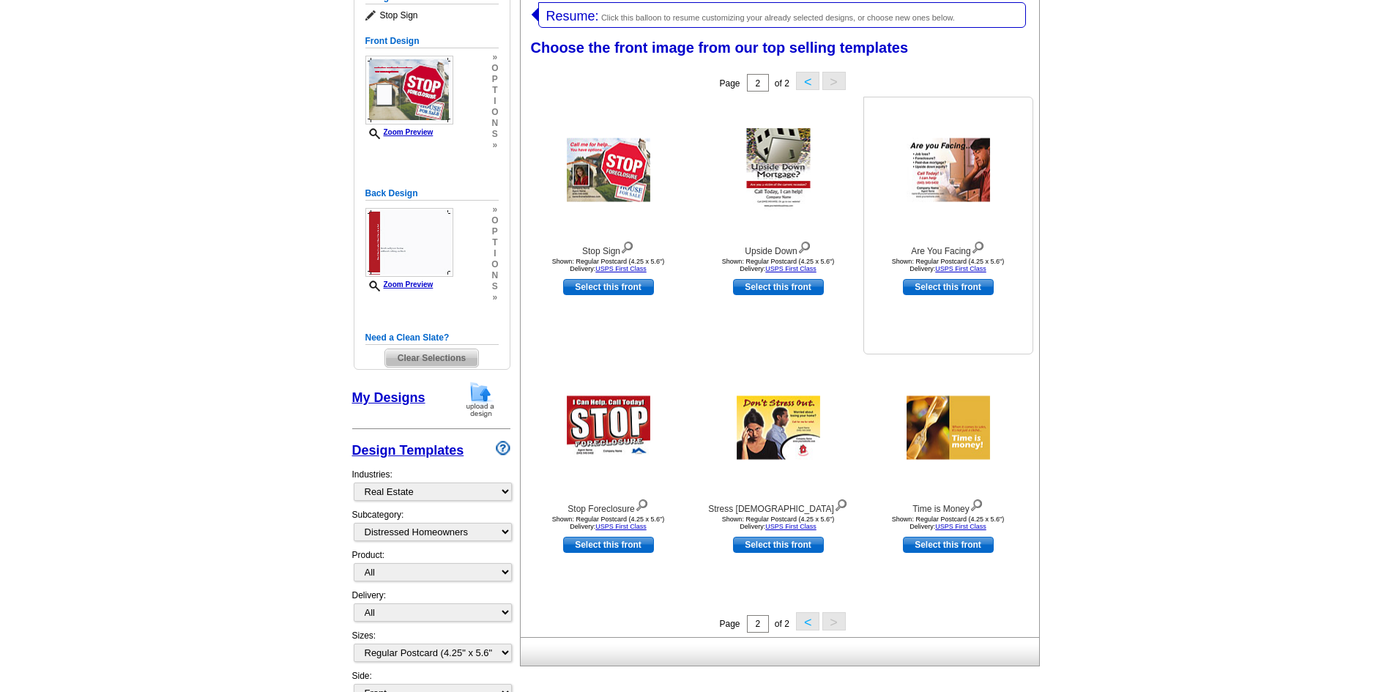
click at [918, 168] on img at bounding box center [948, 170] width 83 height 64
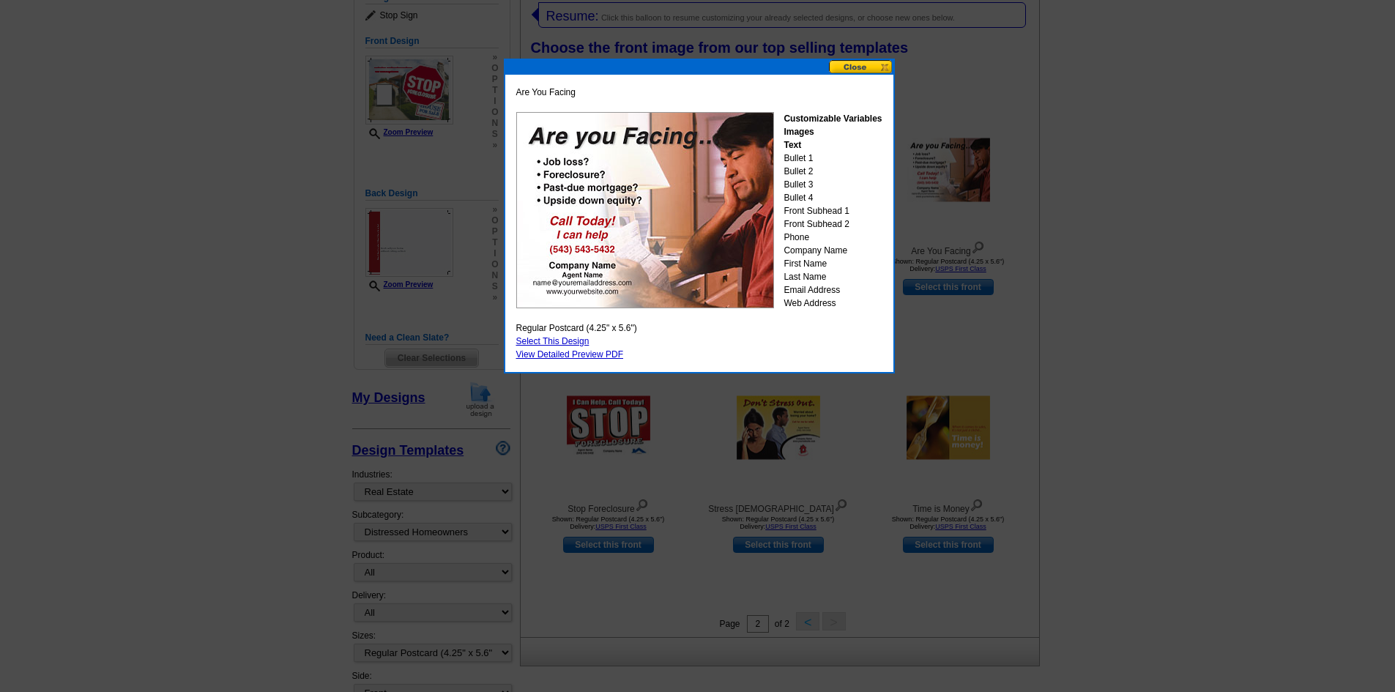
click at [861, 64] on button at bounding box center [861, 67] width 64 height 14
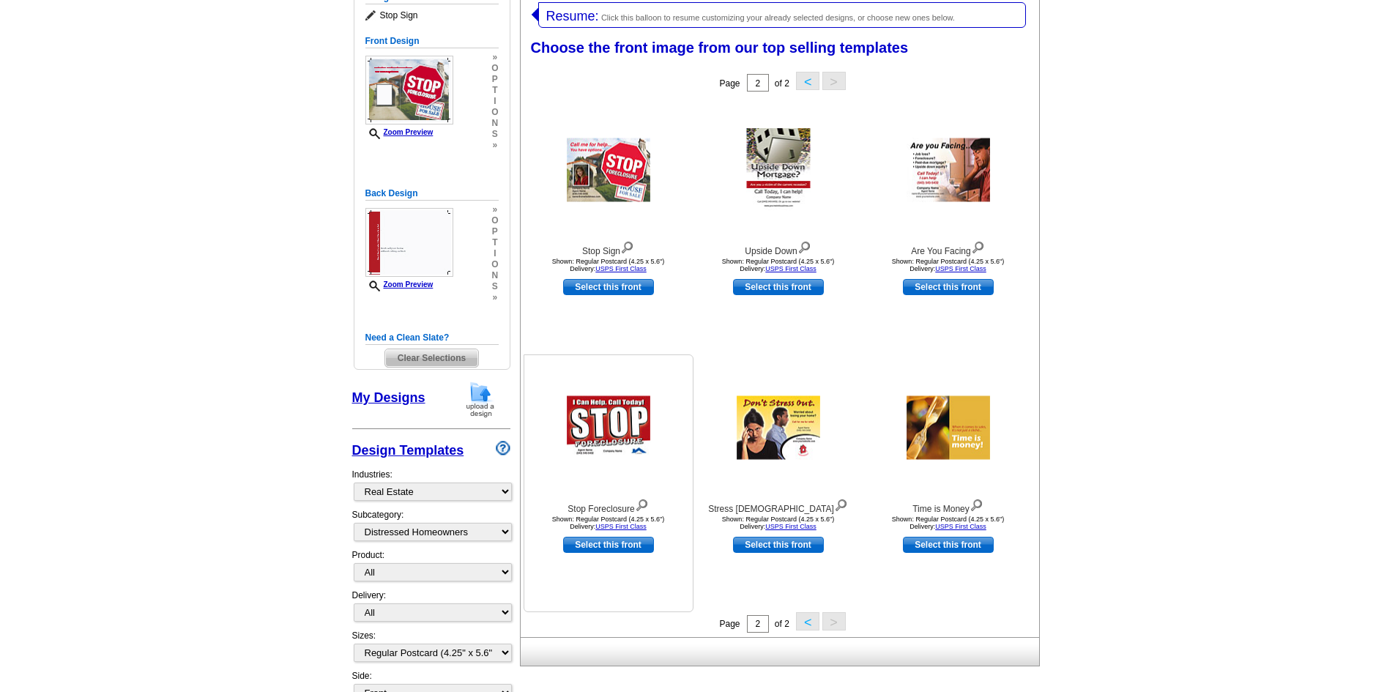
click at [620, 434] on img at bounding box center [608, 428] width 83 height 64
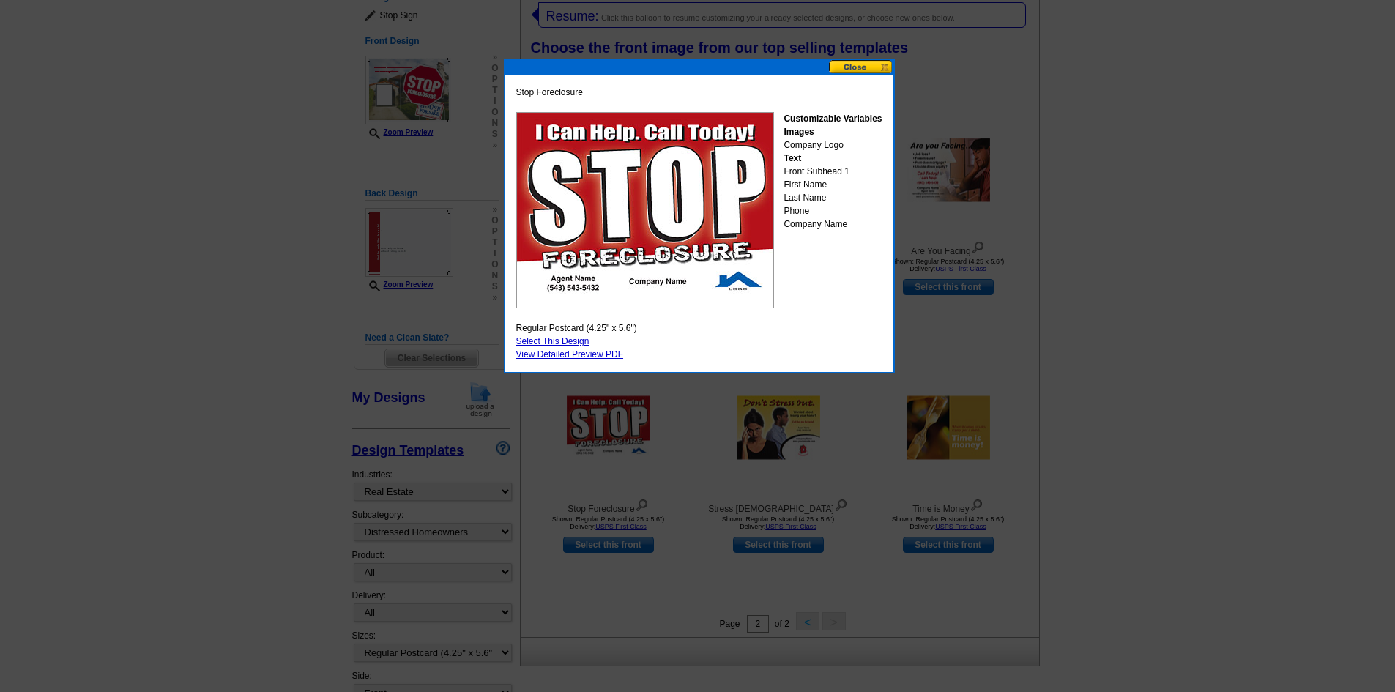
click at [556, 341] on link "Select This Design" at bounding box center [552, 341] width 73 height 10
select select "back"
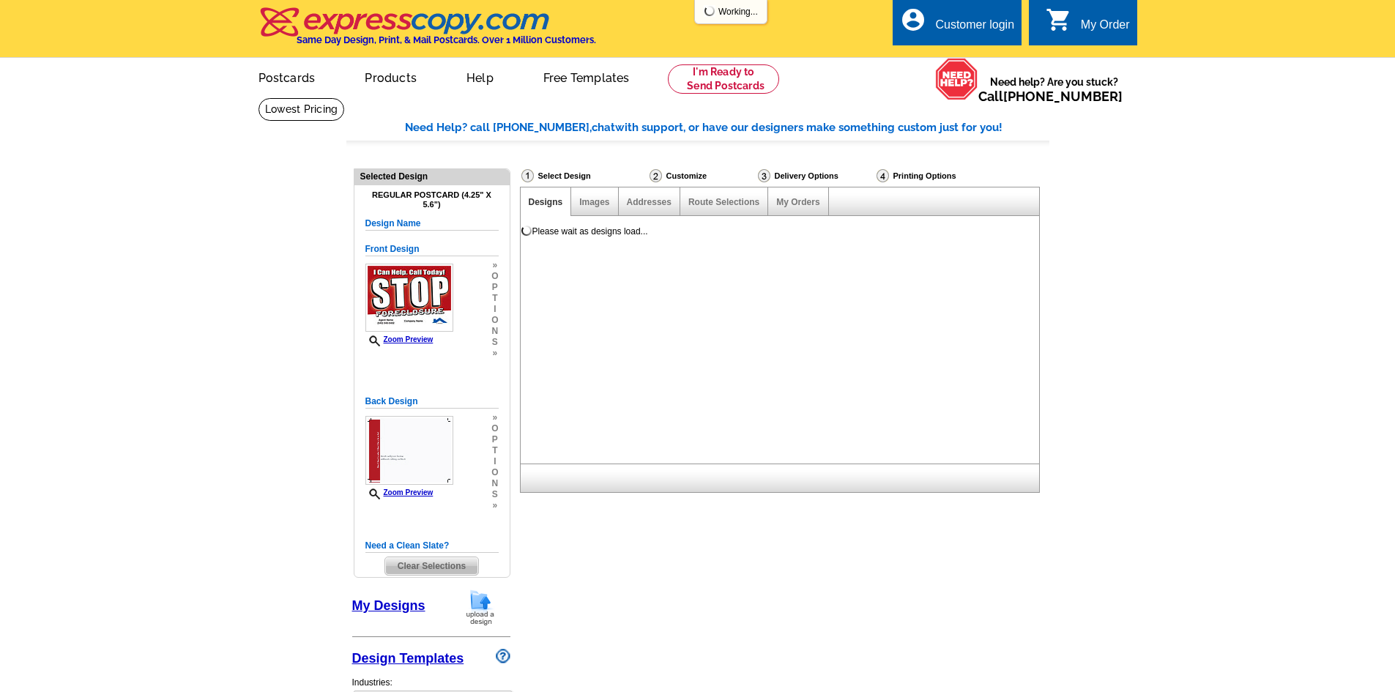
scroll to position [0, 0]
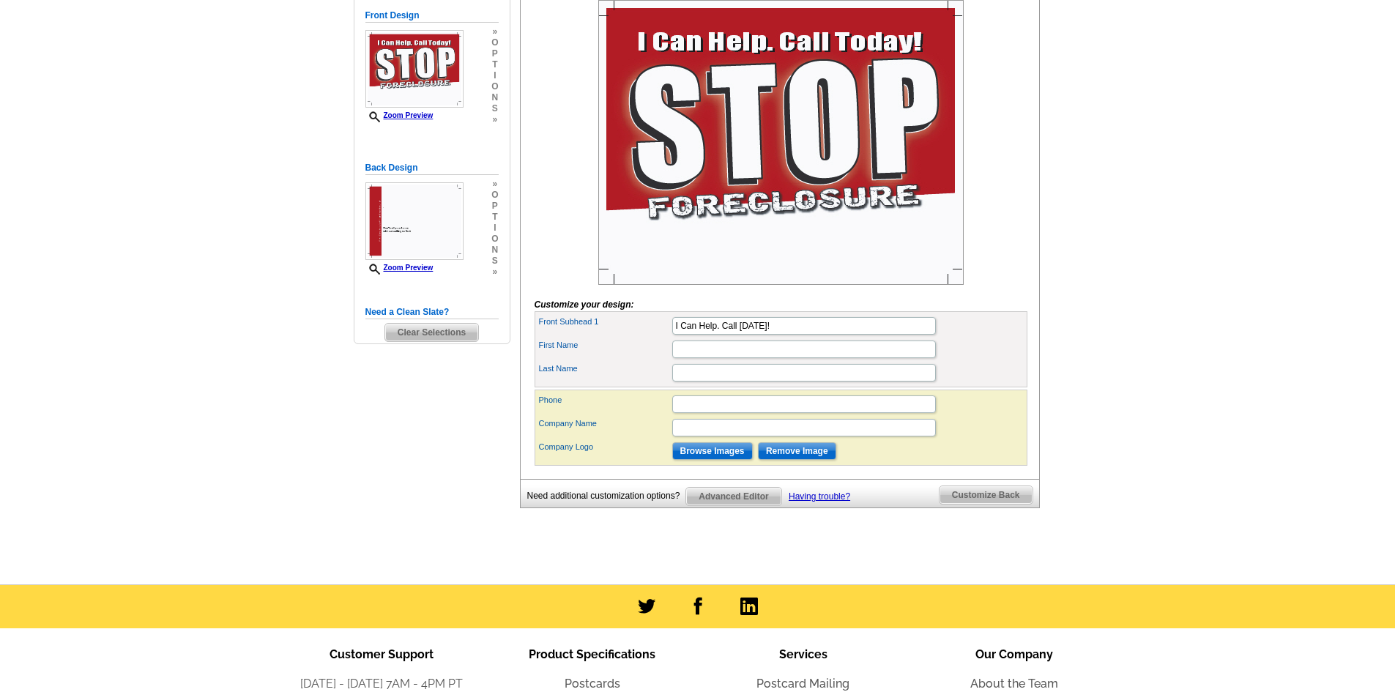
scroll to position [73, 0]
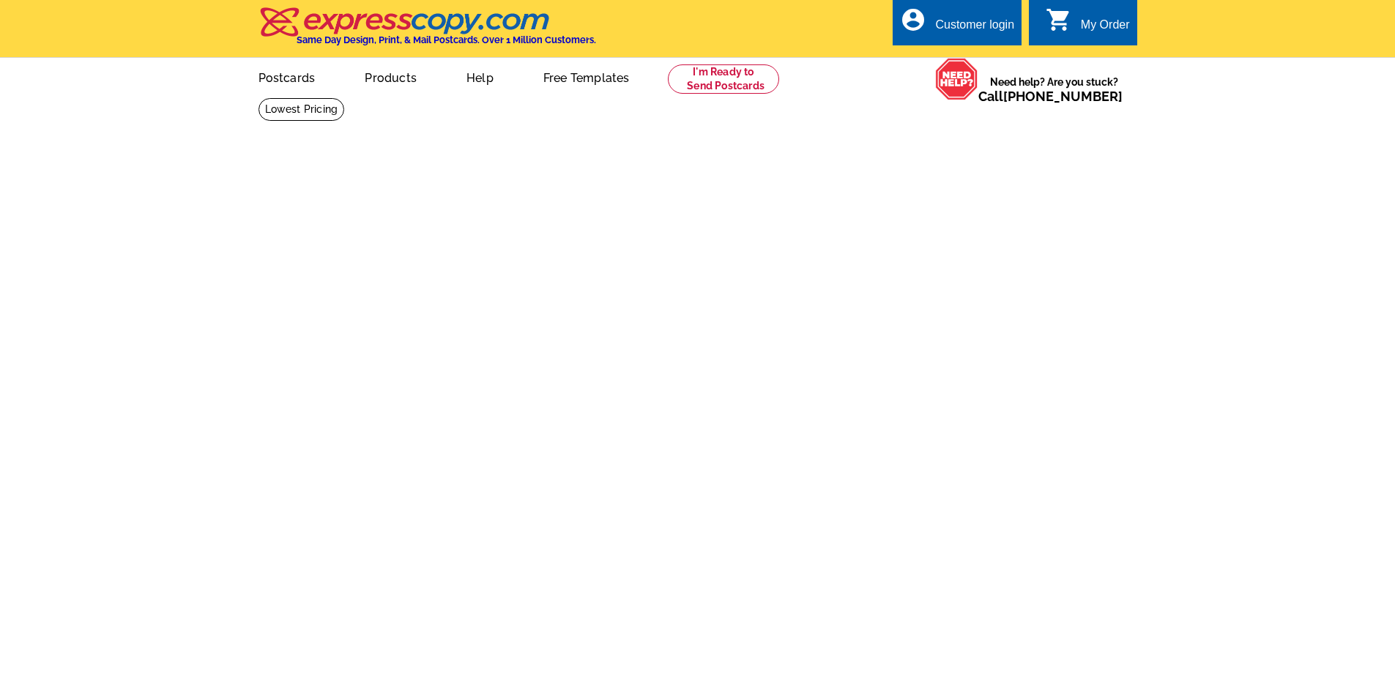
select select
select select "1"
select select "back"
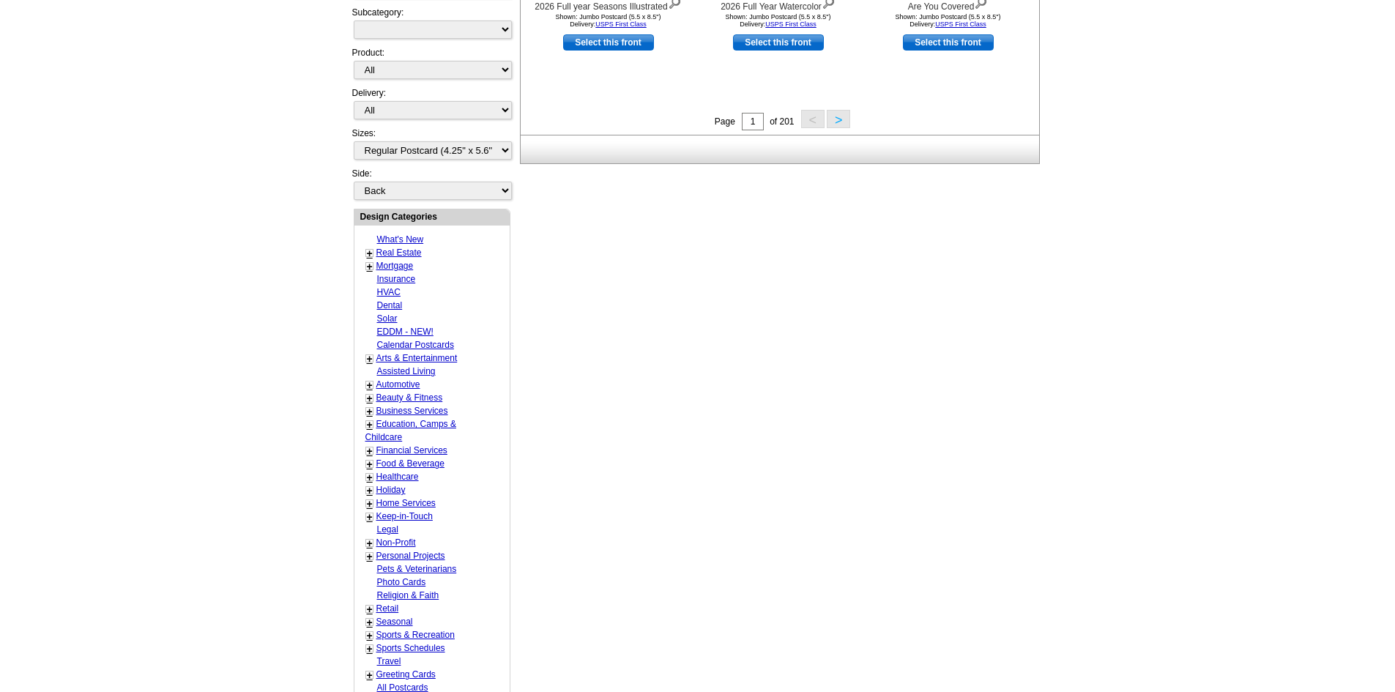
scroll to position [732, 0]
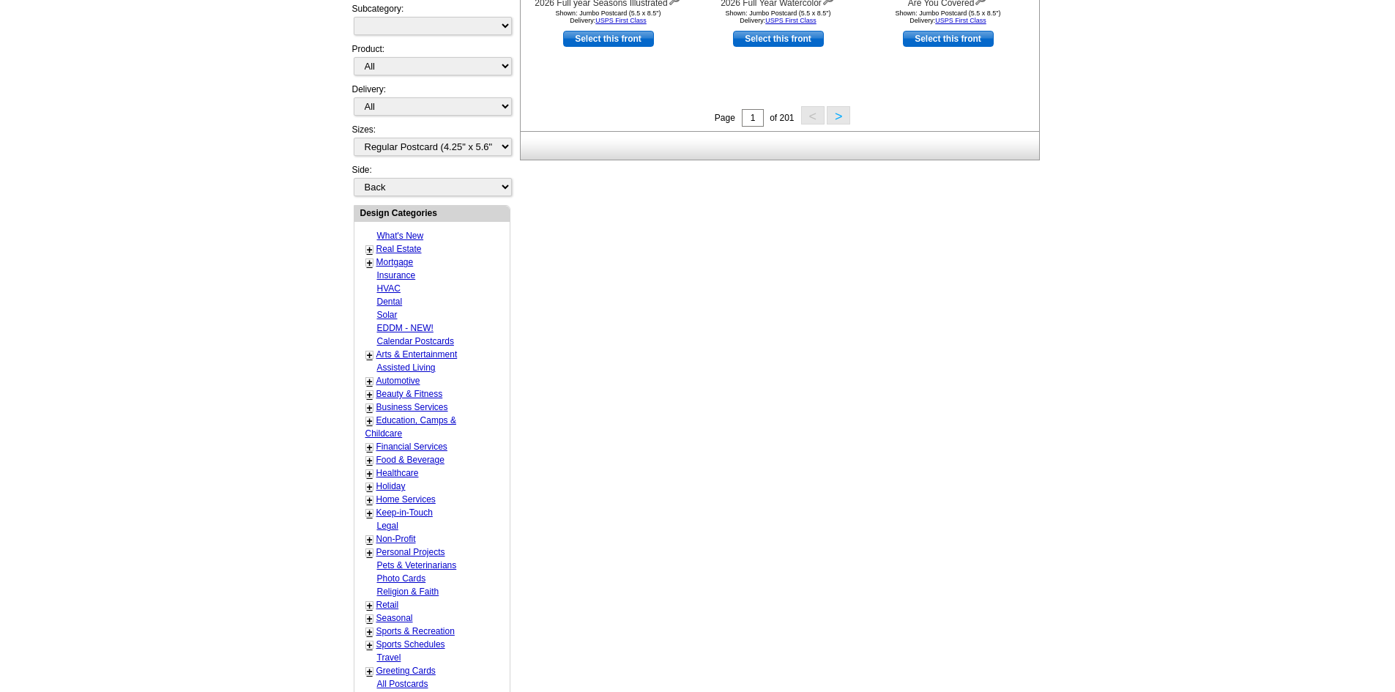
click at [371, 251] on link "+" at bounding box center [370, 250] width 6 height 12
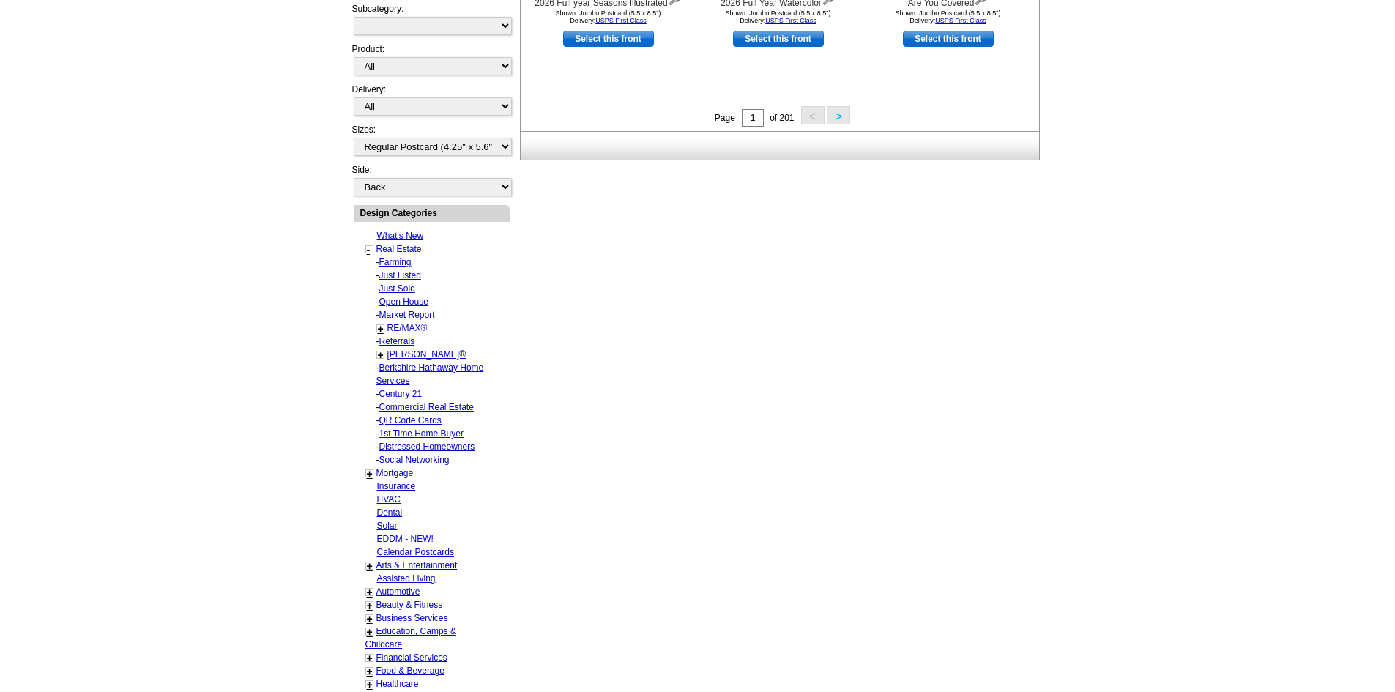
click at [387, 444] on link "Distressed Homeowners" at bounding box center [427, 447] width 96 height 10
select select "785"
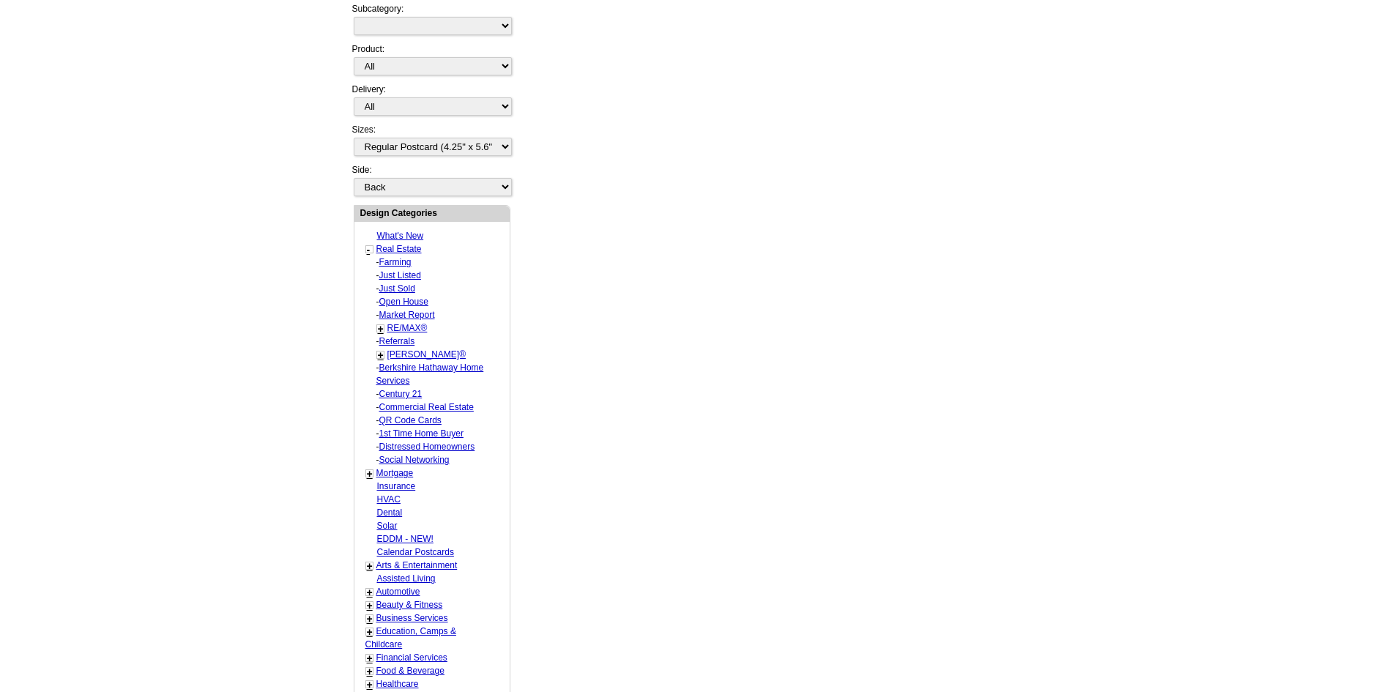
select select "787"
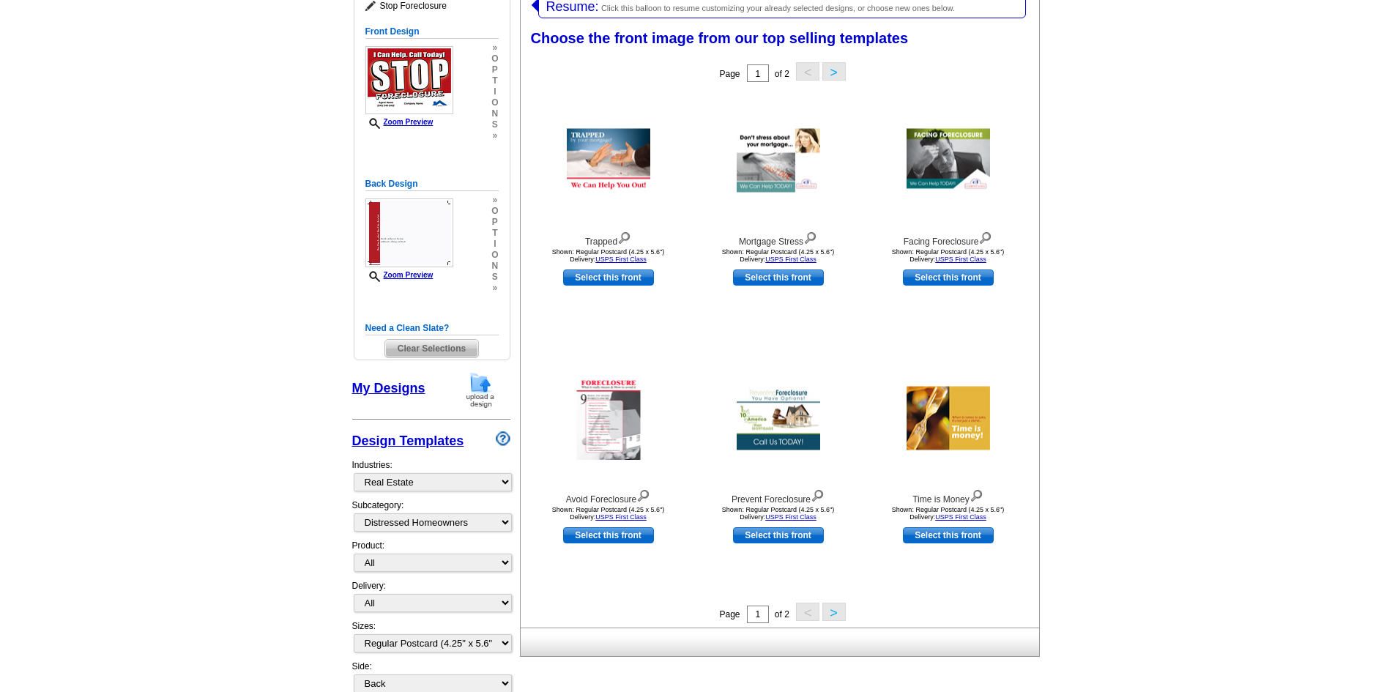
scroll to position [226, 0]
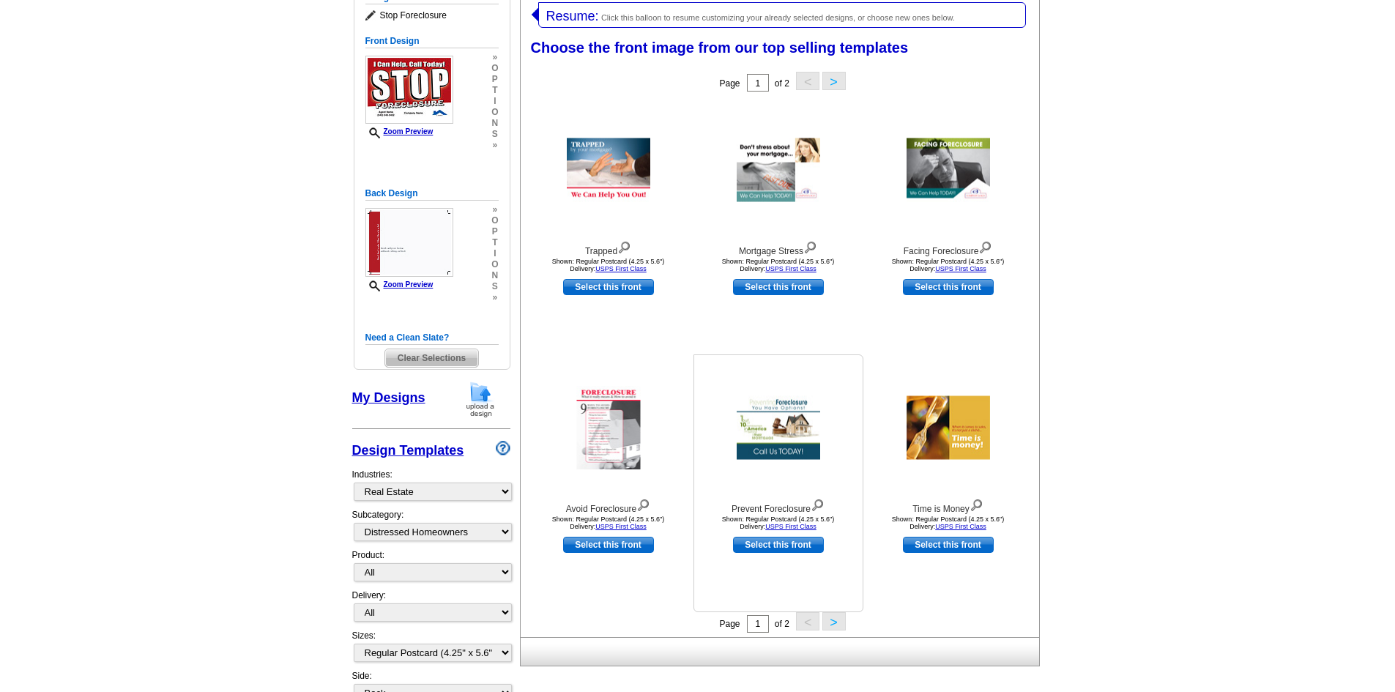
click at [801, 429] on img at bounding box center [778, 428] width 83 height 64
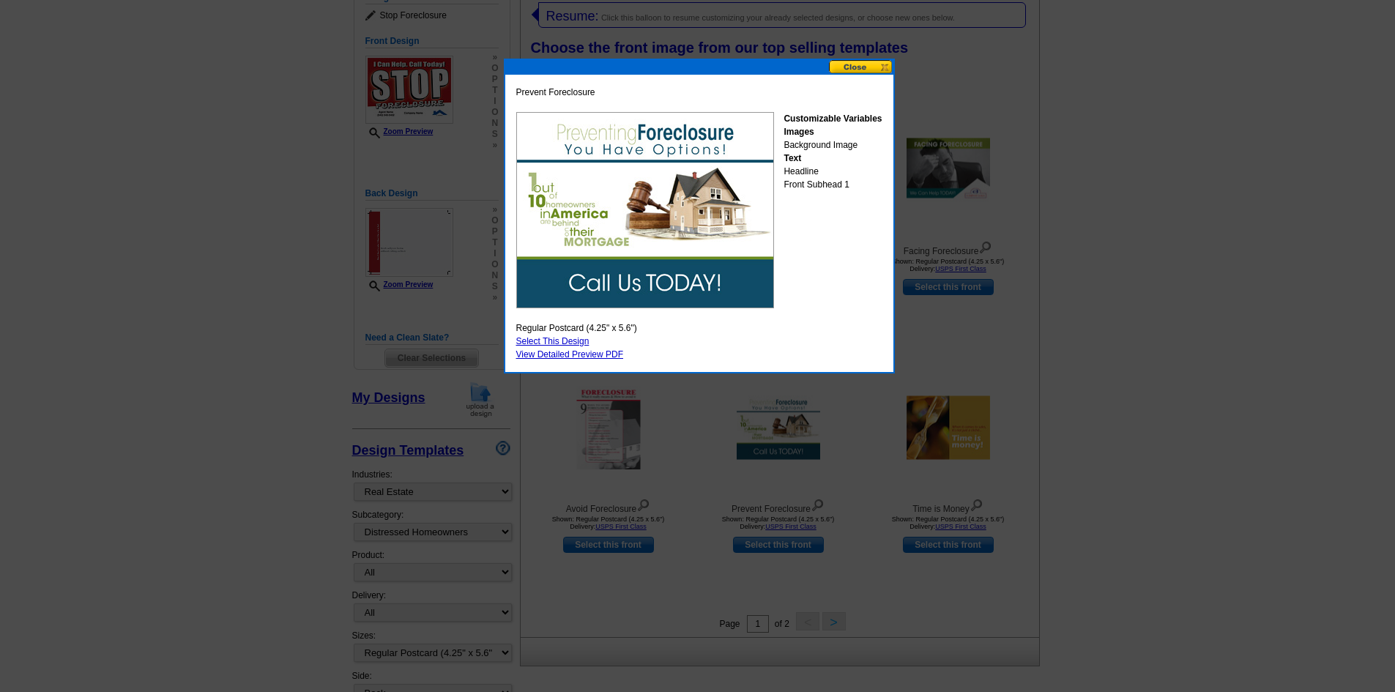
click at [857, 62] on button at bounding box center [861, 67] width 64 height 14
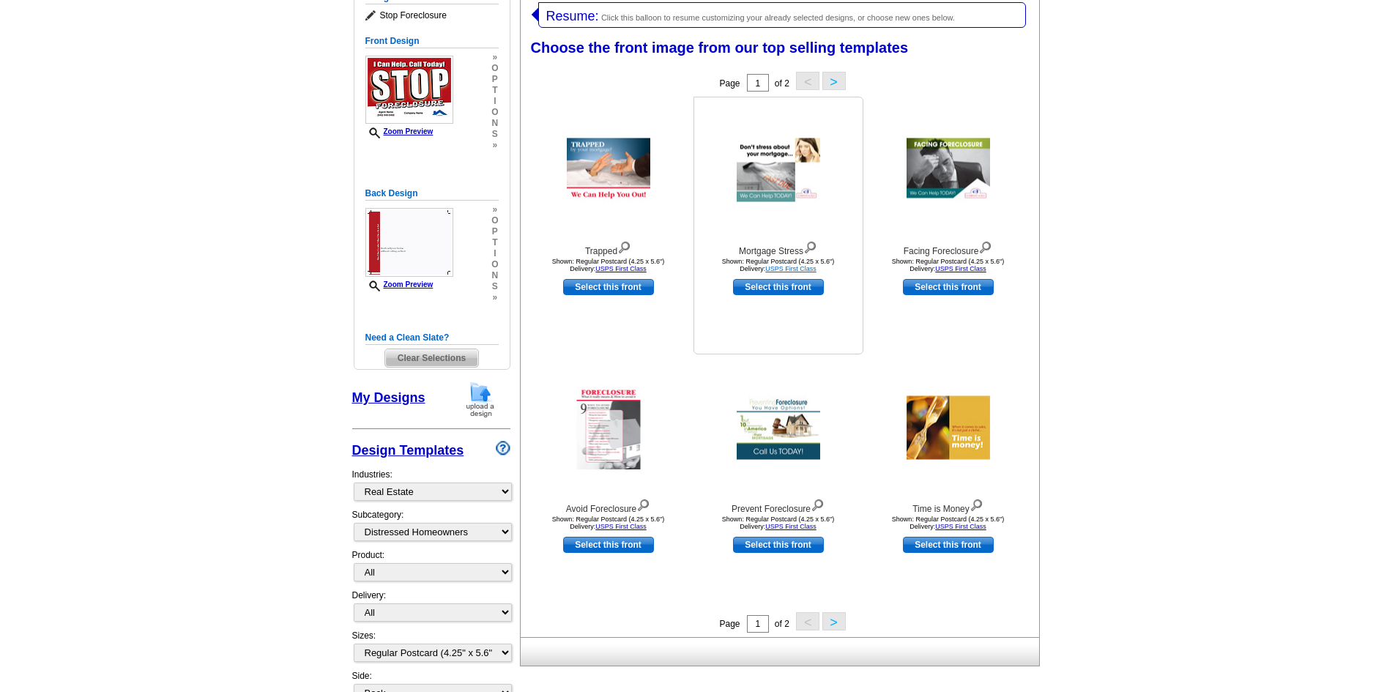
click at [772, 267] on link "USPS First Class" at bounding box center [790, 268] width 51 height 7
click at [796, 292] on link "Select this front" at bounding box center [778, 287] width 91 height 16
select select "back"
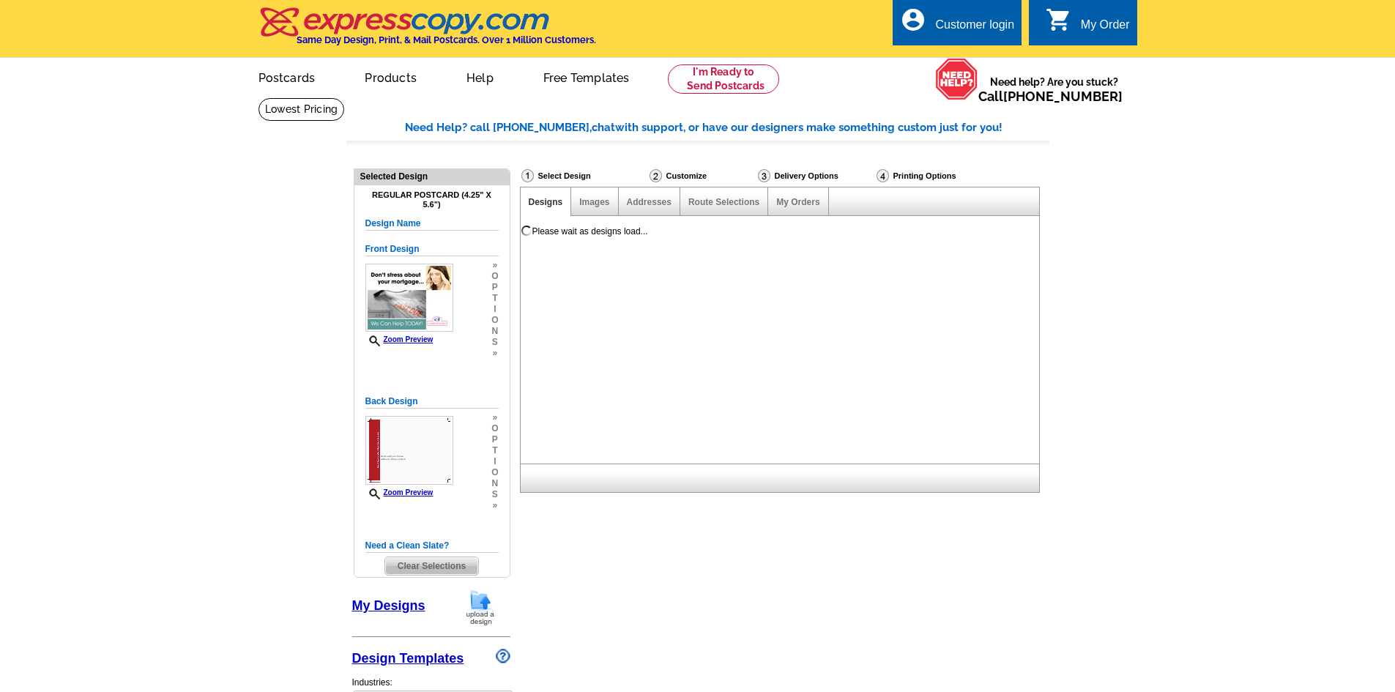
scroll to position [0, 0]
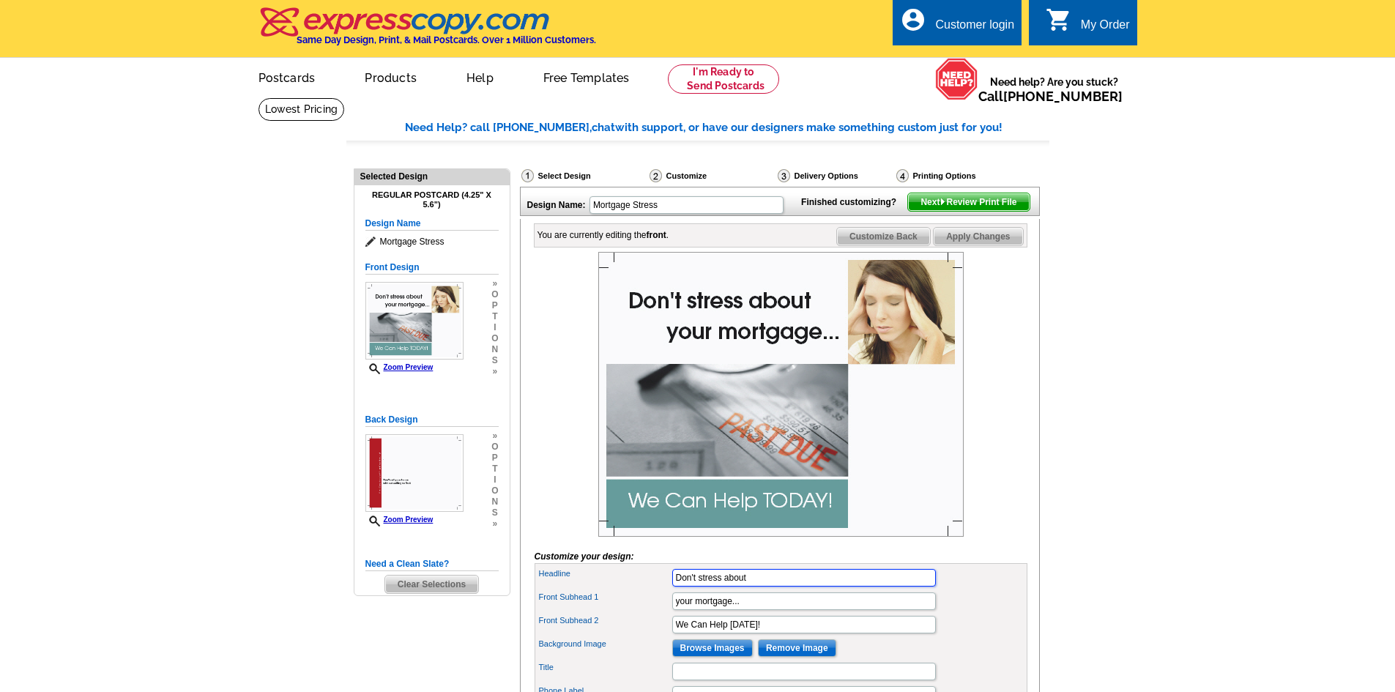
drag, startPoint x: 756, startPoint y: 600, endPoint x: 618, endPoint y: 607, distance: 138.6
click at [618, 589] on div "Headline Don't stress about" at bounding box center [780, 577] width 487 height 23
type input "Don't Let the Government Take YOUR LAND"
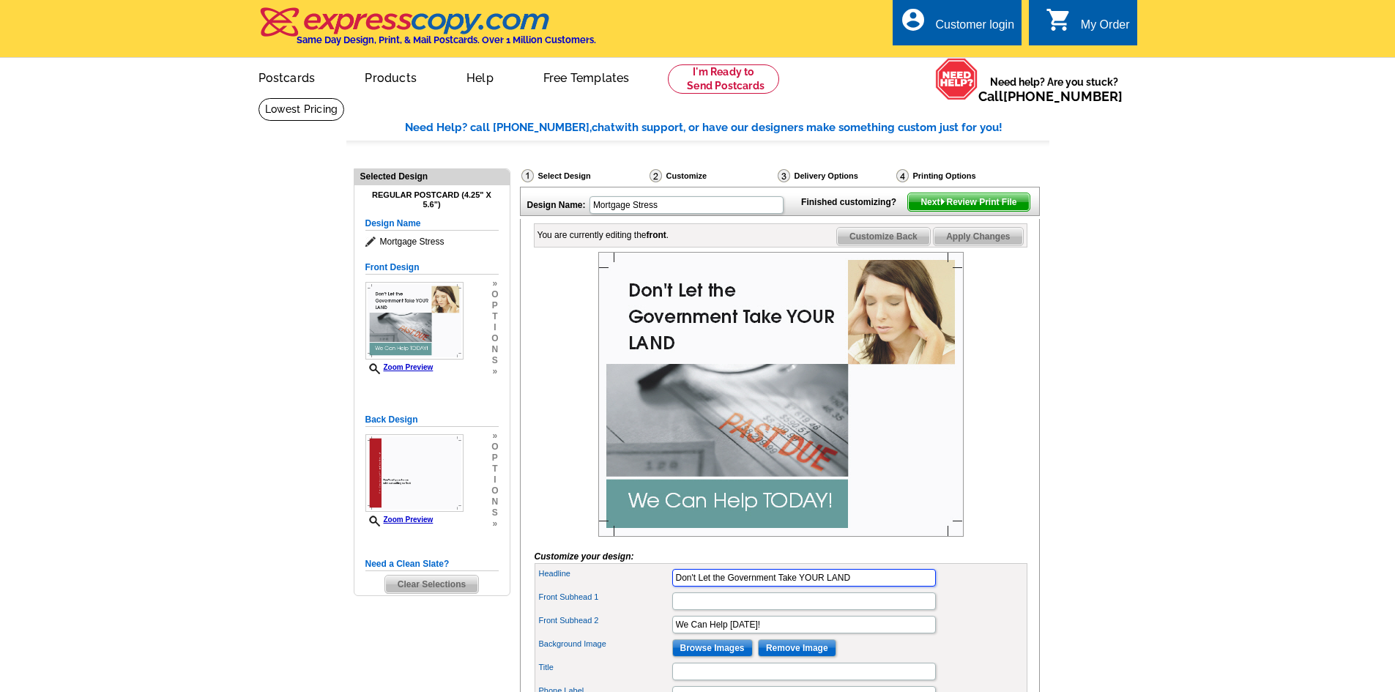
drag, startPoint x: 857, startPoint y: 603, endPoint x: 798, endPoint y: 598, distance: 59.5
click at [798, 587] on input "Don't Let the Government Take YOUR LAND" at bounding box center [804, 578] width 264 height 18
type input "Don't Let the Government Take"
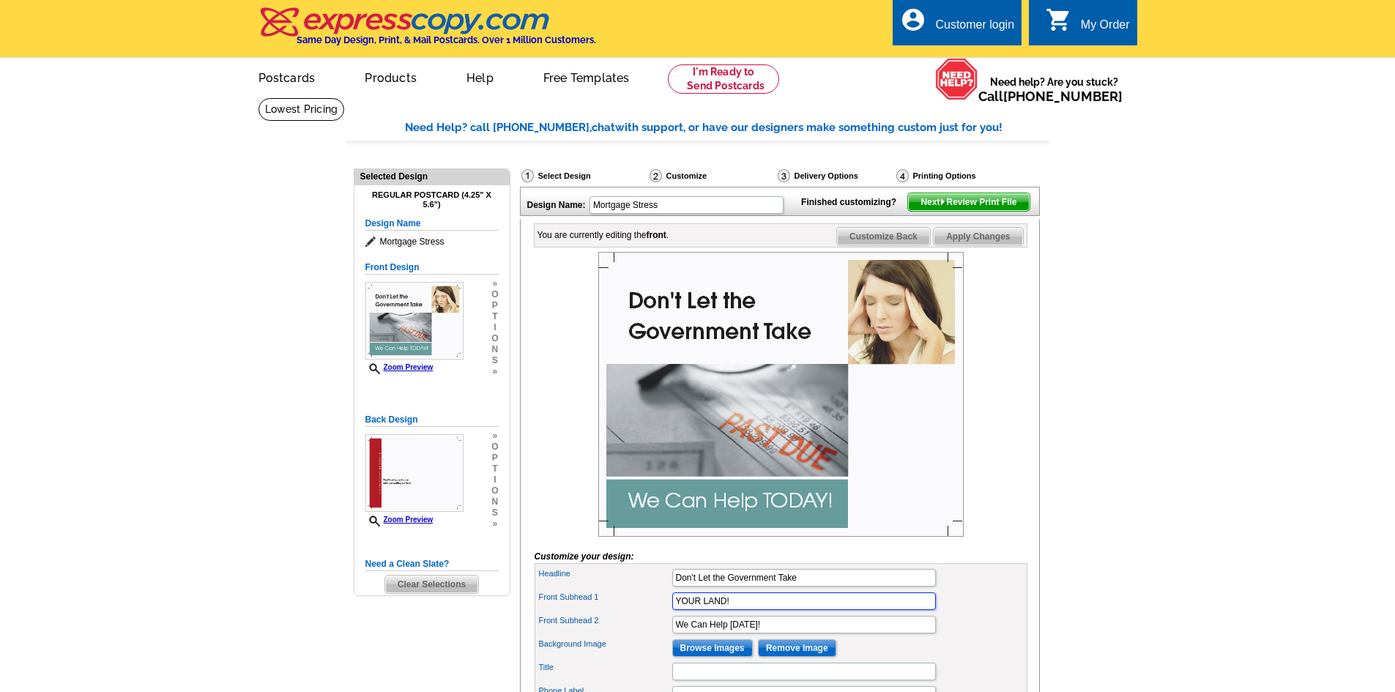
type input "YOUR LAND!"
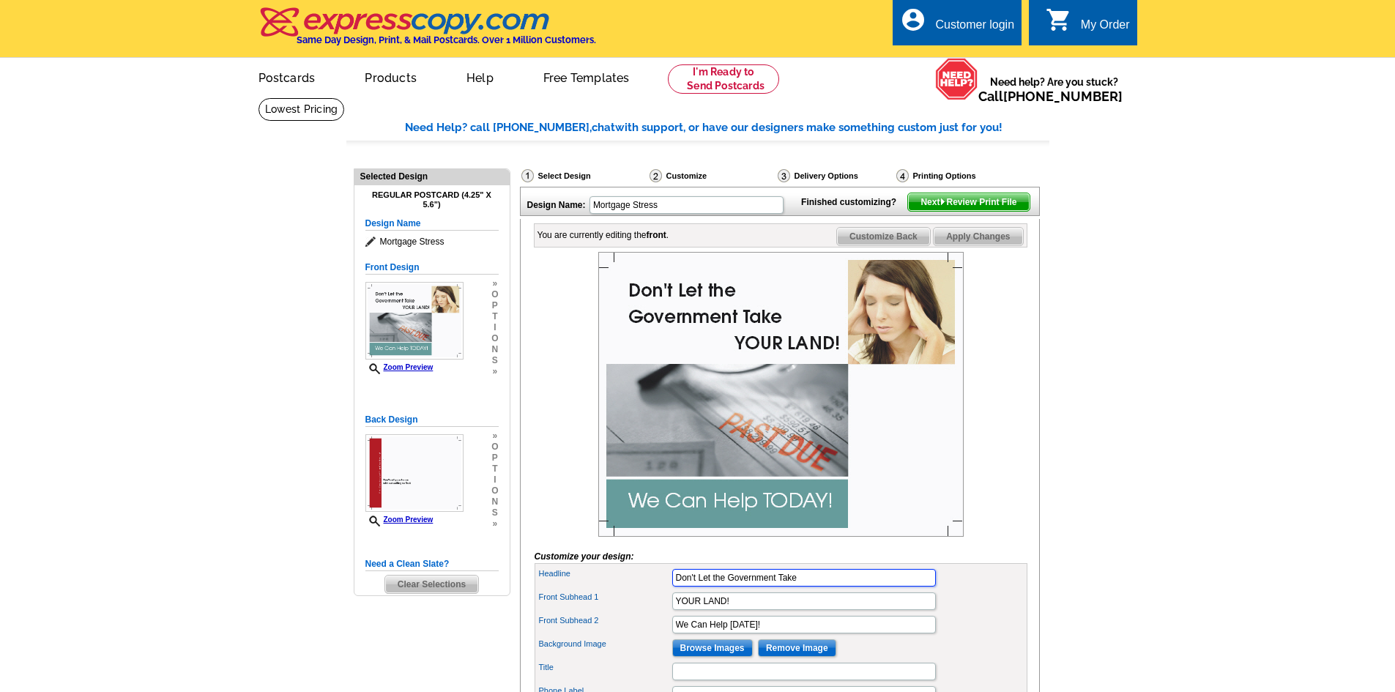
click at [699, 587] on input "Don't Let the Government Take" at bounding box center [804, 578] width 264 height 18
click at [803, 587] on input "Do Not Let the Government Take" at bounding box center [804, 578] width 264 height 18
type input "Do Not Let the Government Sale"
click at [731, 633] on input "We Can Help TODAY!" at bounding box center [804, 625] width 264 height 18
type input "We Can Help CALL TODAY!"
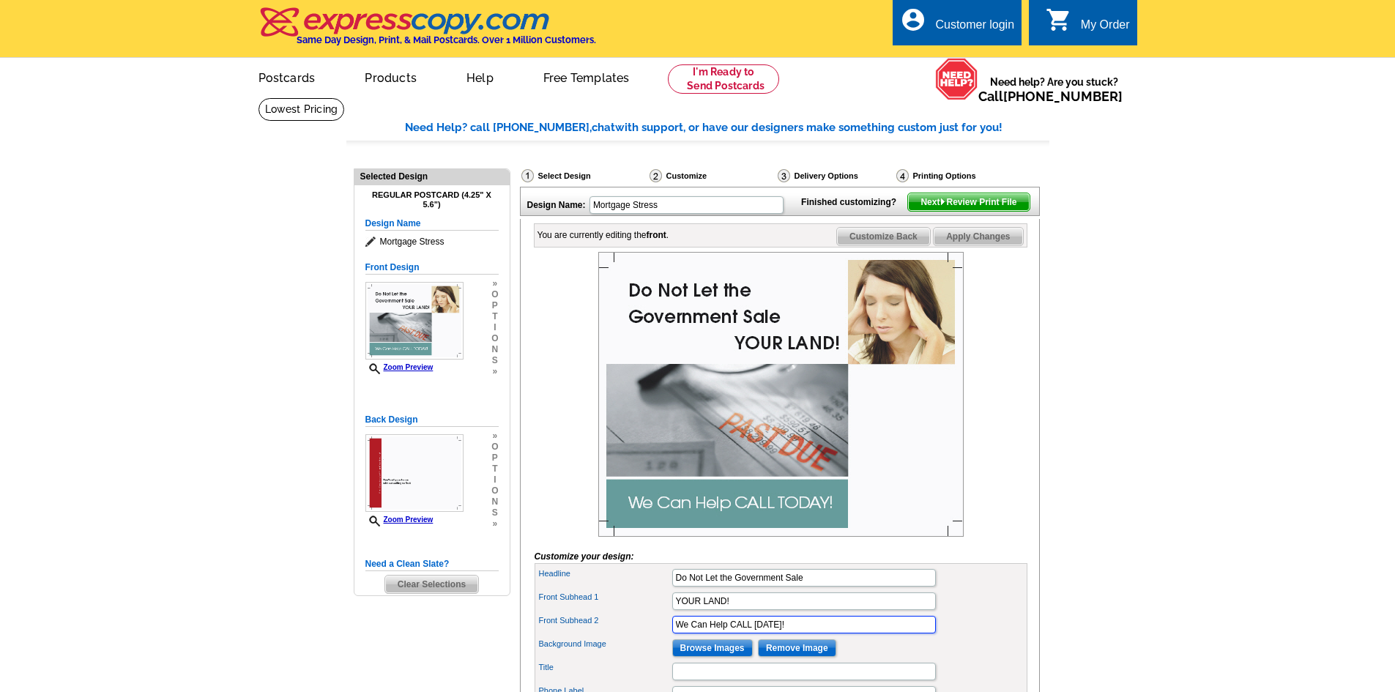
click at [725, 633] on input "We Can Help CALL TODAY!" at bounding box center [804, 625] width 264 height 18
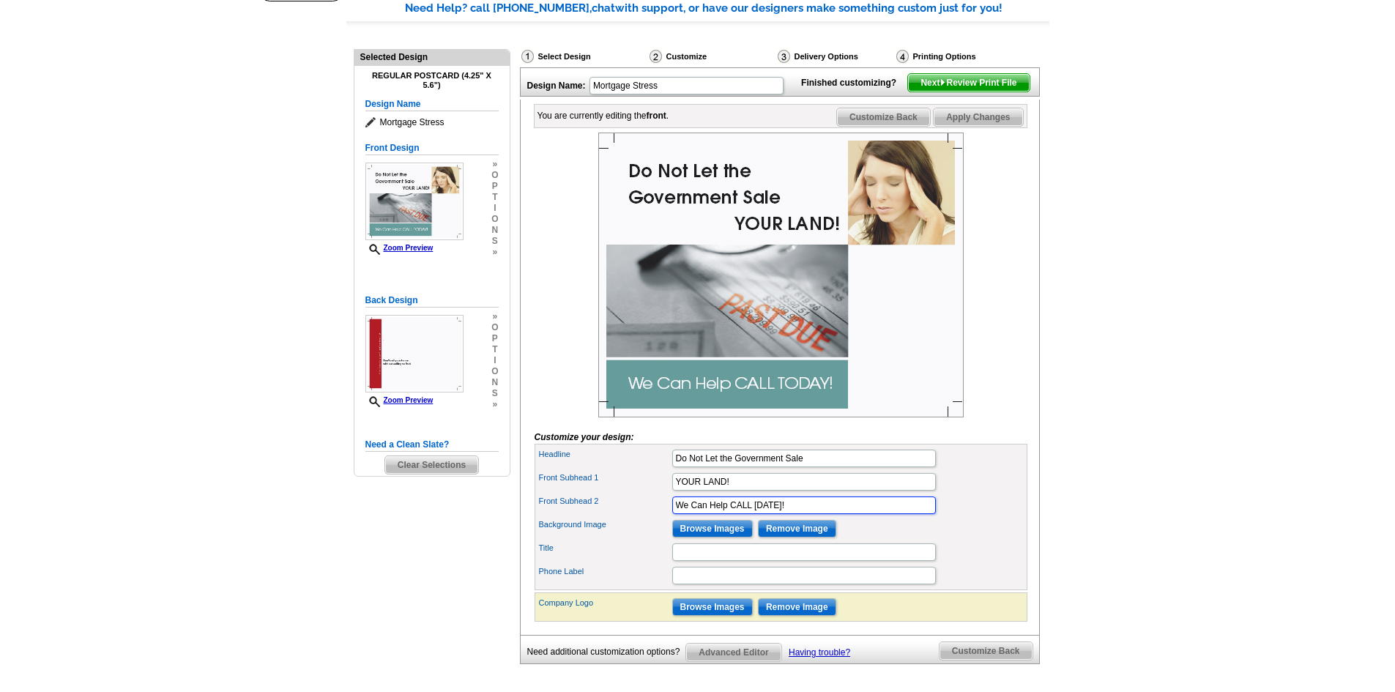
scroll to position [146, 0]
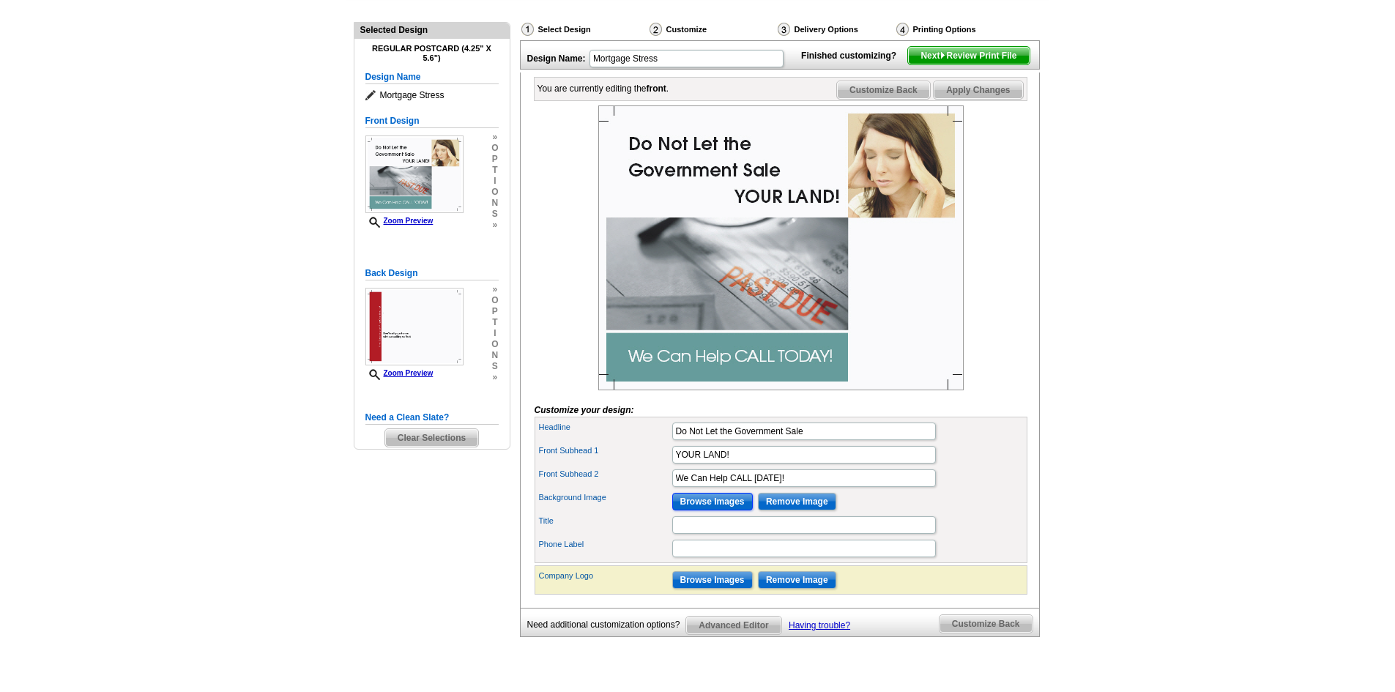
click at [705, 510] on input "Browse Images" at bounding box center [712, 502] width 81 height 18
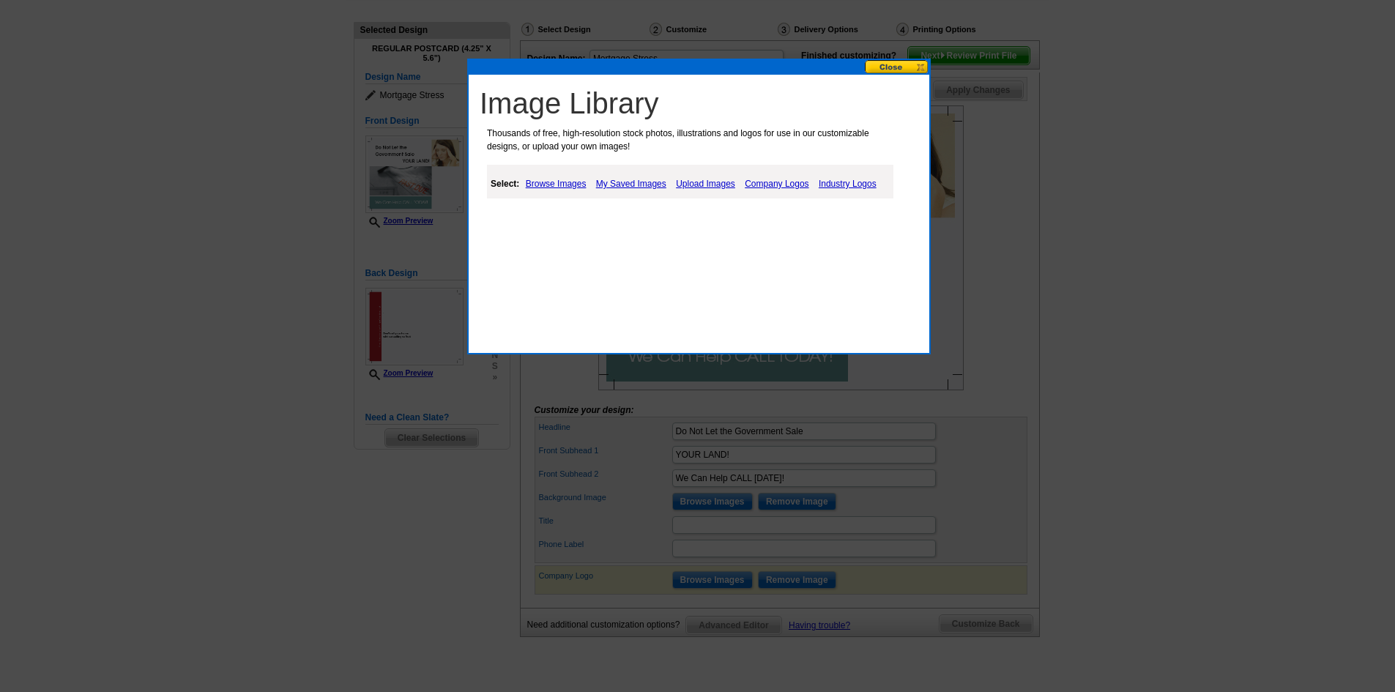
click at [552, 182] on link "Browse Images" at bounding box center [556, 184] width 68 height 18
click at [603, 217] on link "Places" at bounding box center [602, 220] width 26 height 10
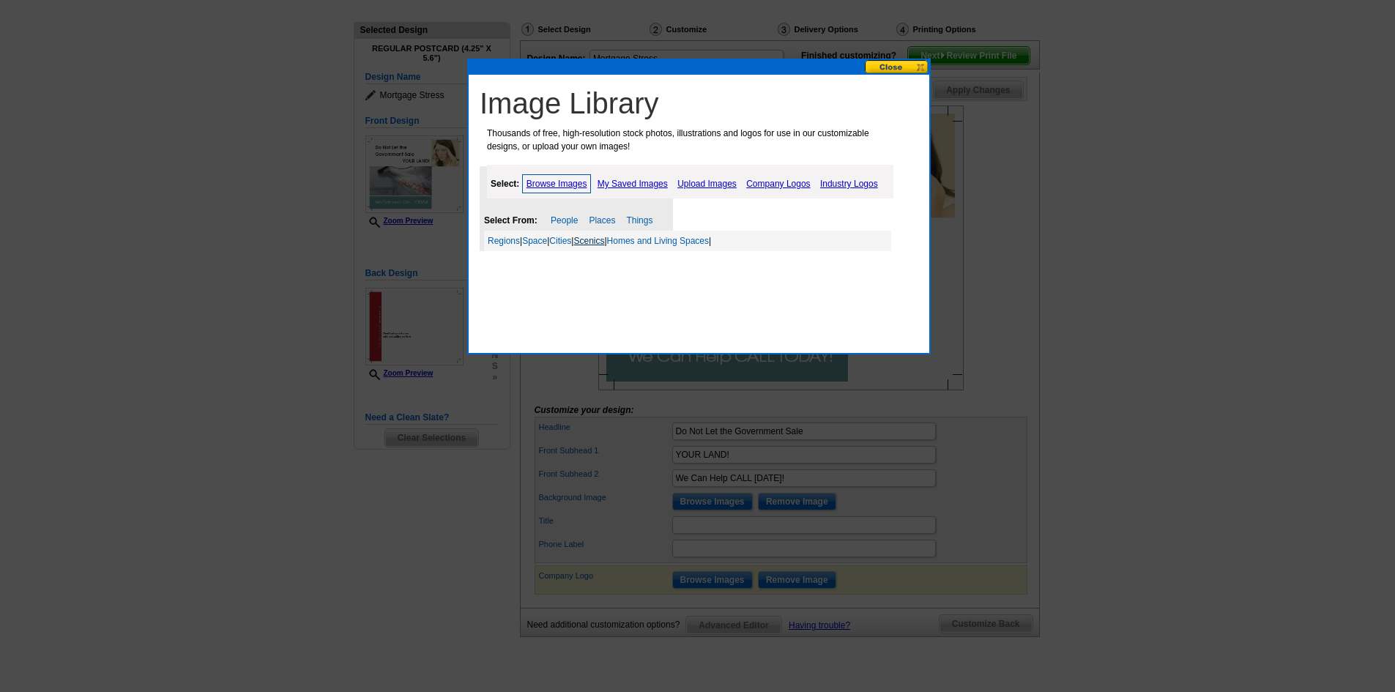
click at [598, 237] on link "Scenics" at bounding box center [588, 241] width 31 height 10
click at [691, 258] on link "Landscapes" at bounding box center [671, 261] width 48 height 10
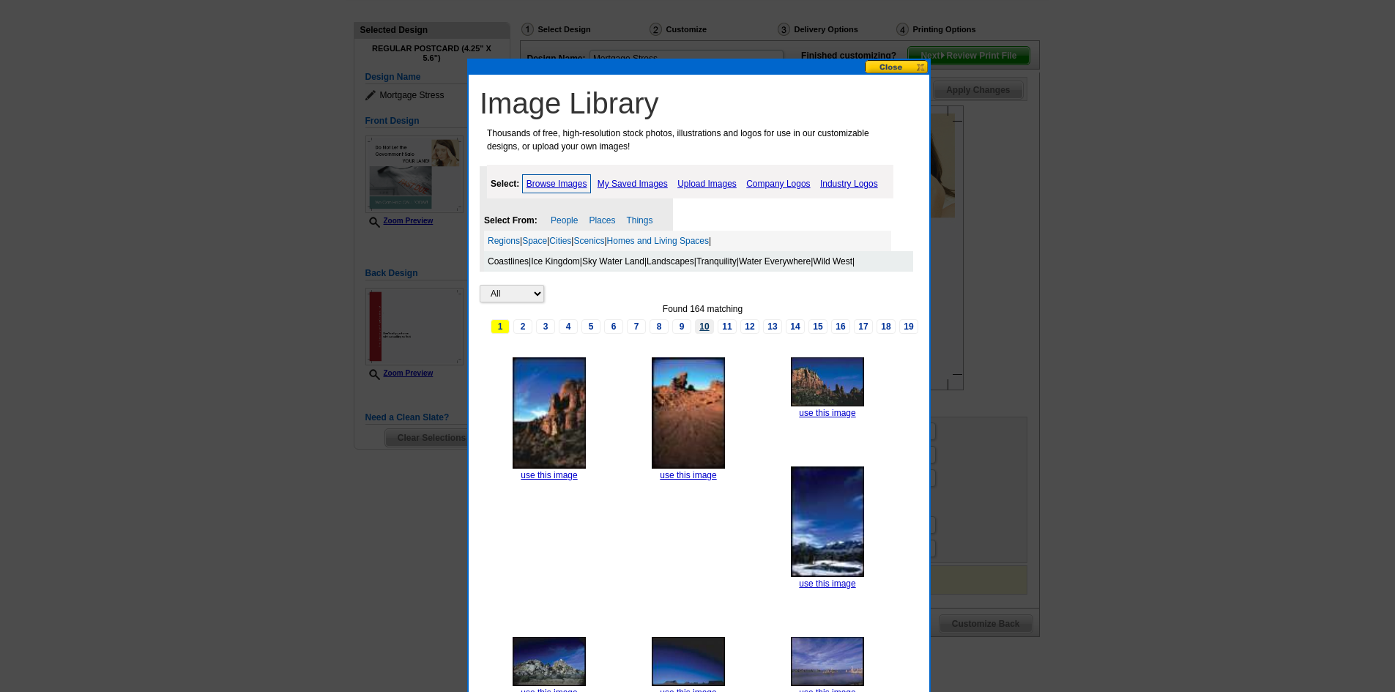
click at [702, 327] on link "10" at bounding box center [704, 326] width 19 height 15
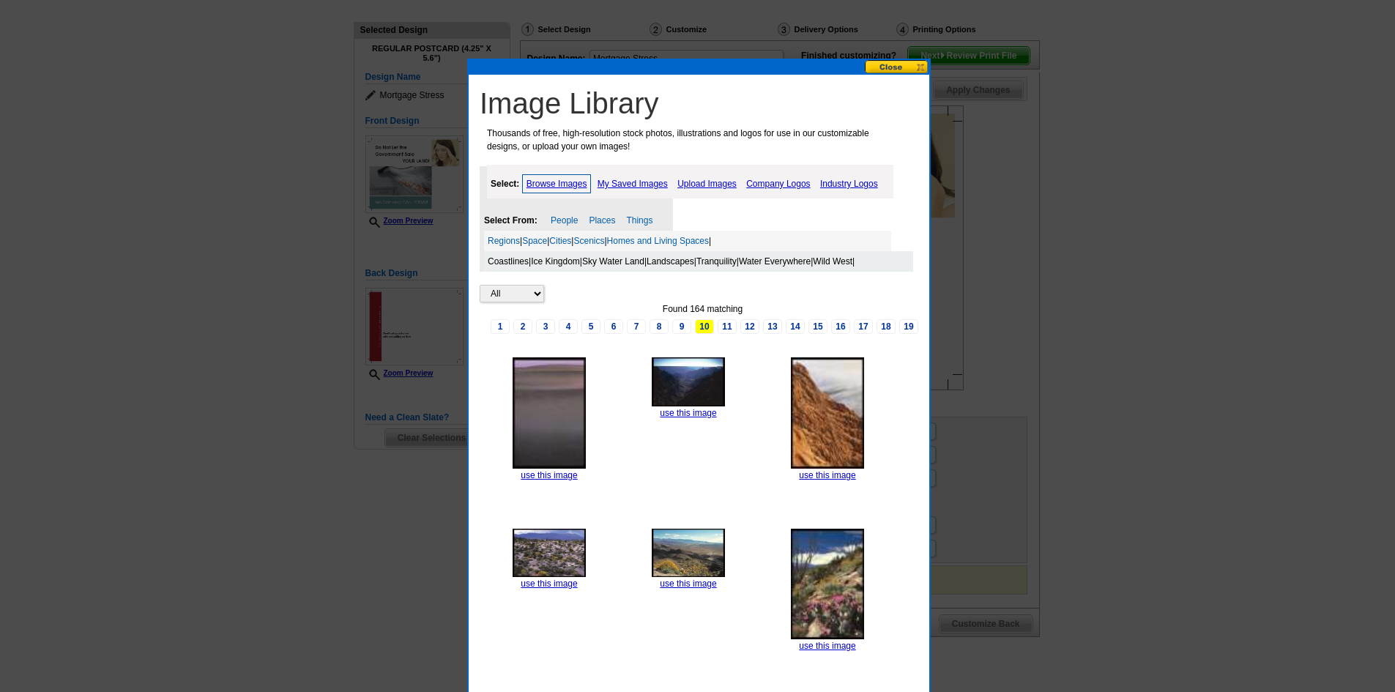
click at [715, 181] on link "Upload Images" at bounding box center [707, 184] width 67 height 18
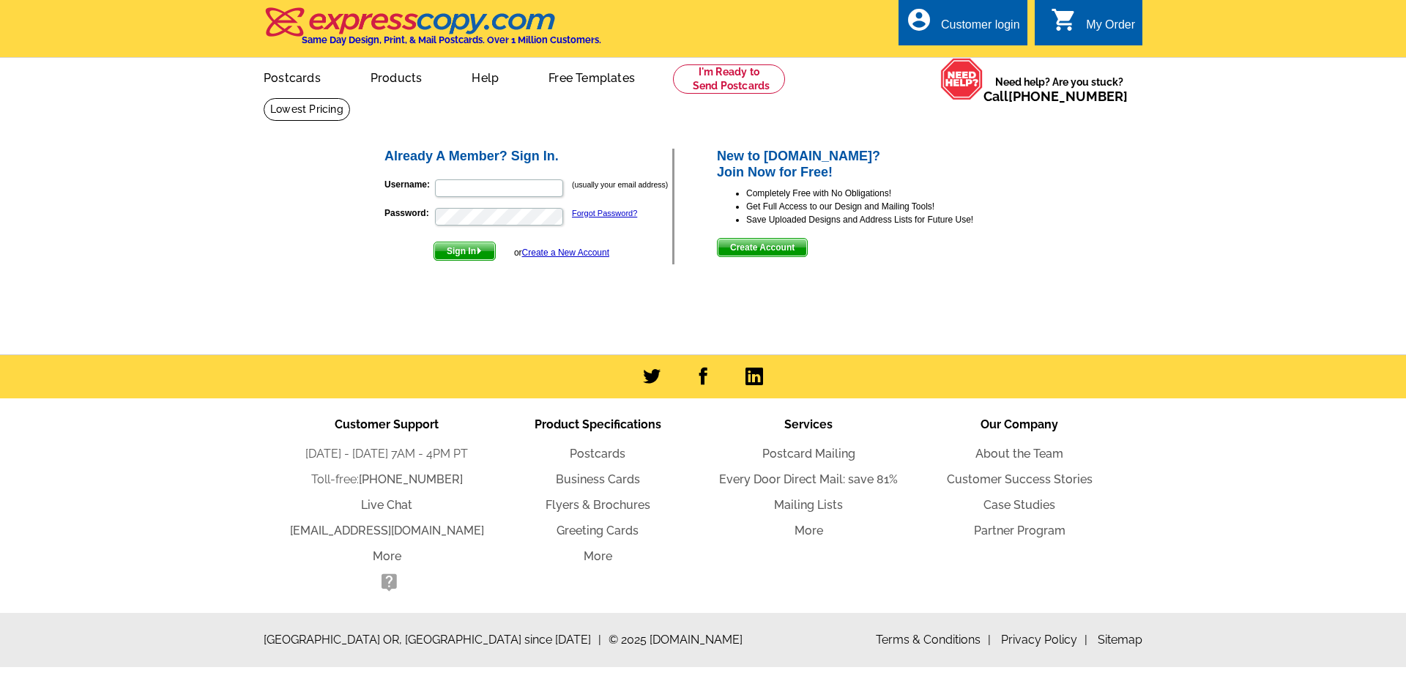
click at [765, 248] on span "Create Account" at bounding box center [762, 248] width 89 height 18
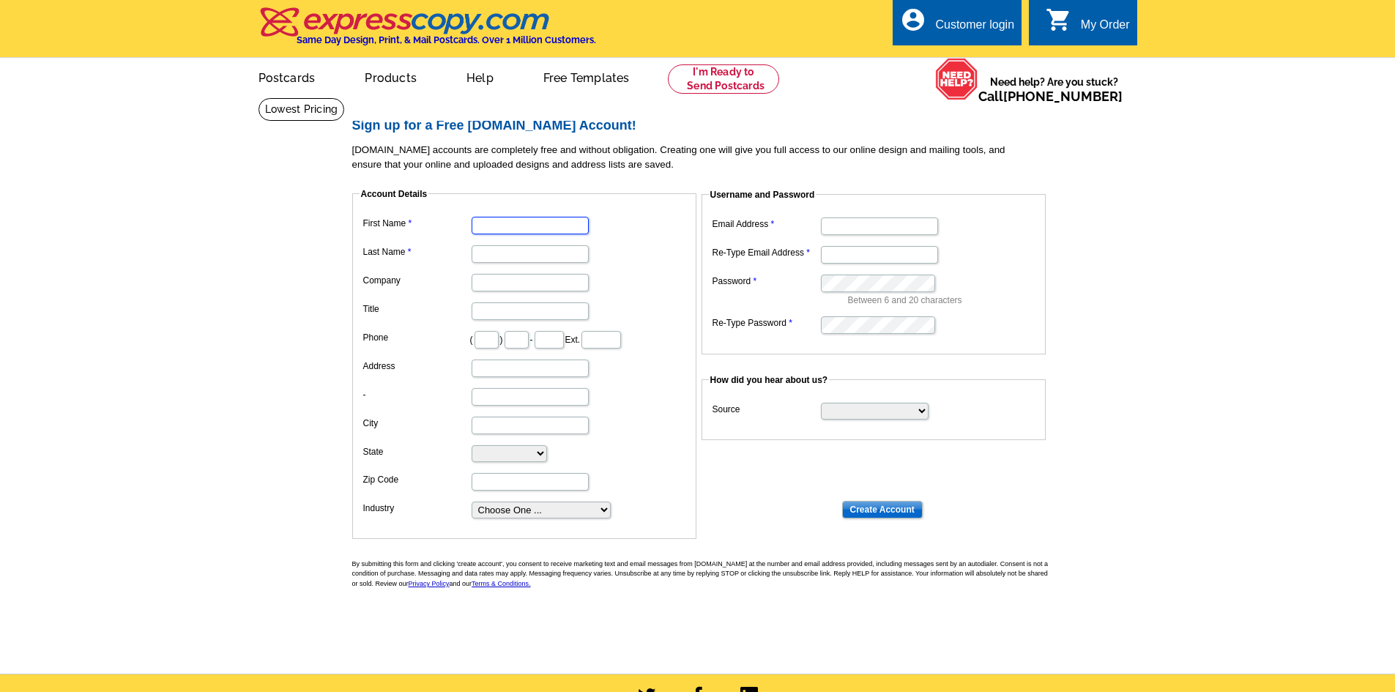
click at [528, 223] on input "First Name" at bounding box center [530, 226] width 117 height 18
type input "Devin"
type input "[PERSON_NAME]"
type input "Madd Assets, LLC"
type input "Owner"
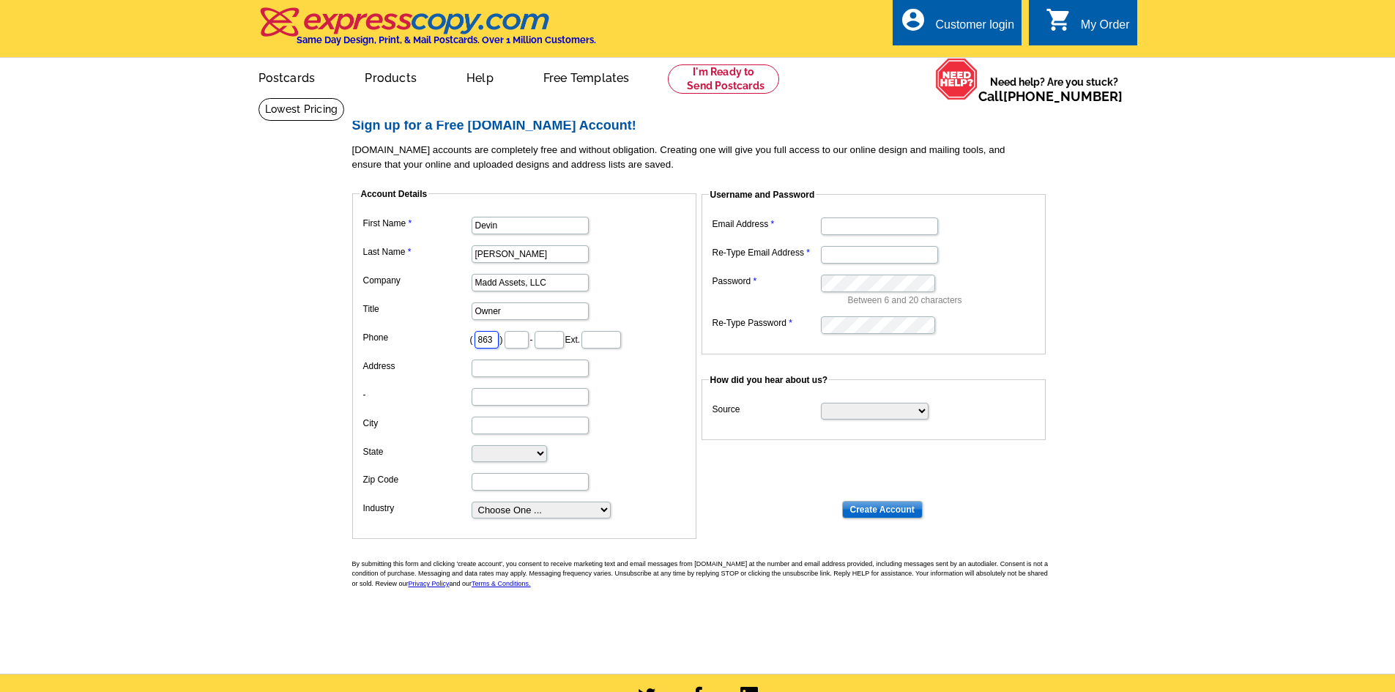
type input "863"
type input "623"
type input "6"
type input "5432"
type input "PO BOX 215"
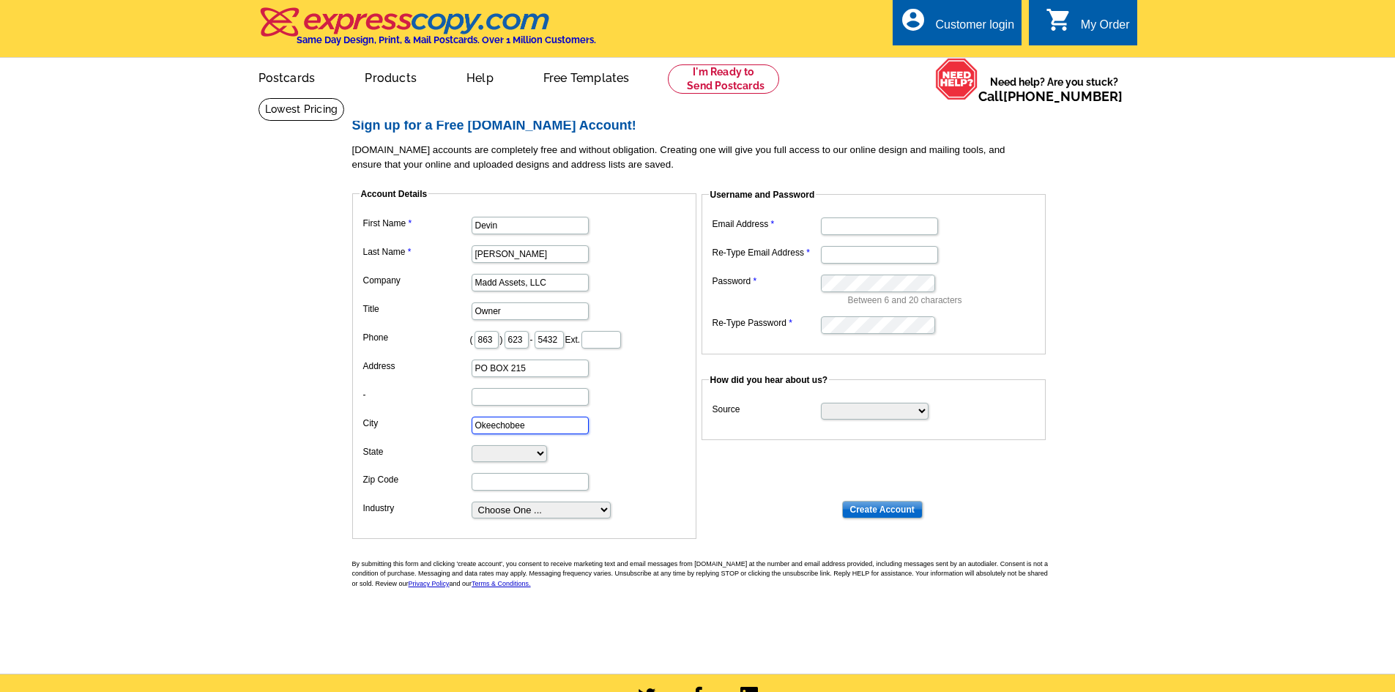
type input "Okeechobee"
select select "FL"
type input "34973"
click at [565, 509] on select "Choose One ... Residential Real Estate Accounting Agriculture Architecture Arts…" at bounding box center [541, 510] width 139 height 17
select select "3"
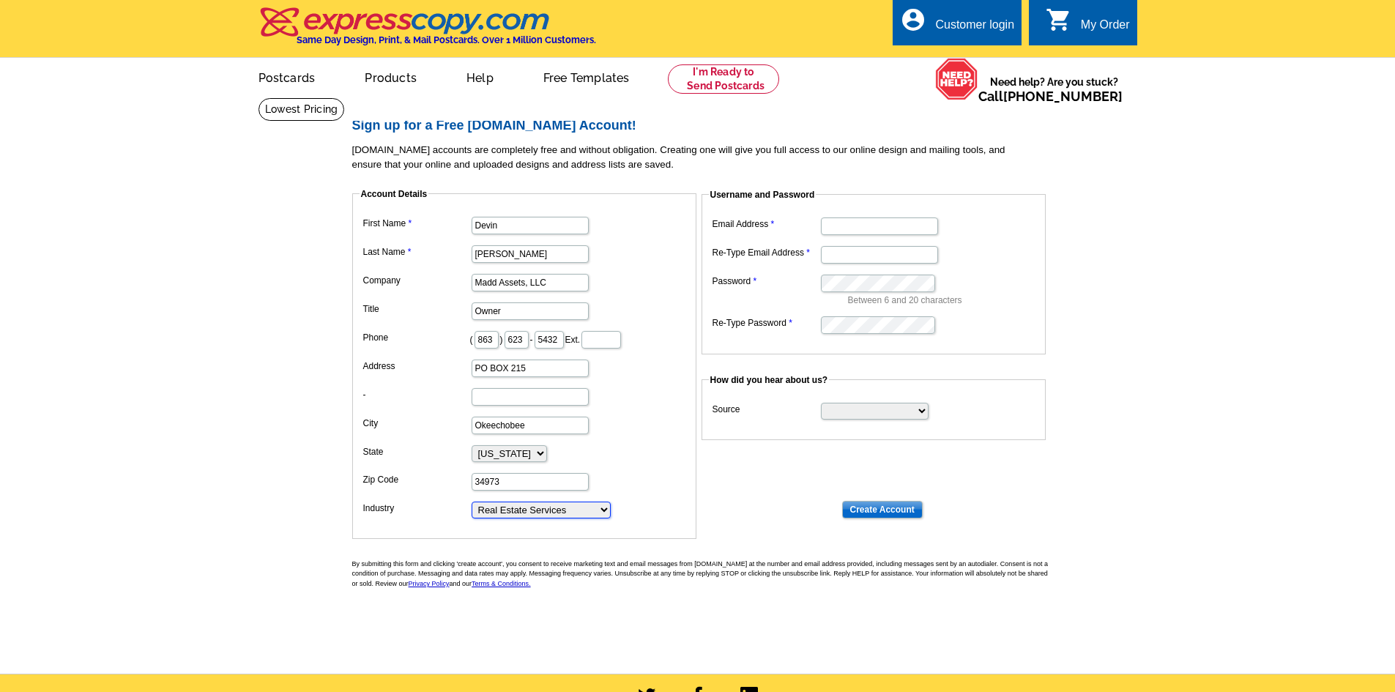
click at [472, 502] on select "Choose One ... Residential Real Estate Accounting Agriculture Architecture Arts…" at bounding box center [541, 510] width 139 height 17
click at [659, 499] on dd "Choose One ... Residential Real Estate Accounting Agriculture Architecture Arts…" at bounding box center [525, 509] width 330 height 22
click at [858, 228] on input "Email Address" at bounding box center [879, 226] width 117 height 18
type input "[EMAIL_ADDRESS][DOMAIN_NAME]"
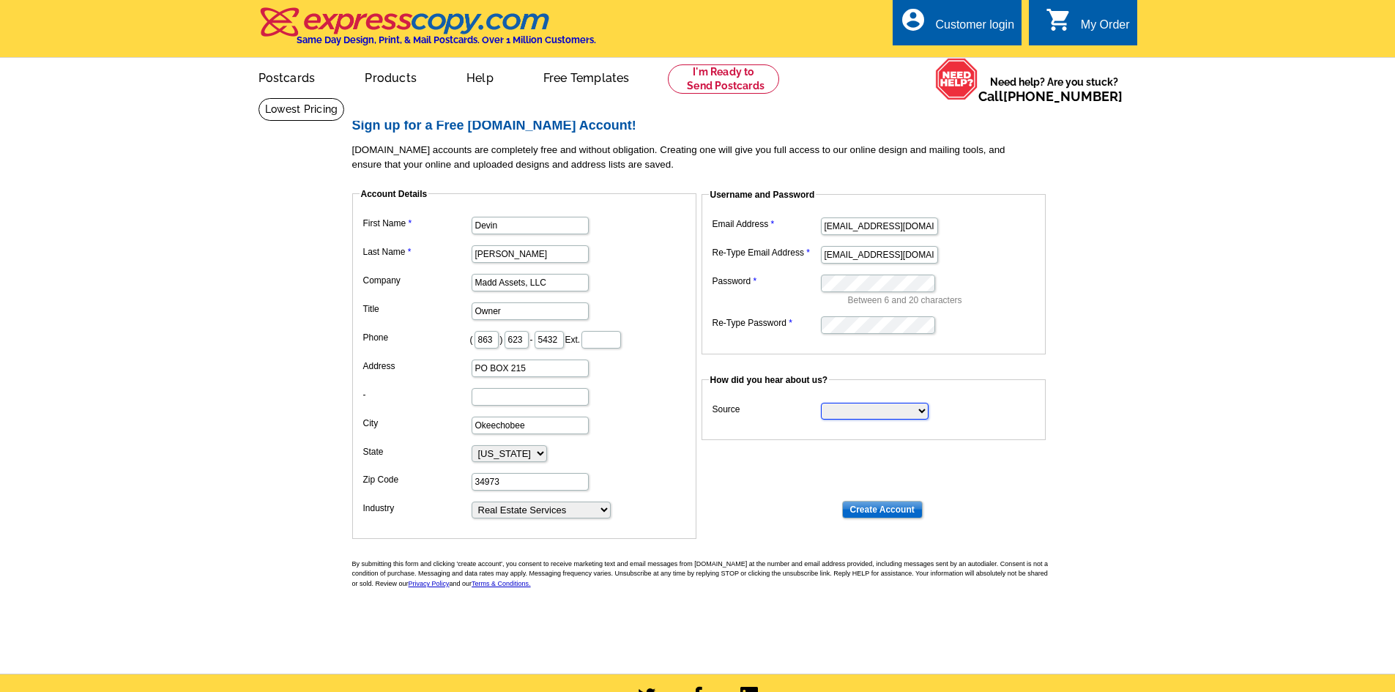
click at [857, 413] on select "Search Engine Television Ad Direct Mail Postcard Email Referred by a friend Oth…" at bounding box center [875, 411] width 108 height 17
select select "search"
click at [821, 403] on select "Search Engine Television Ad Direct Mail Postcard Email Referred by a friend Oth…" at bounding box center [875, 411] width 108 height 17
click at [865, 510] on input "Create Account" at bounding box center [882, 510] width 81 height 18
